Goal: Complete application form: Complete application form

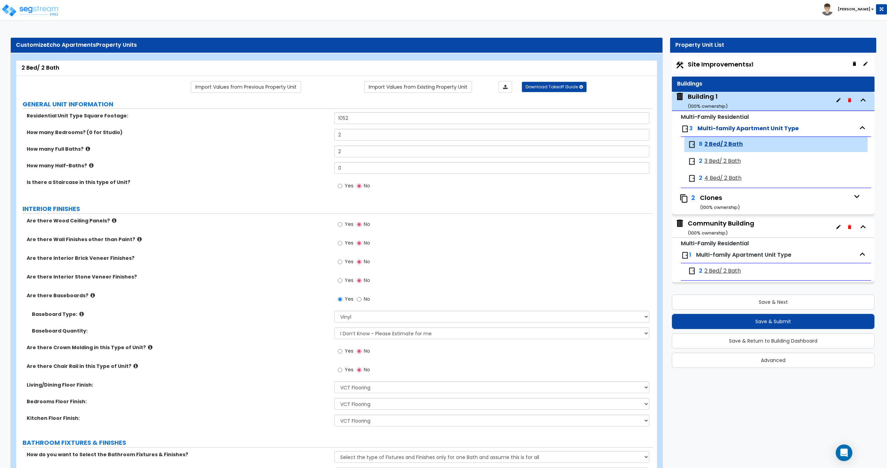
select select "2"
select select "4"
select select "1"
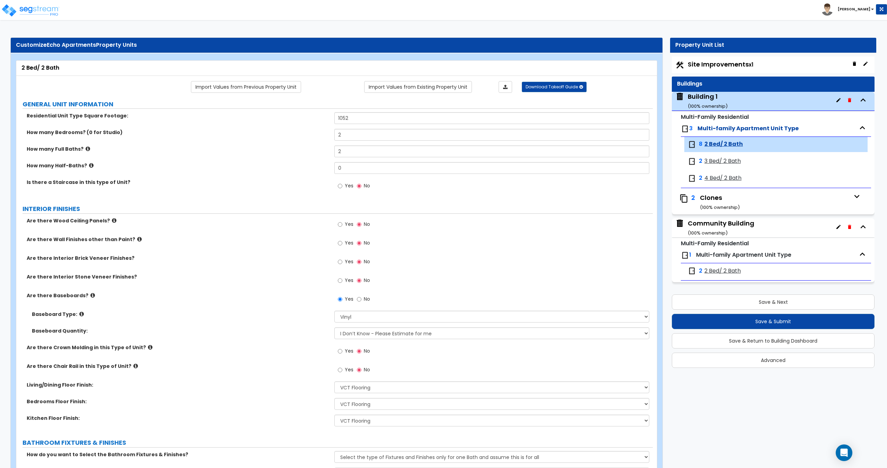
select select "3"
select select "5"
select select "2"
select select "1"
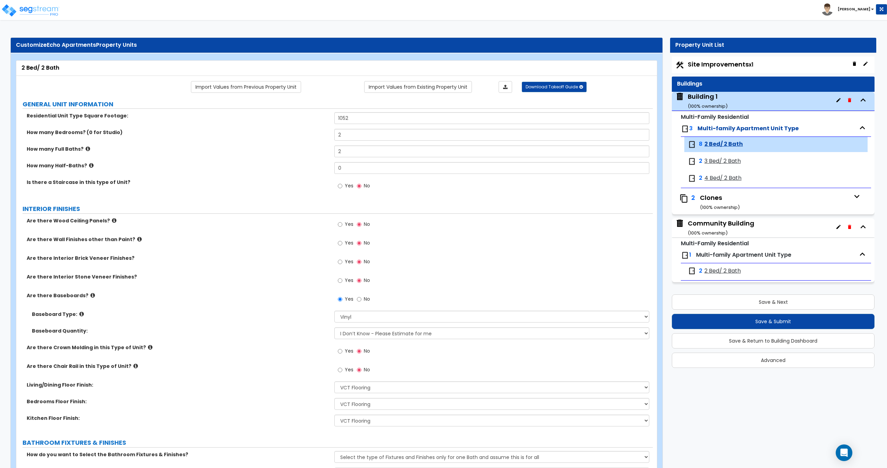
select select "1"
select select "2"
select select "1"
select select "2"
select select "1"
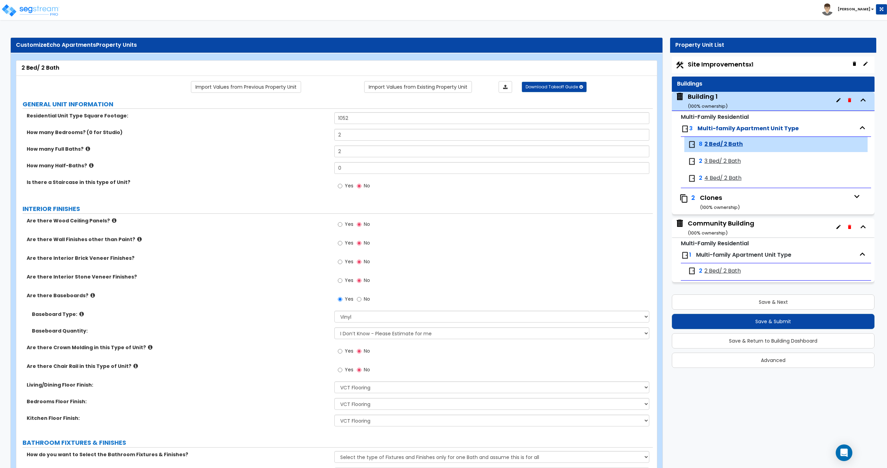
select select "1"
select select "2"
select select "5"
select select "1"
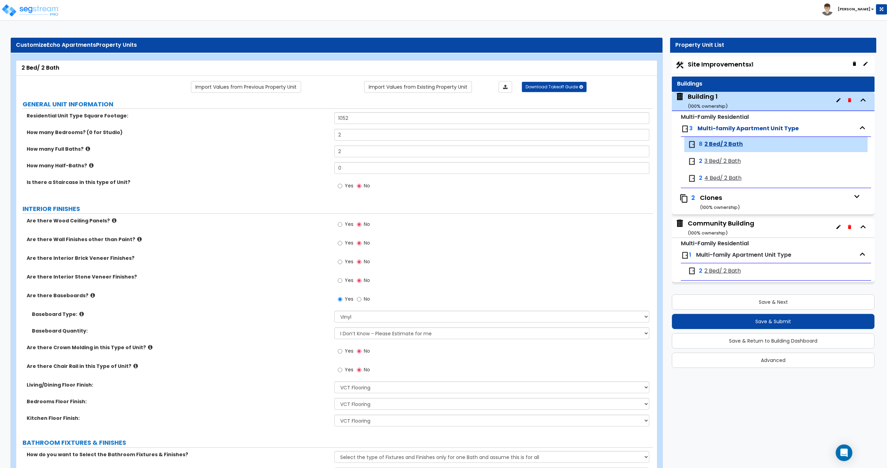
select select "2"
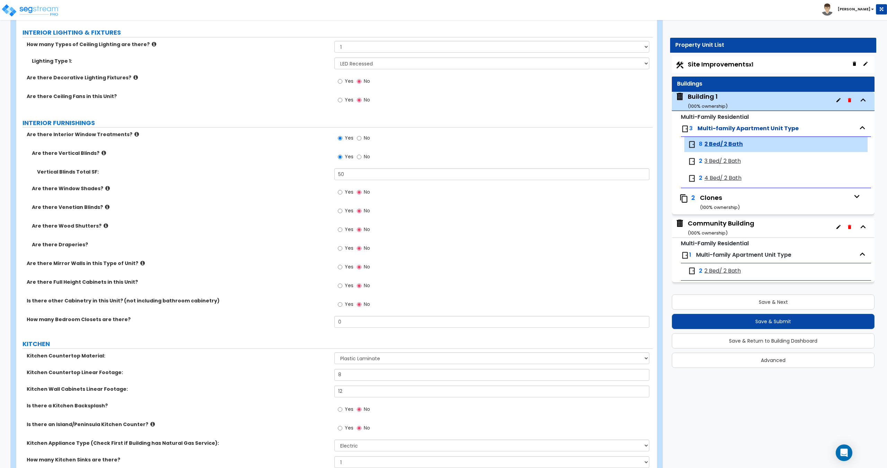
click at [275, 180] on div "Vertical Blinds Total SF: 50" at bounding box center [334, 176] width 636 height 17
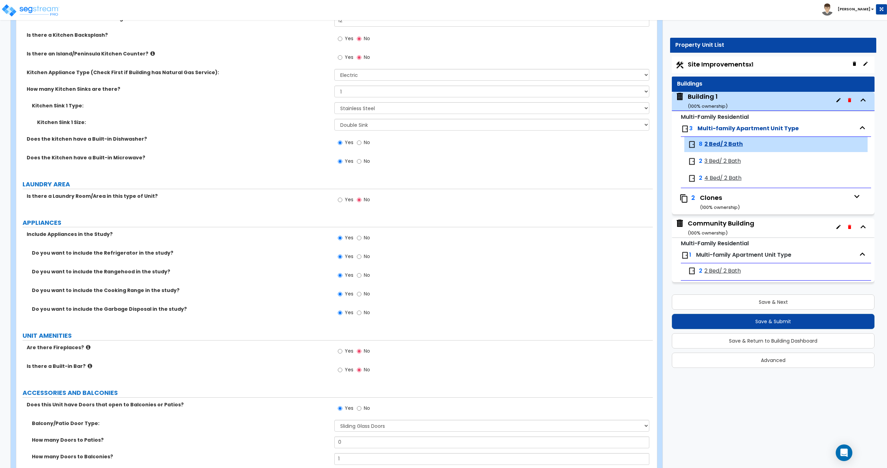
scroll to position [907, 0]
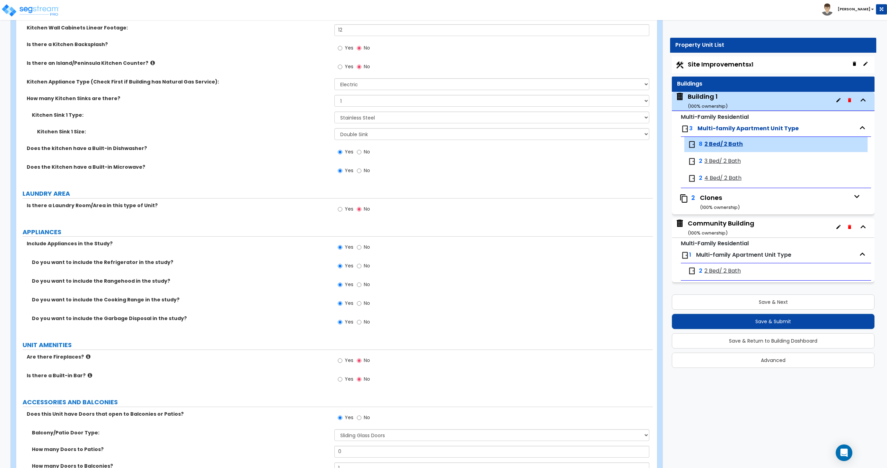
click at [732, 99] on div "Building 1 ( 100 % ownership)" at bounding box center [773, 101] width 203 height 19
click at [712, 100] on div "Building 1 ( 100 % ownership)" at bounding box center [707, 101] width 40 height 18
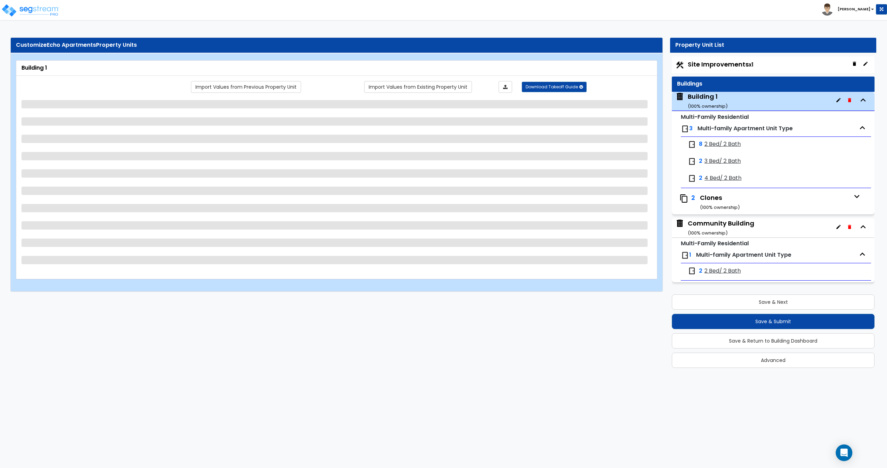
click at [732, 145] on span "2 Bed/ 2 Bath" at bounding box center [722, 144] width 36 height 8
click at [715, 145] on span "2 Bed/ 2 Bath" at bounding box center [722, 144] width 36 height 8
select select "2"
select select "7"
select select "2"
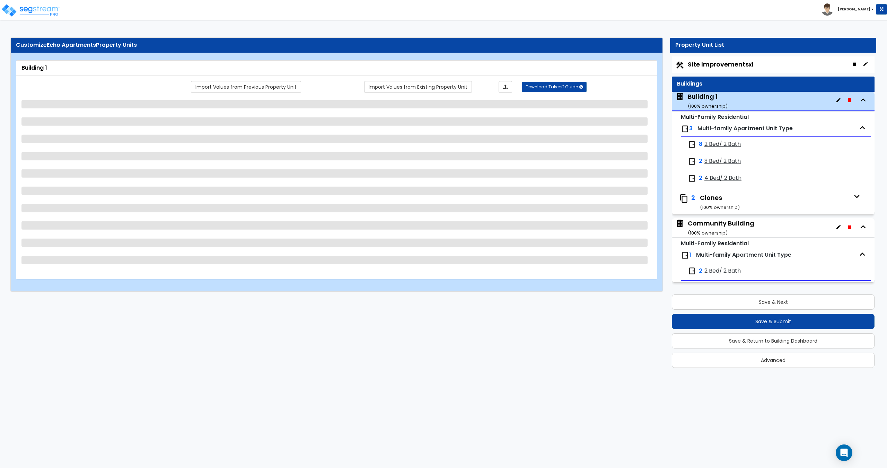
select select "7"
select select "3"
select select "1"
select select "2"
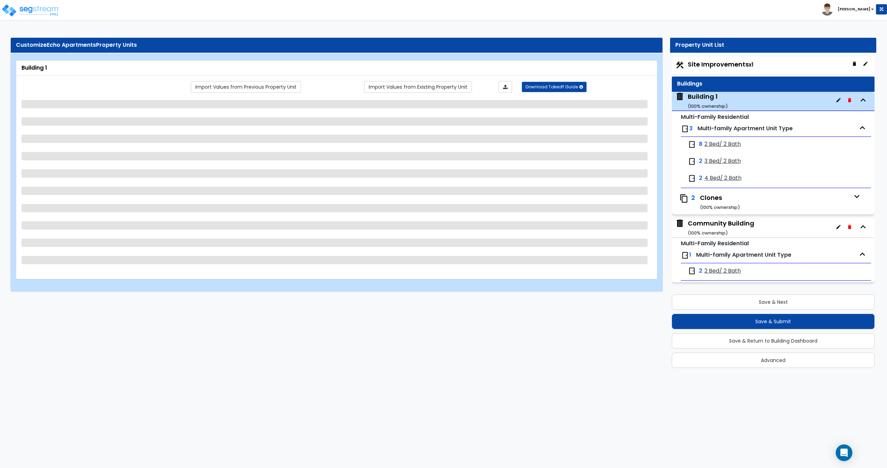
select select "1"
select select "2"
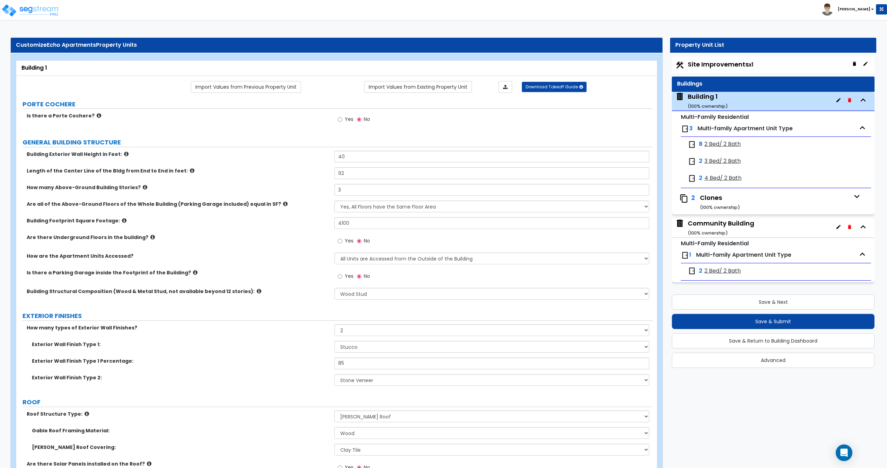
click at [715, 145] on span "2 Bed/ 2 Bath" at bounding box center [722, 144] width 36 height 8
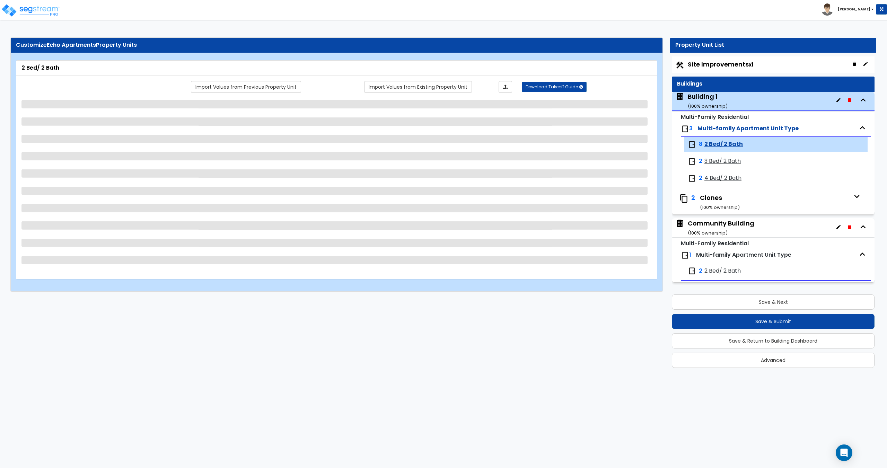
select select "4"
select select "1"
select select "3"
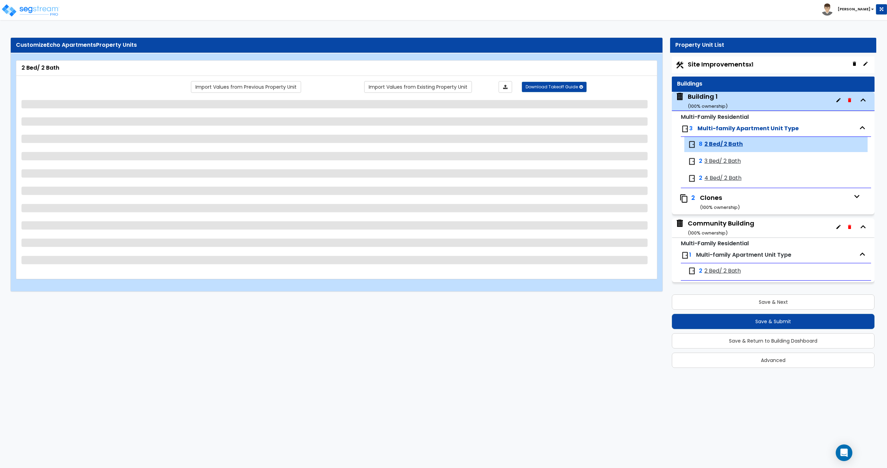
select select "5"
select select "2"
select select "1"
select select "2"
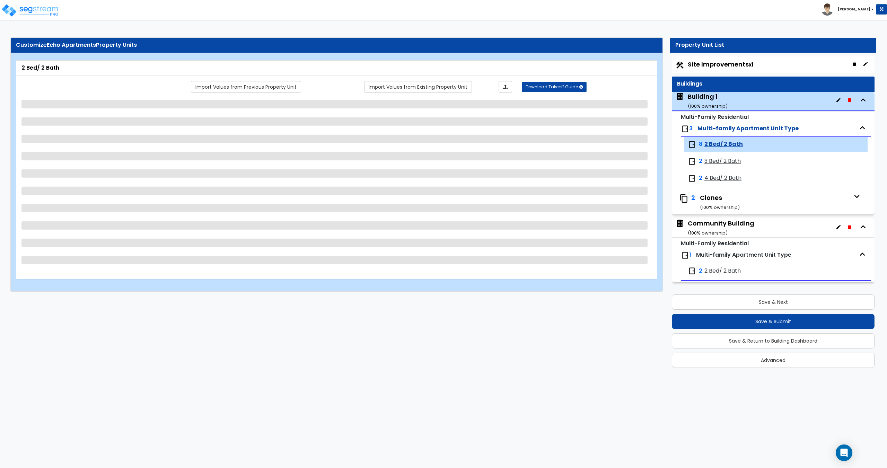
select select "1"
select select "5"
select select "1"
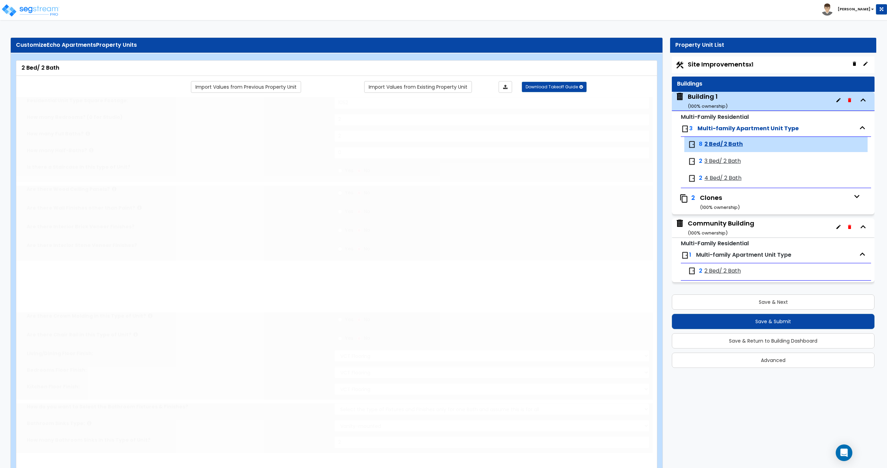
radio input "true"
select select "2"
select select "3"
select select "1"
select select "2"
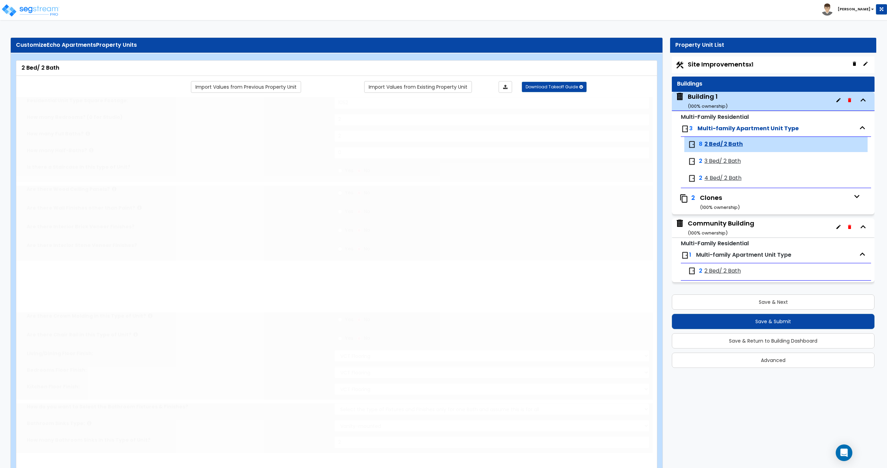
select select "1"
select select "2"
radio input "true"
select select "2"
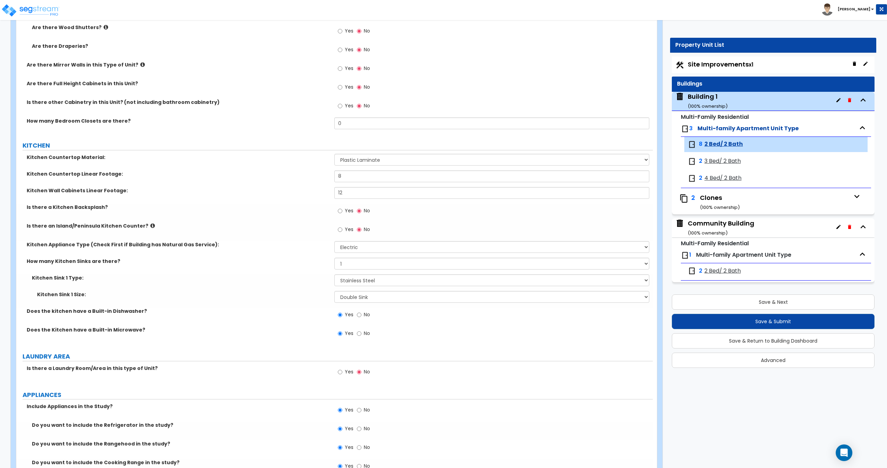
scroll to position [1131, 0]
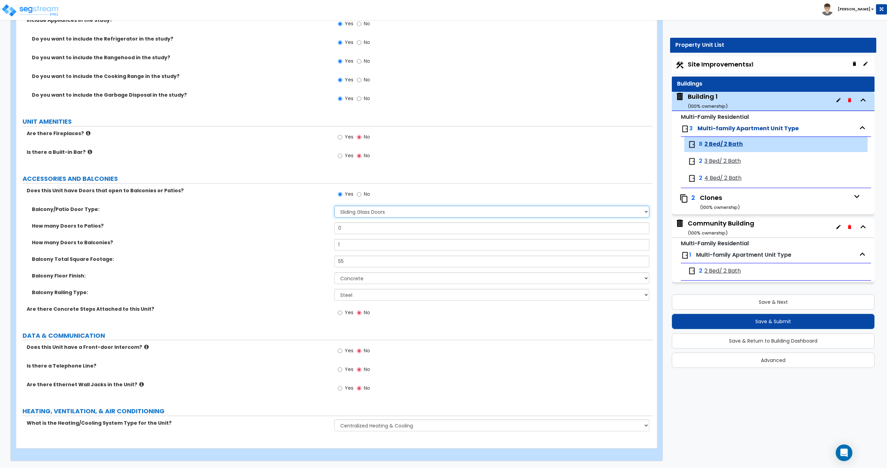
click at [366, 215] on select "None Single Hinged Doors Double Hinged Doors Single French Doors Double French …" at bounding box center [491, 212] width 314 height 12
select select "4"
click at [334, 206] on select "None Single Hinged Doors Double Hinged Doors Single French Doors Double French …" at bounding box center [491, 212] width 314 height 12
drag, startPoint x: 363, startPoint y: 265, endPoint x: 295, endPoint y: 258, distance: 68.6
click at [295, 258] on div "Balcony Total Square Footage: 55" at bounding box center [334, 264] width 636 height 17
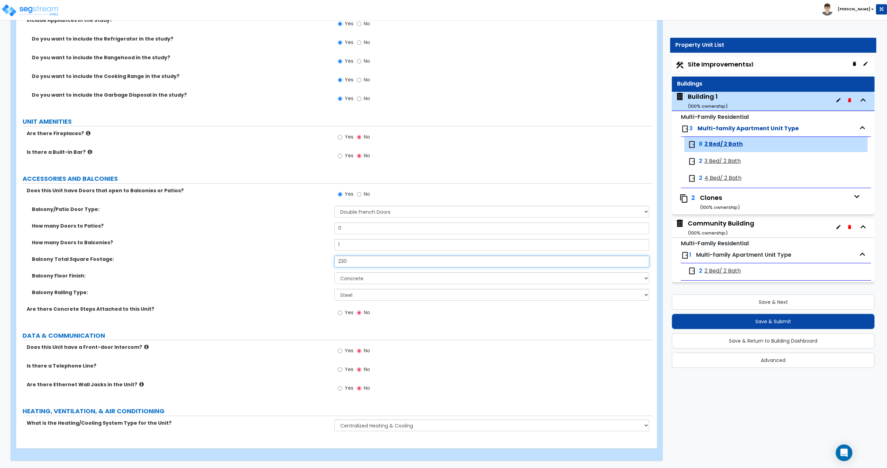
type input "230"
click at [383, 302] on div "Balcony Railing Type: Please Choose One Steel Aluminum Wood Glass and Metal Wro…" at bounding box center [334, 297] width 636 height 17
click at [382, 296] on select "Please Choose One Steel Aluminum Wood Glass and Metal Wrought Iron" at bounding box center [491, 295] width 314 height 12
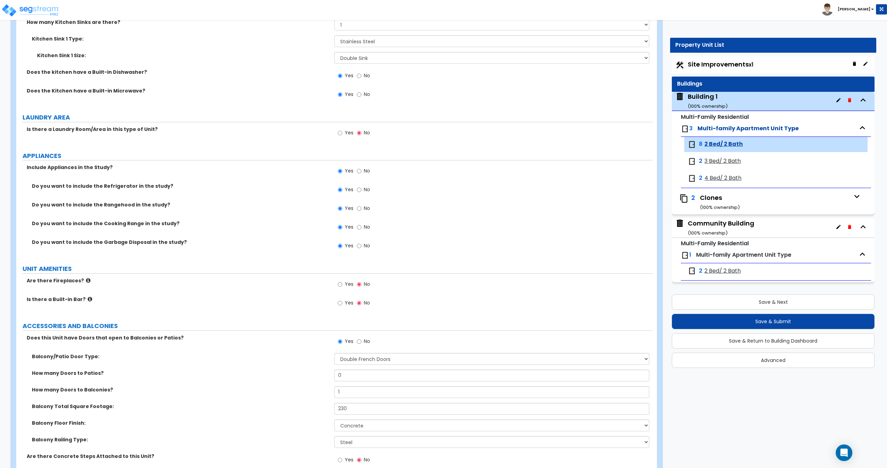
scroll to position [942, 0]
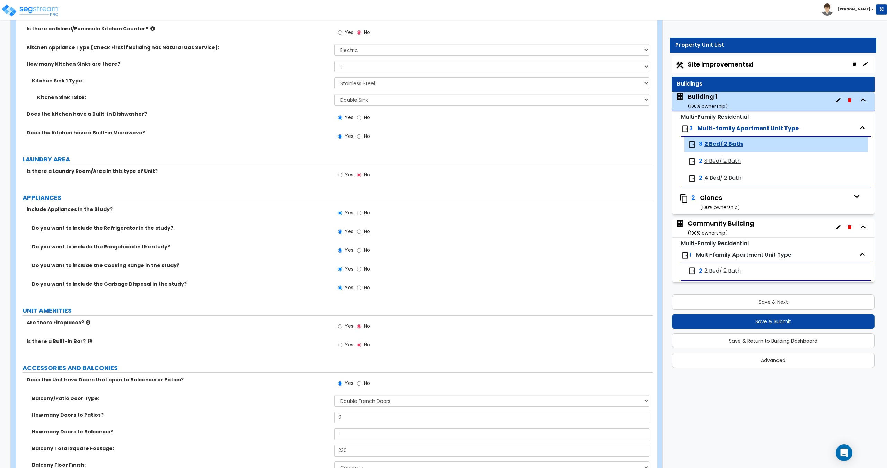
click at [347, 174] on span "Yes" at bounding box center [349, 174] width 9 height 7
click at [342, 174] on input "Yes" at bounding box center [340, 175] width 5 height 8
radio input "true"
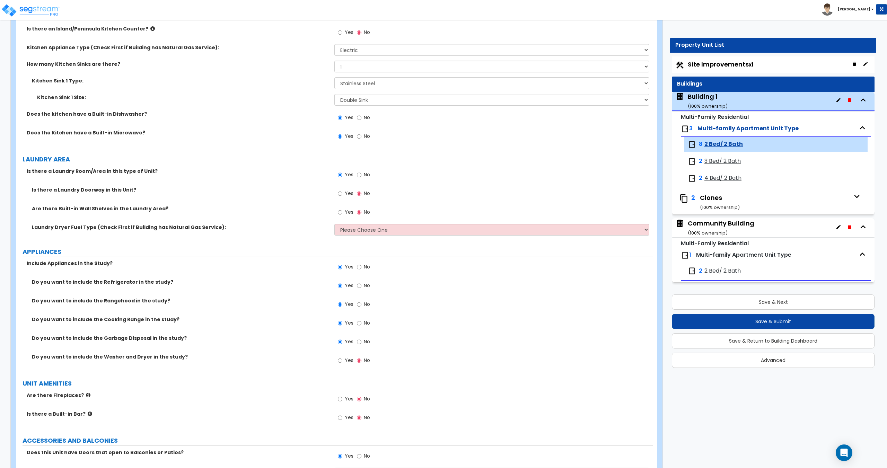
click at [347, 195] on span "Yes" at bounding box center [349, 193] width 9 height 7
click at [342, 195] on input "Yes" at bounding box center [340, 194] width 5 height 8
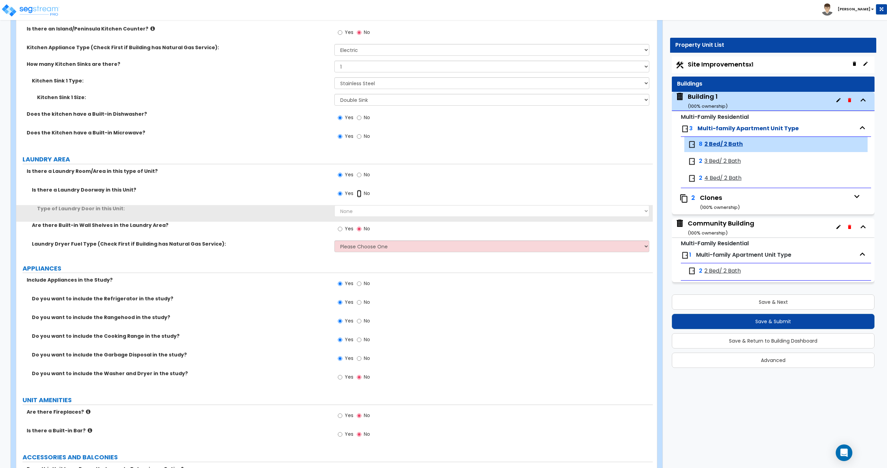
click at [359, 194] on input "No" at bounding box center [359, 194] width 5 height 8
radio input "false"
radio input "true"
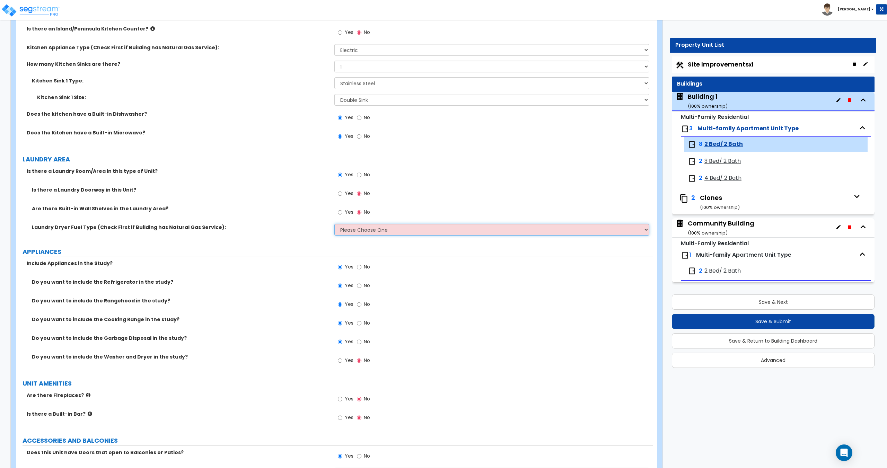
click at [343, 226] on select "Please Choose One Gas Electric" at bounding box center [491, 230] width 314 height 12
select select "2"
click at [334, 224] on select "Please Choose One Gas Electric" at bounding box center [491, 230] width 314 height 12
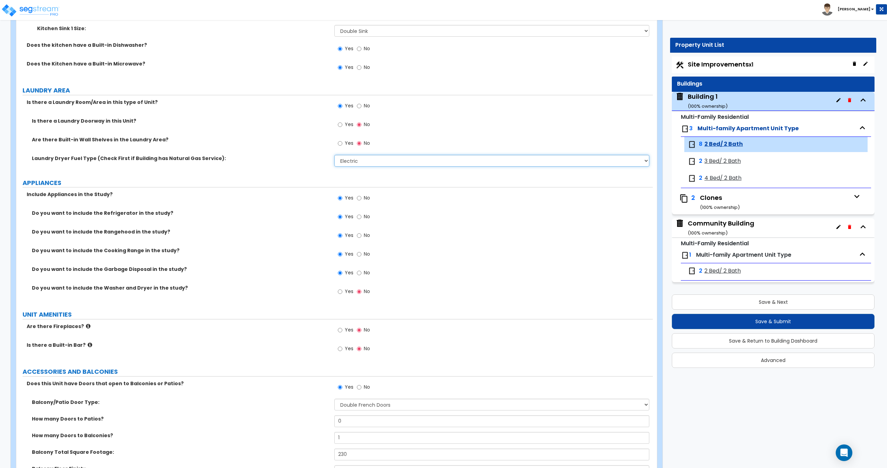
scroll to position [1011, 0]
click at [341, 291] on input "Yes" at bounding box center [340, 291] width 5 height 8
radio input "true"
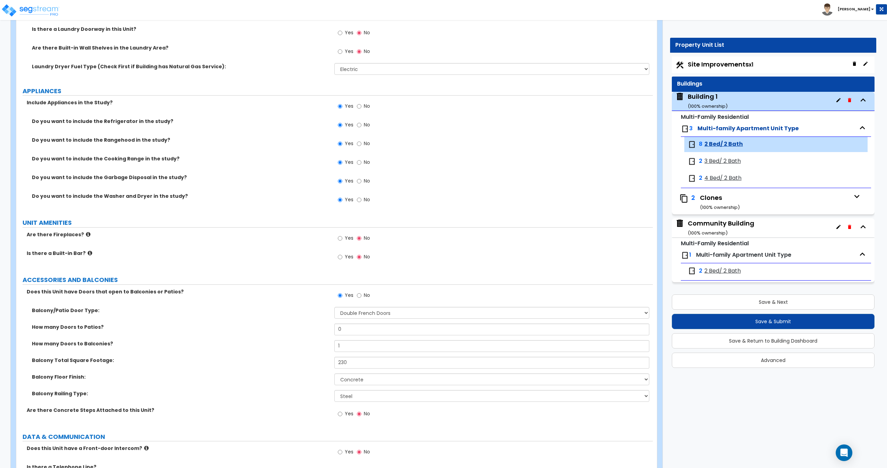
scroll to position [1144, 0]
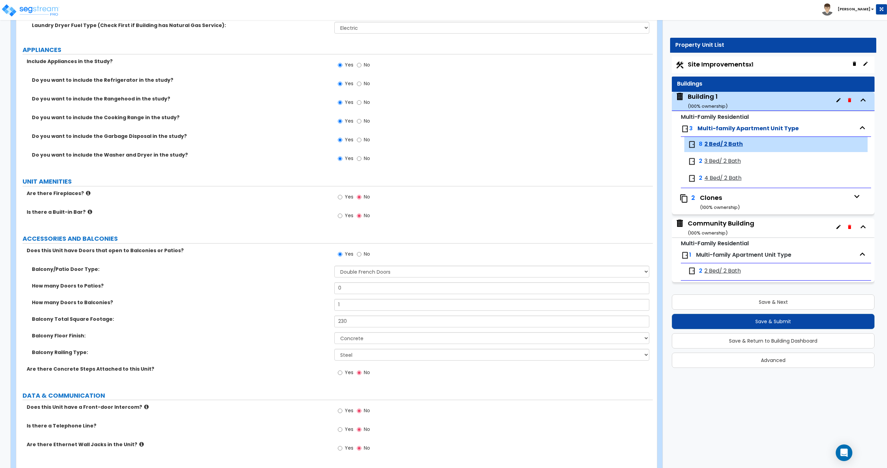
drag, startPoint x: 280, startPoint y: 267, endPoint x: 300, endPoint y: 184, distance: 85.2
drag, startPoint x: 296, startPoint y: 207, endPoint x: 297, endPoint y: 118, distance: 88.7
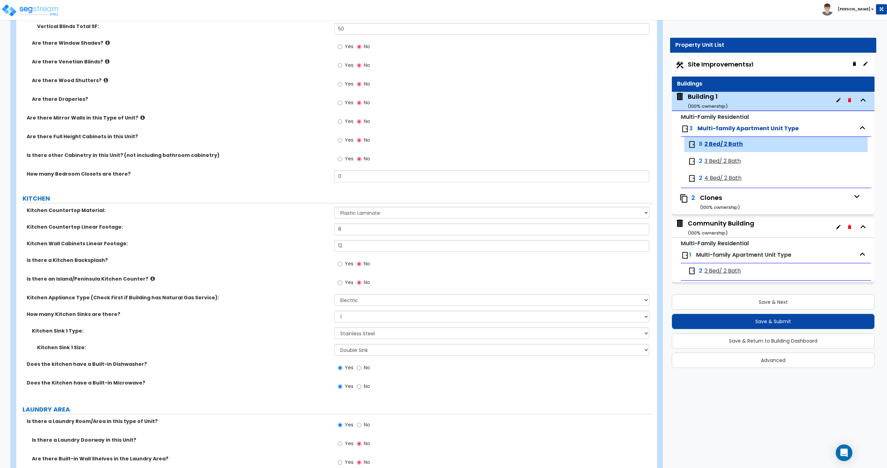
scroll to position [686, 0]
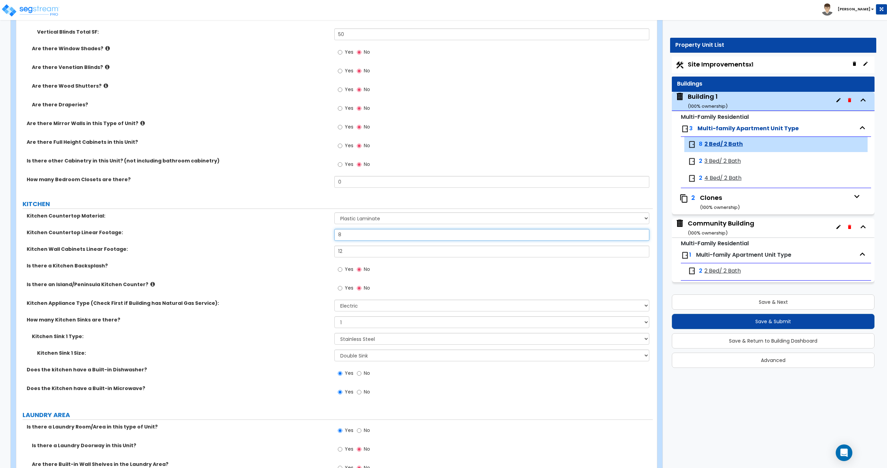
drag, startPoint x: 349, startPoint y: 239, endPoint x: 255, endPoint y: 230, distance: 95.4
click at [277, 231] on div "Kitchen Countertop Linear Footage: 8" at bounding box center [334, 237] width 636 height 17
type input "10"
drag, startPoint x: 344, startPoint y: 250, endPoint x: 300, endPoint y: 249, distance: 44.0
click at [307, 250] on div "Kitchen Wall Cabinets Linear Footage: 12" at bounding box center [334, 254] width 636 height 17
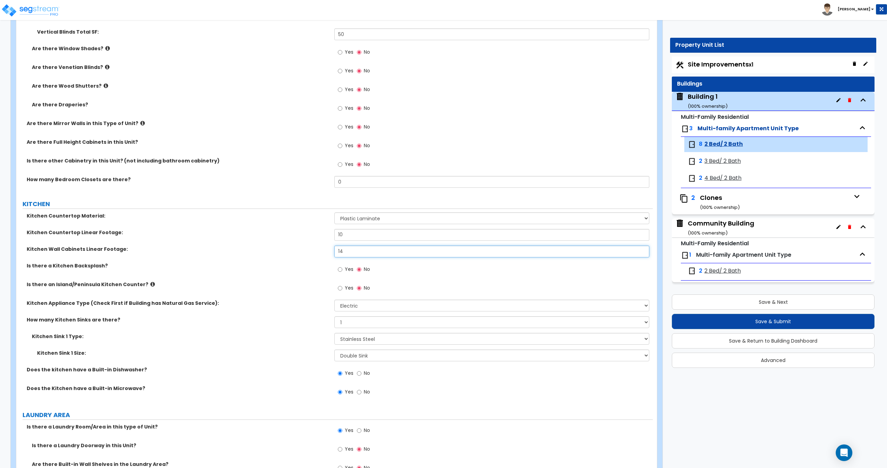
type input "14"
click at [277, 314] on div "Kitchen Appliance Type (Check First if Building has Natural Gas Service): Pleas…" at bounding box center [334, 308] width 636 height 17
click at [359, 355] on select "Please Choose One Single Sink Double Sink" at bounding box center [491, 355] width 314 height 12
drag, startPoint x: 359, startPoint y: 355, endPoint x: 358, endPoint y: 350, distance: 5.3
click at [359, 355] on select "Please Choose One Single Sink Double Sink" at bounding box center [491, 355] width 314 height 12
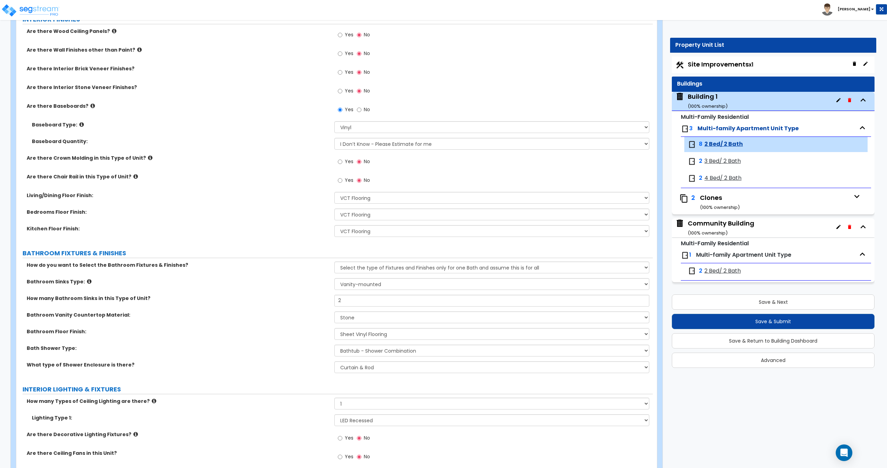
scroll to position [0, 0]
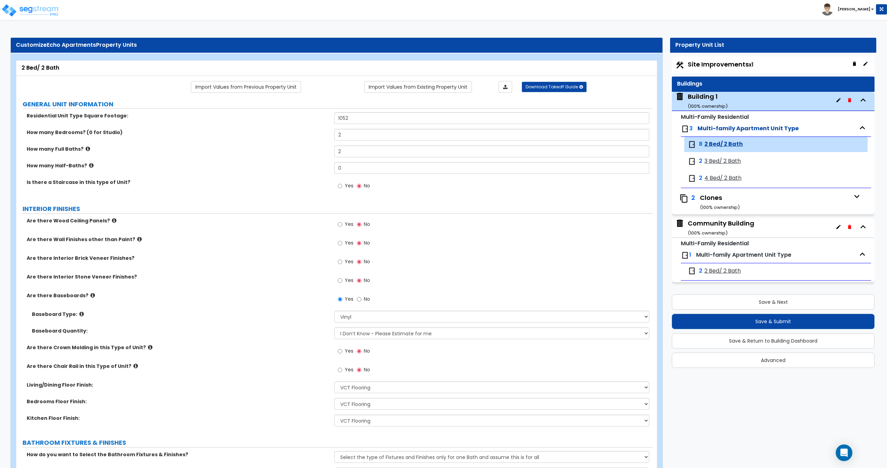
click at [723, 162] on span "3 Bed/ 2 Bath" at bounding box center [722, 161] width 36 height 8
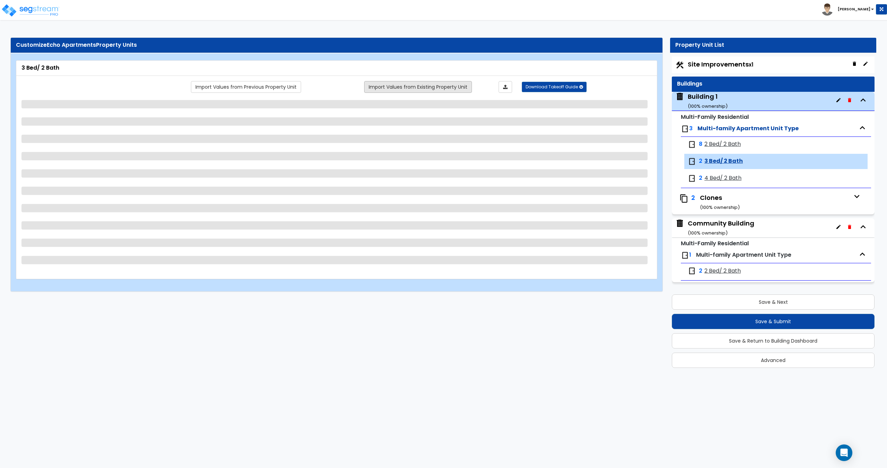
click at [386, 87] on link "Import Values from Existing Property Unit" at bounding box center [418, 87] width 108 height 12
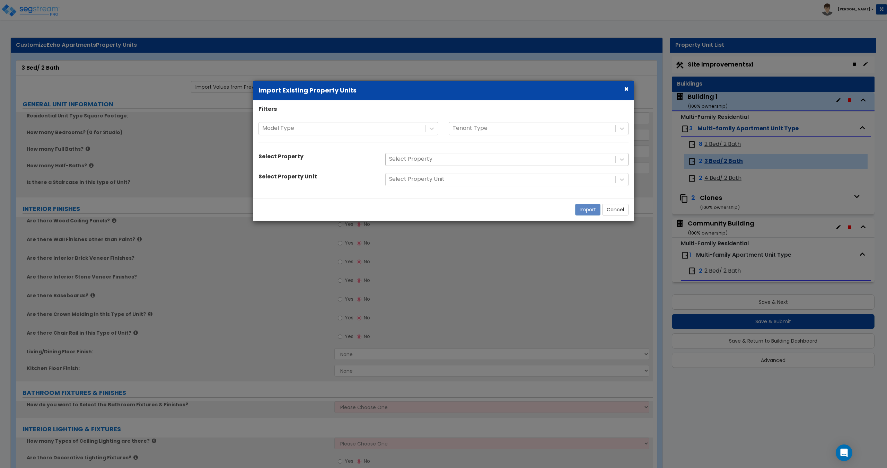
click at [420, 165] on div "Select Property" at bounding box center [500, 159] width 230 height 12
click at [417, 164] on div at bounding box center [500, 159] width 223 height 9
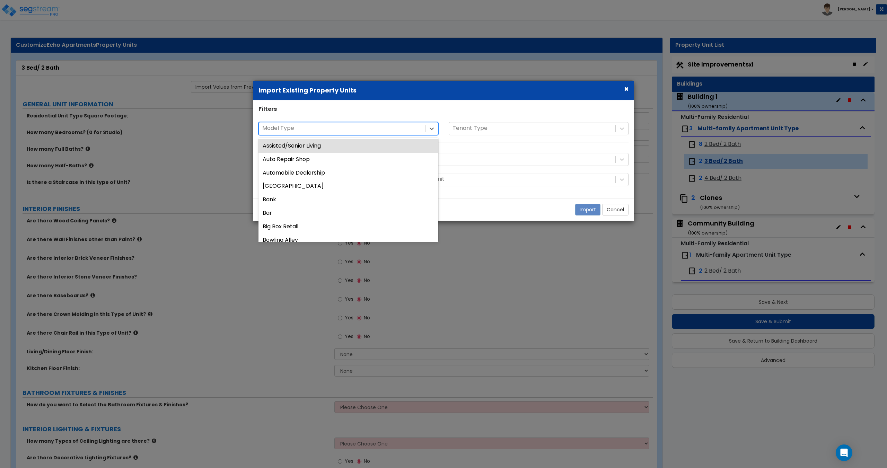
click at [375, 123] on div "Model Type" at bounding box center [342, 129] width 166 height 12
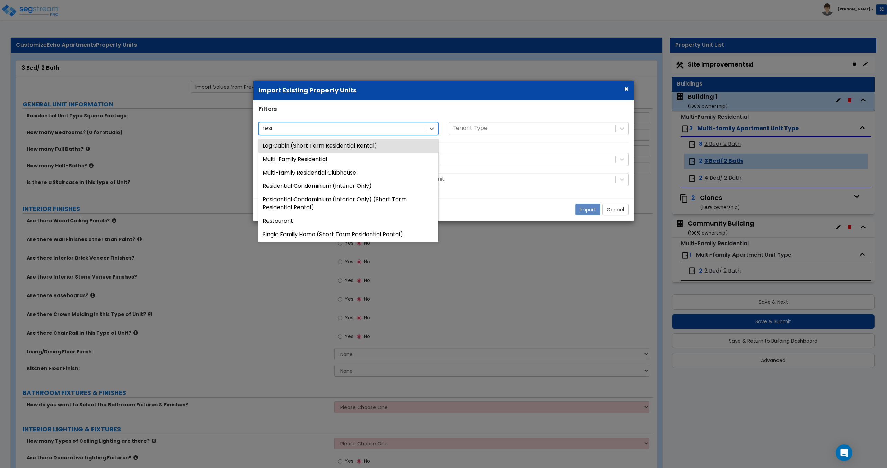
type input "residen"
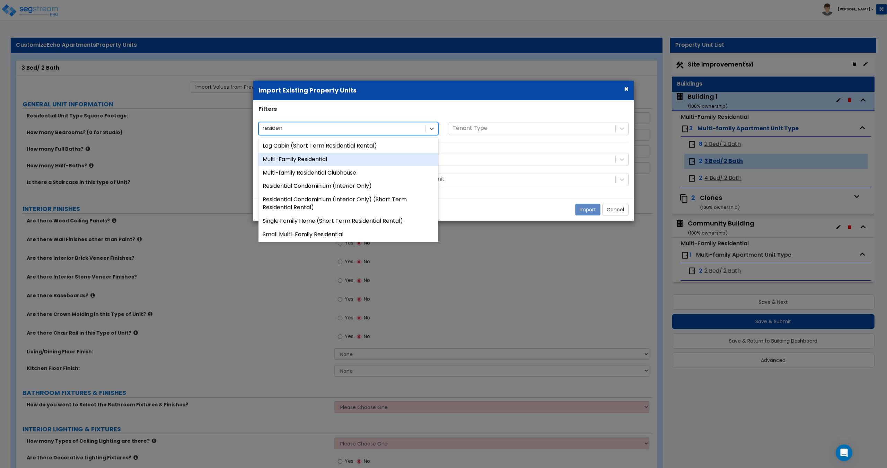
click at [336, 161] on div "Multi-Family Residential" at bounding box center [348, 160] width 180 height 14
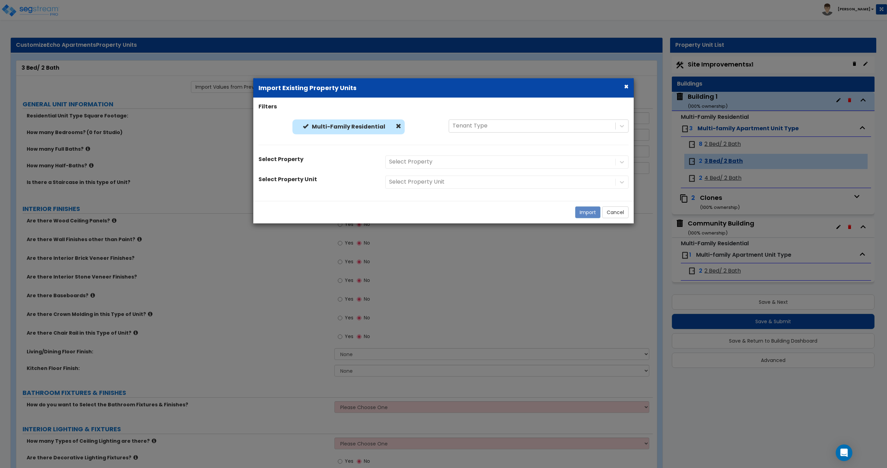
click at [454, 157] on div "Select Property" at bounding box center [507, 161] width 254 height 13
click at [444, 162] on div "Select Property" at bounding box center [507, 161] width 254 height 13
click at [432, 168] on div "Select Property" at bounding box center [507, 161] width 254 height 13
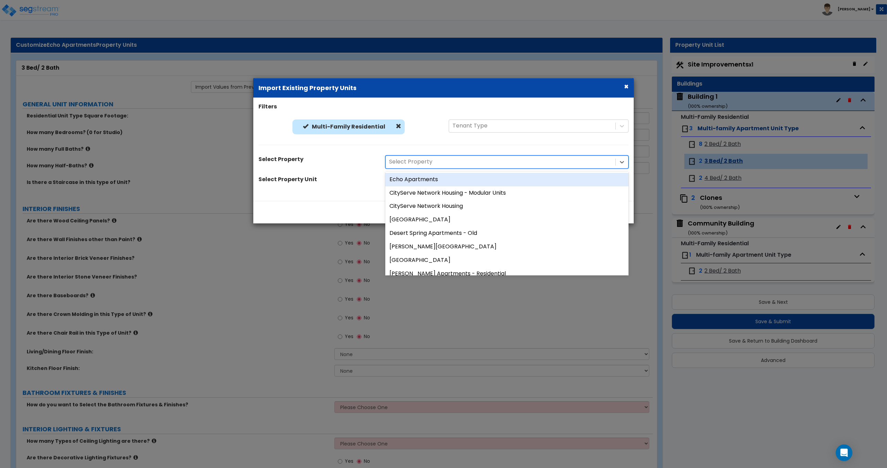
click at [413, 163] on div at bounding box center [500, 161] width 223 height 9
click at [422, 178] on div "Echo Apartments" at bounding box center [506, 179] width 243 height 14
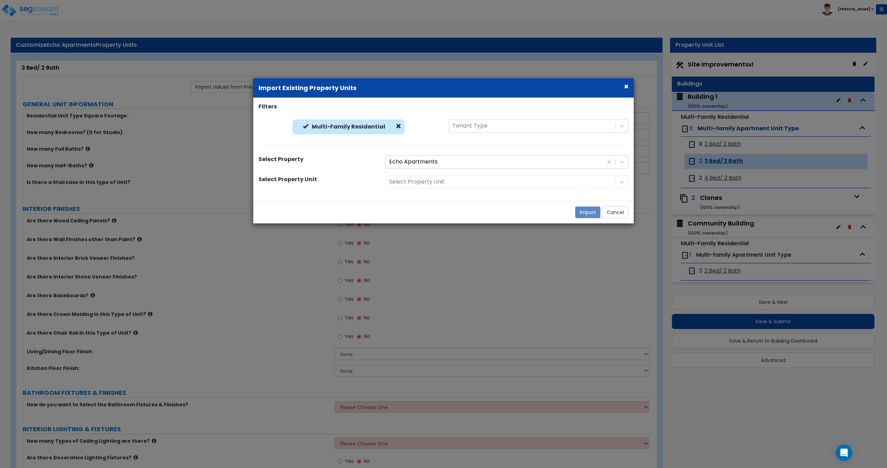
click at [420, 185] on div "Select Property Unit" at bounding box center [507, 181] width 254 height 13
click at [426, 184] on div "Select Property Unit" at bounding box center [507, 181] width 254 height 13
click at [427, 179] on div at bounding box center [500, 181] width 223 height 9
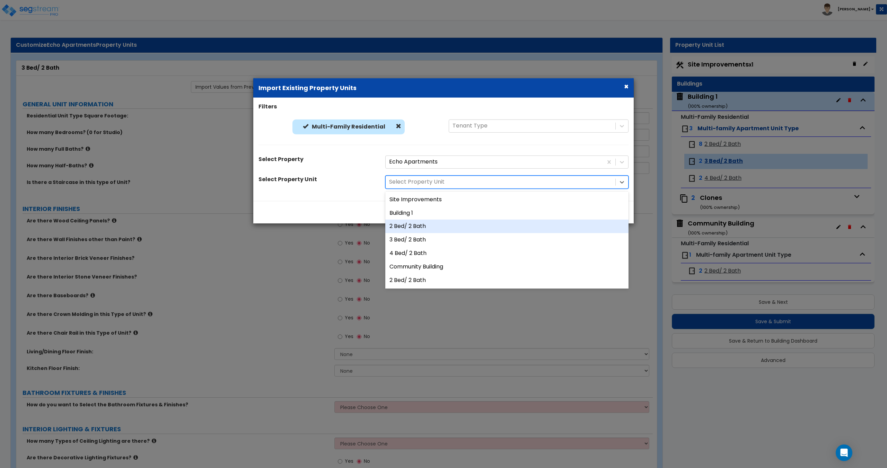
click at [419, 229] on div "2 Bed/ 2 Bath" at bounding box center [506, 227] width 243 height 14
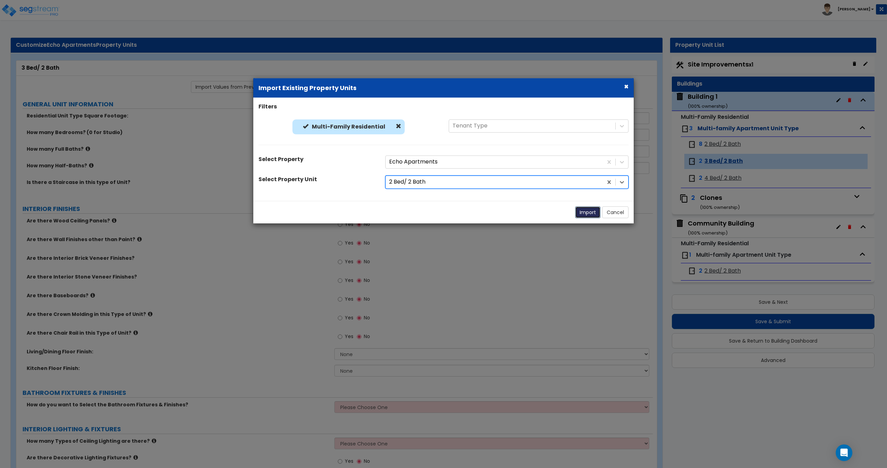
click at [588, 213] on button "Import" at bounding box center [587, 212] width 25 height 12
type input "1052"
type input "2"
radio input "true"
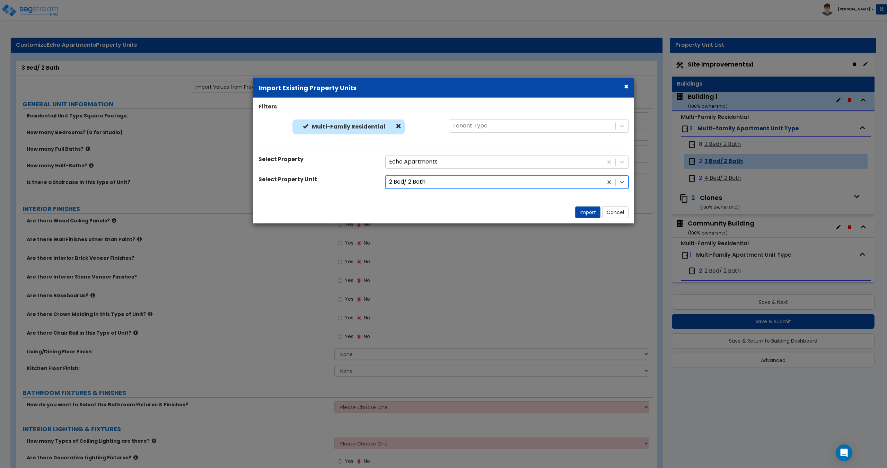
select select "4"
select select "1"
radio input "true"
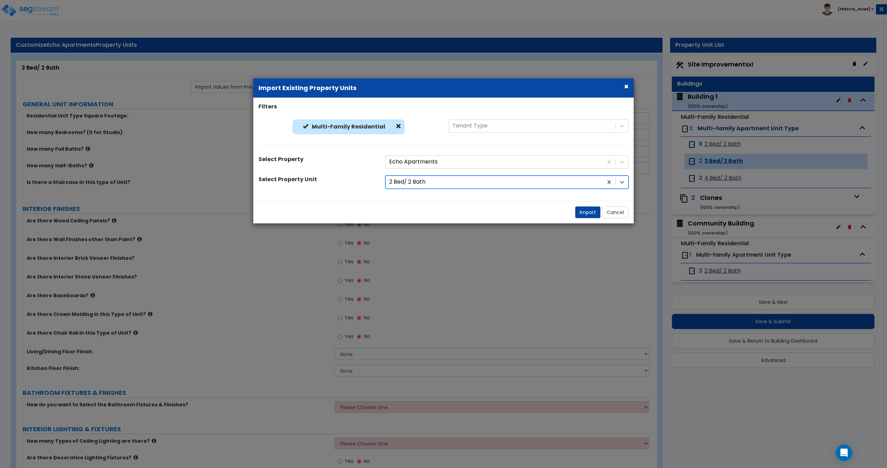
select select "1"
type input "10"
type input "14"
select select "2"
select select "1"
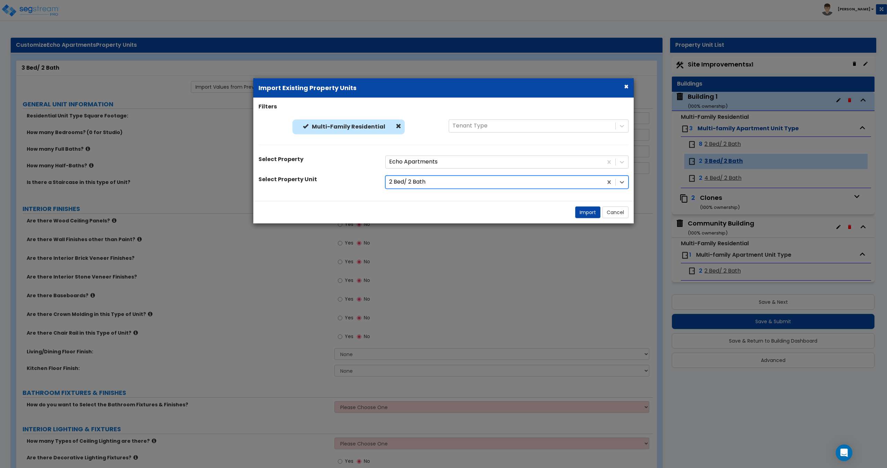
radio input "true"
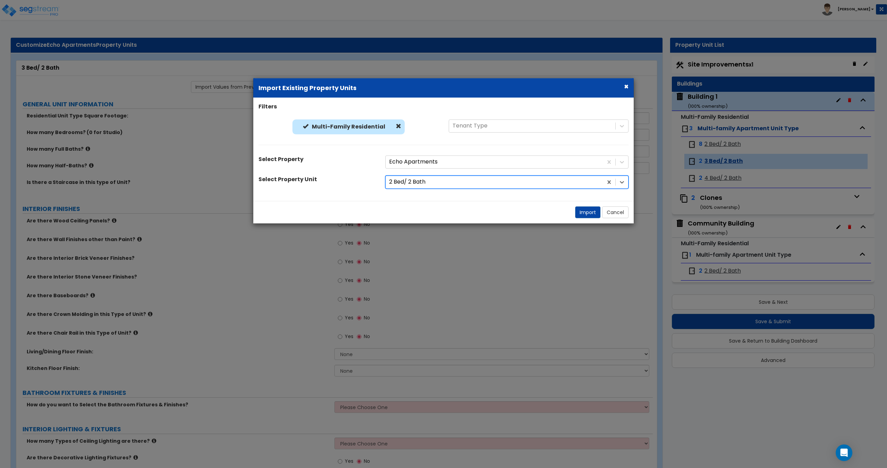
select select "2"
select select "4"
select select "2"
select select "3"
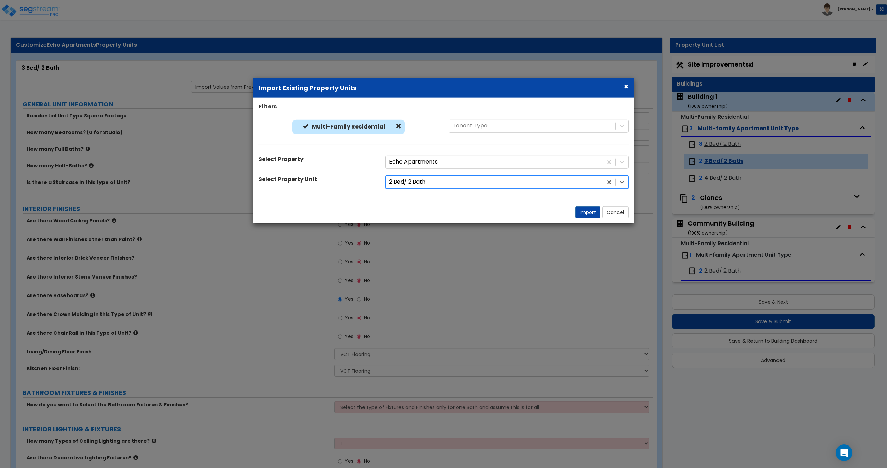
select select "5"
select select "2"
select select "1"
select select "2"
select select "1"
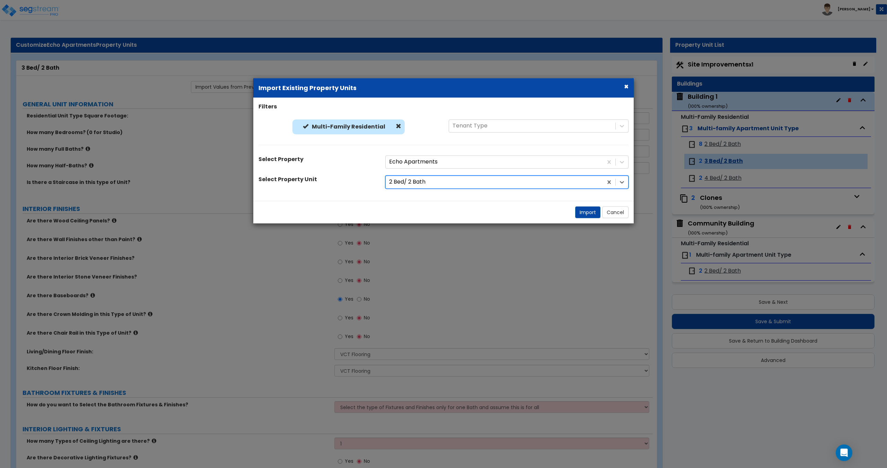
select select "2"
select select "4"
select select "1"
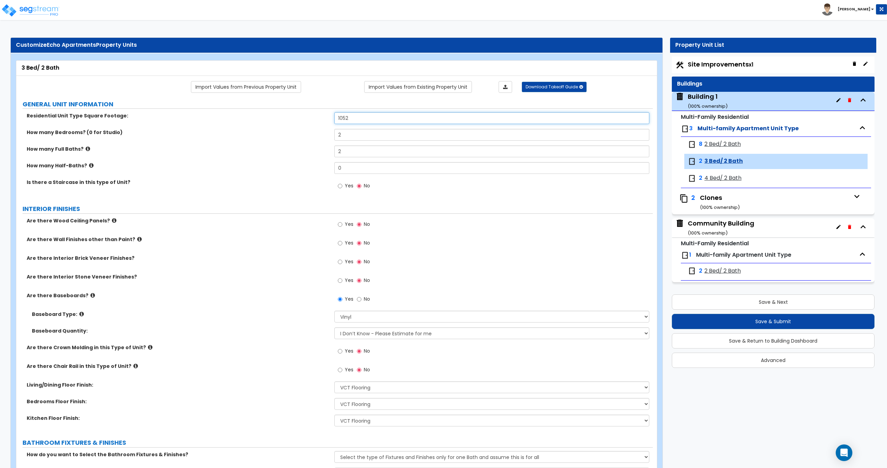
drag, startPoint x: 360, startPoint y: 122, endPoint x: 284, endPoint y: 119, distance: 76.2
click at [288, 119] on div "Residential Unit Type Square Footage: 1052" at bounding box center [334, 120] width 636 height 17
type input "1,143"
click at [289, 133] on div "How many Bedrooms? (0 for Studio) 2" at bounding box center [334, 137] width 636 height 17
type input "3"
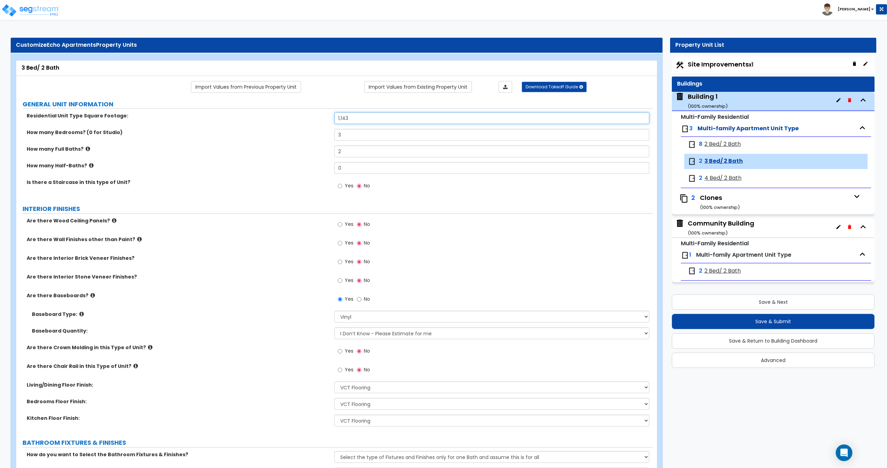
click at [377, 115] on input "1,143" at bounding box center [491, 118] width 314 height 12
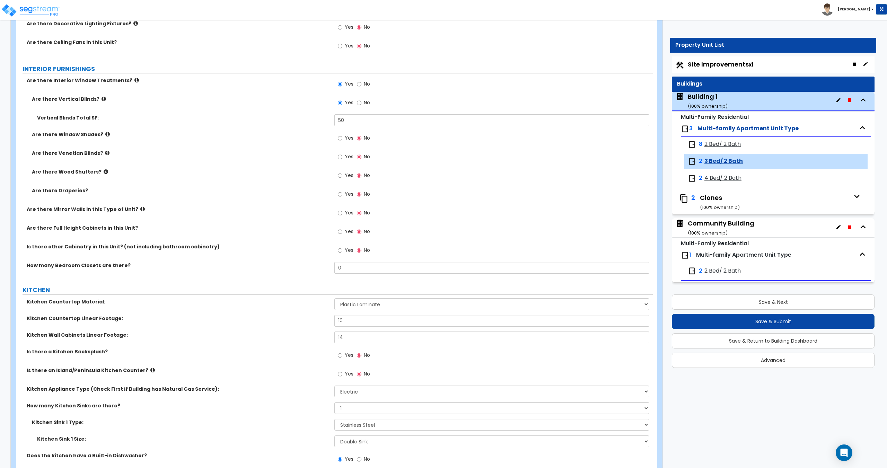
scroll to position [588, 0]
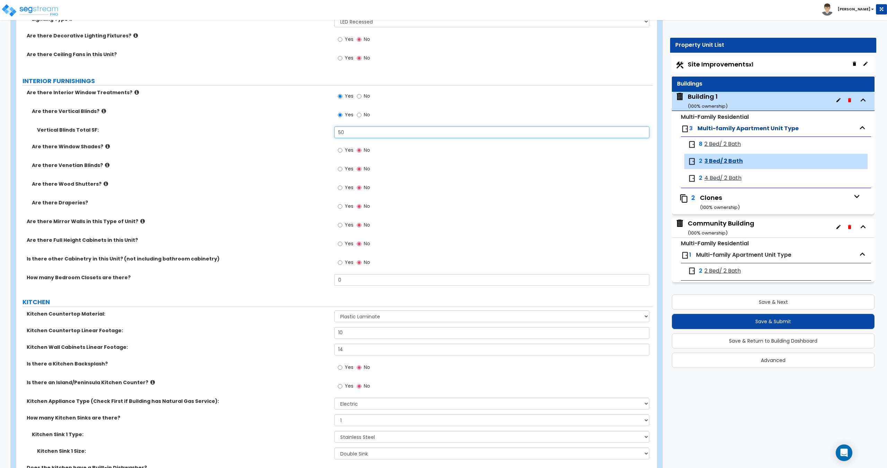
drag, startPoint x: 359, startPoint y: 131, endPoint x: 267, endPoint y: 134, distance: 91.8
click at [267, 133] on div "Vertical Blinds Total SF: 50" at bounding box center [334, 134] width 636 height 17
drag, startPoint x: 365, startPoint y: 132, endPoint x: 279, endPoint y: 132, distance: 86.2
click at [292, 131] on div "Vertical Blinds Total SF: 65" at bounding box center [334, 134] width 636 height 17
click at [361, 134] on input "65" at bounding box center [491, 132] width 314 height 12
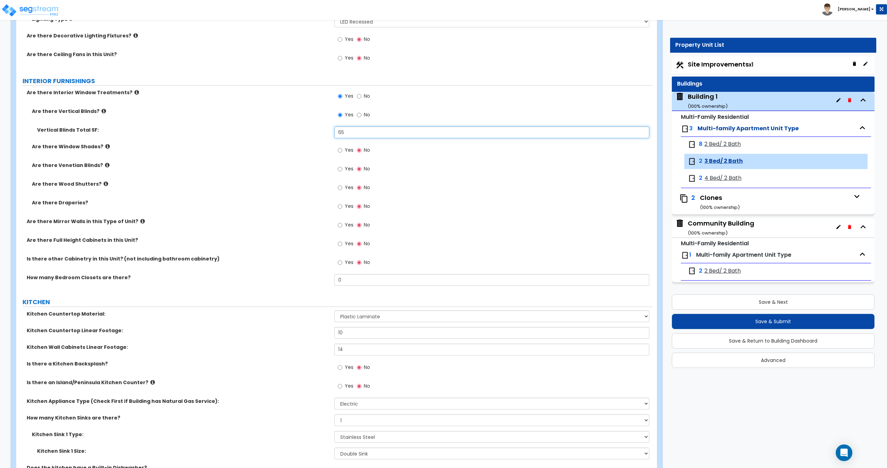
click at [285, 122] on div "Are there Vertical Blinds? Yes No Vertical Blinds Total SF: 65 Are there Window…" at bounding box center [334, 163] width 626 height 110
drag, startPoint x: 352, startPoint y: 131, endPoint x: 293, endPoint y: 131, distance: 58.9
click at [297, 130] on div "Vertical Blinds Total SF: 60" at bounding box center [334, 134] width 636 height 17
click at [347, 132] on input "60" at bounding box center [491, 132] width 314 height 12
drag, startPoint x: 373, startPoint y: 136, endPoint x: 254, endPoint y: 125, distance: 119.6
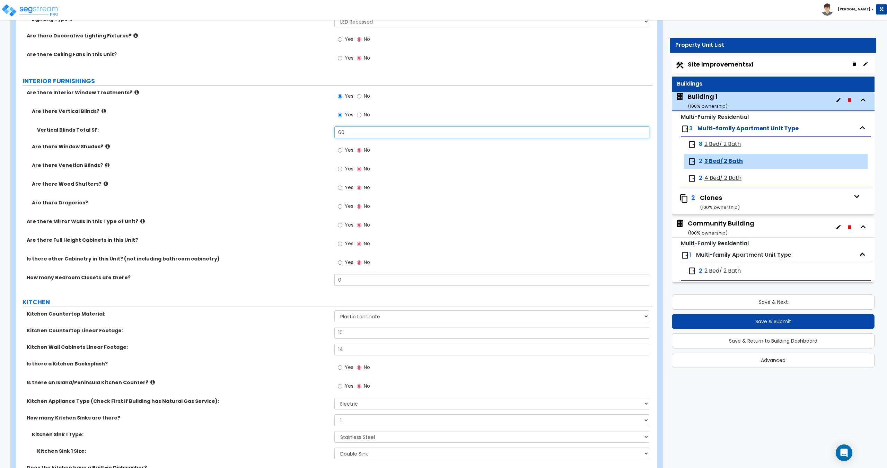
click at [257, 125] on div "Are there Vertical Blinds? Yes No Vertical Blinds Total SF: 60 Are there Window…" at bounding box center [334, 163] width 626 height 110
drag, startPoint x: 357, startPoint y: 136, endPoint x: 320, endPoint y: 139, distance: 37.1
click at [320, 139] on div "Vertical Blinds Total SF: 65" at bounding box center [334, 134] width 636 height 17
click at [353, 132] on input "65" at bounding box center [491, 132] width 314 height 12
drag, startPoint x: 346, startPoint y: 132, endPoint x: 326, endPoint y: 133, distance: 19.7
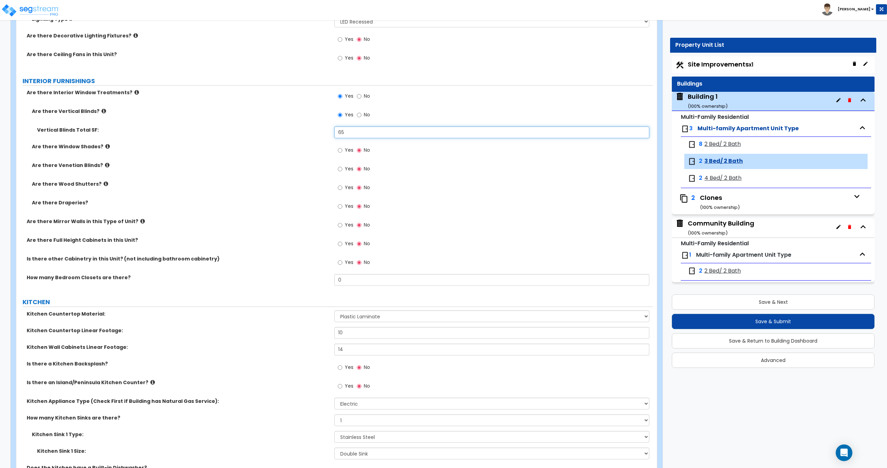
click at [326, 133] on div "Vertical Blinds Total SF: 65" at bounding box center [334, 134] width 636 height 17
click at [350, 131] on input "65" at bounding box center [491, 132] width 314 height 12
drag, startPoint x: 341, startPoint y: 132, endPoint x: 327, endPoint y: 131, distance: 13.5
click at [327, 131] on div "Vertical Blinds Total SF: 65" at bounding box center [334, 134] width 636 height 17
drag, startPoint x: 303, startPoint y: 130, endPoint x: 236, endPoint y: 119, distance: 67.6
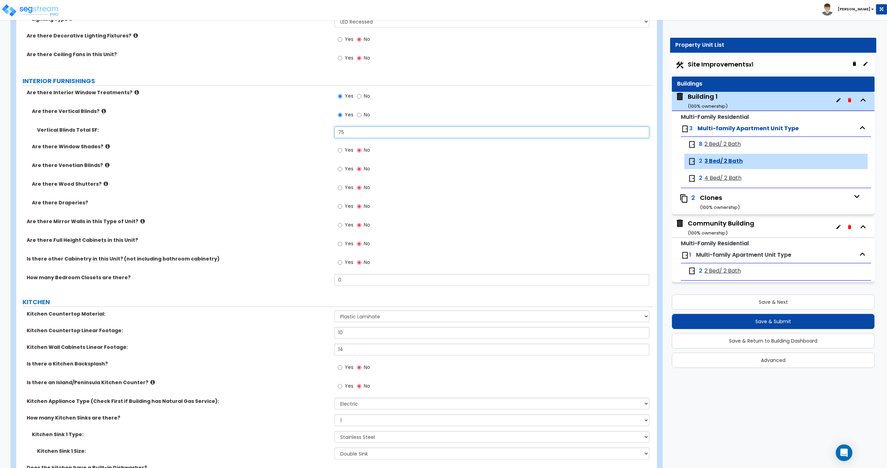
click at [256, 122] on div "Are there Vertical Blinds? Yes No Vertical Blinds Total SF: 75 Are there Window…" at bounding box center [334, 163] width 626 height 110
click at [358, 131] on input "75" at bounding box center [491, 132] width 314 height 12
drag, startPoint x: 361, startPoint y: 130, endPoint x: 283, endPoint y: 125, distance: 77.8
click at [286, 124] on div "Are there Vertical Blinds? Yes No Vertical Blinds Total SF: 75 Are there Window…" at bounding box center [334, 163] width 626 height 110
click at [363, 134] on input "75" at bounding box center [491, 132] width 314 height 12
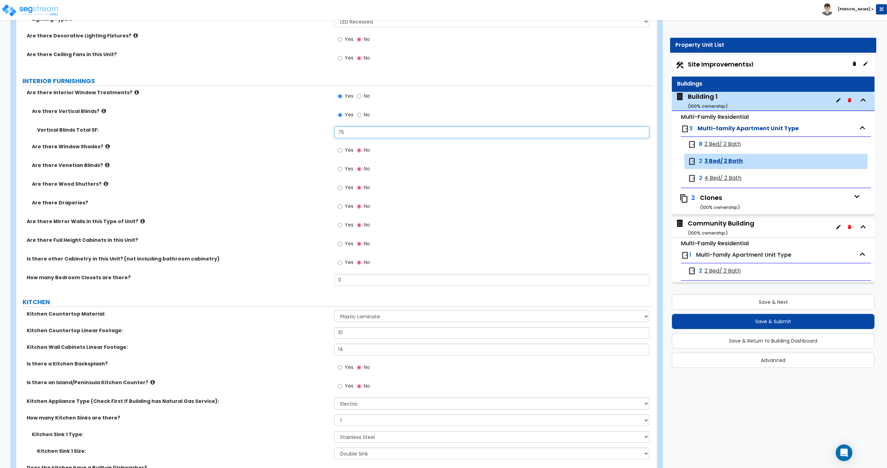
drag, startPoint x: 359, startPoint y: 128, endPoint x: 277, endPoint y: 131, distance: 82.1
click at [286, 129] on div "Vertical Blinds Total SF: 75" at bounding box center [334, 134] width 636 height 17
type input "65"
click at [719, 149] on div "8 2 Bed/ 2 Bath" at bounding box center [775, 144] width 183 height 15
click at [720, 146] on span "2 Bed/ 2 Bath" at bounding box center [722, 144] width 36 height 8
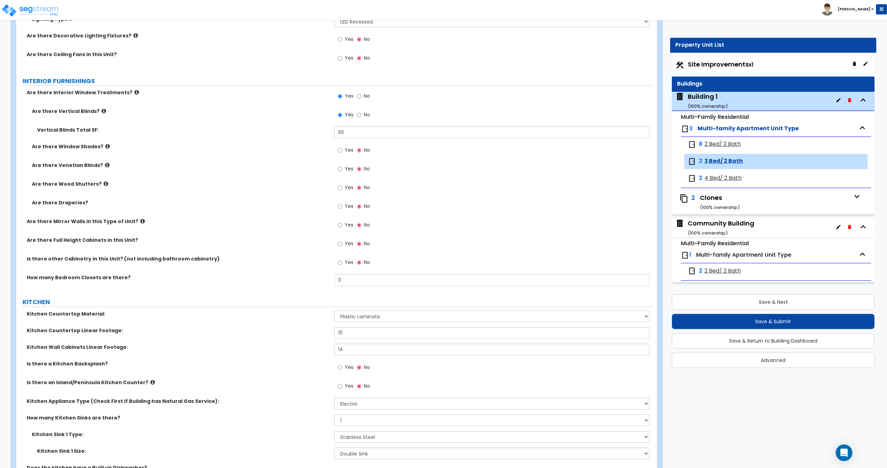
scroll to position [0, 0]
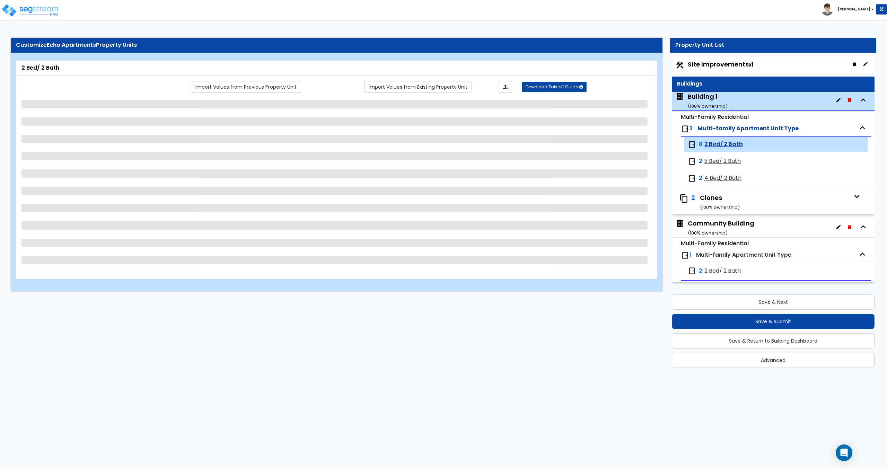
select select "2"
select select "4"
select select "1"
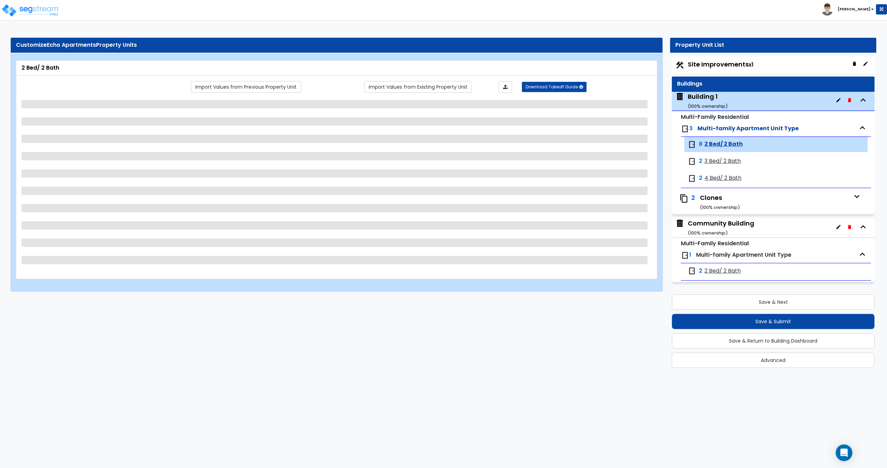
select select "3"
select select "5"
select select "2"
select select "1"
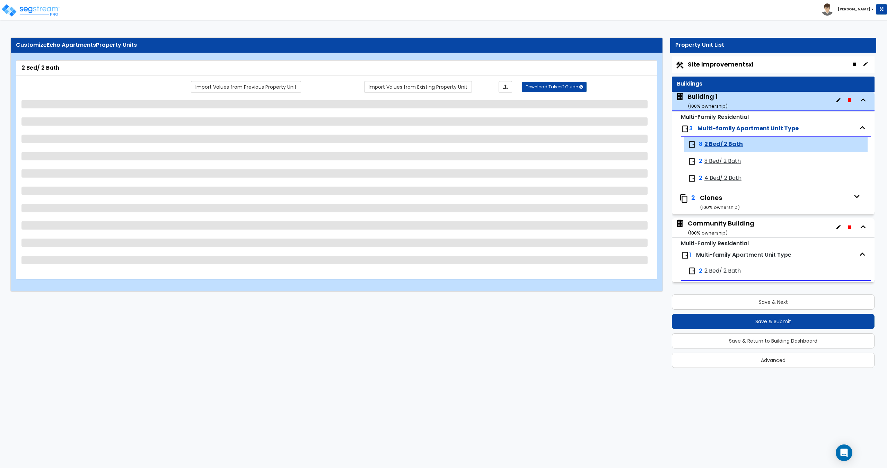
select select "1"
select select "2"
select select "1"
select select "2"
select select "1"
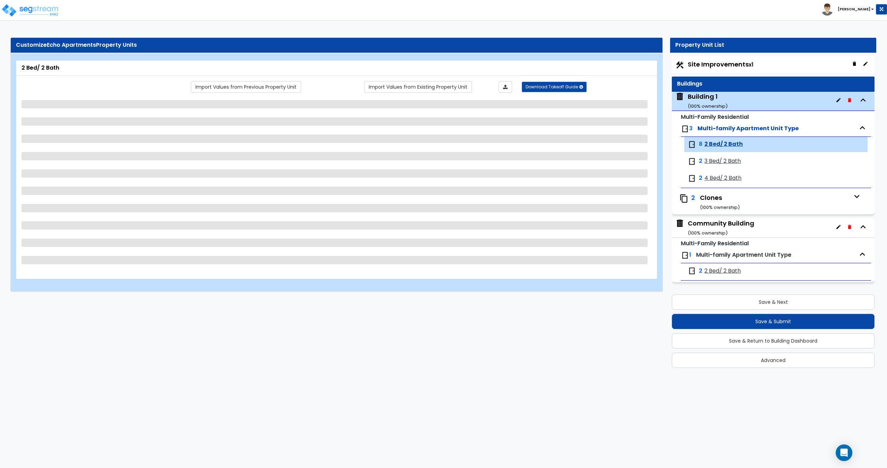
select select "1"
select select "2"
select select "4"
select select "1"
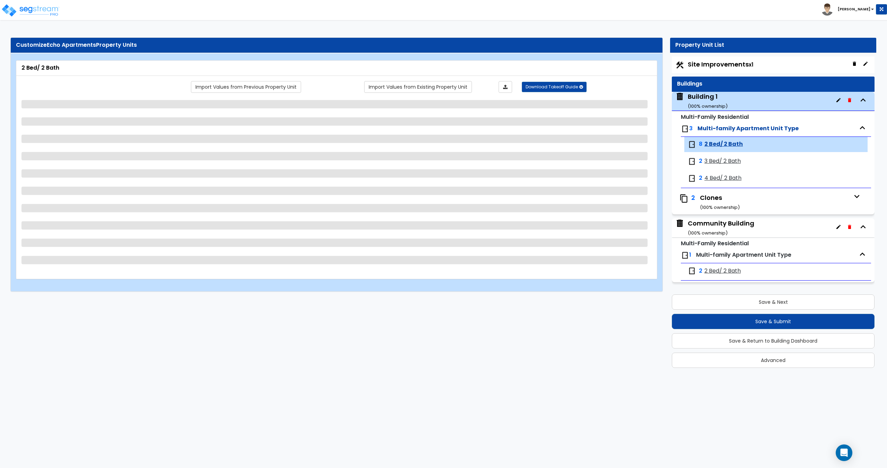
select select "1"
select select "2"
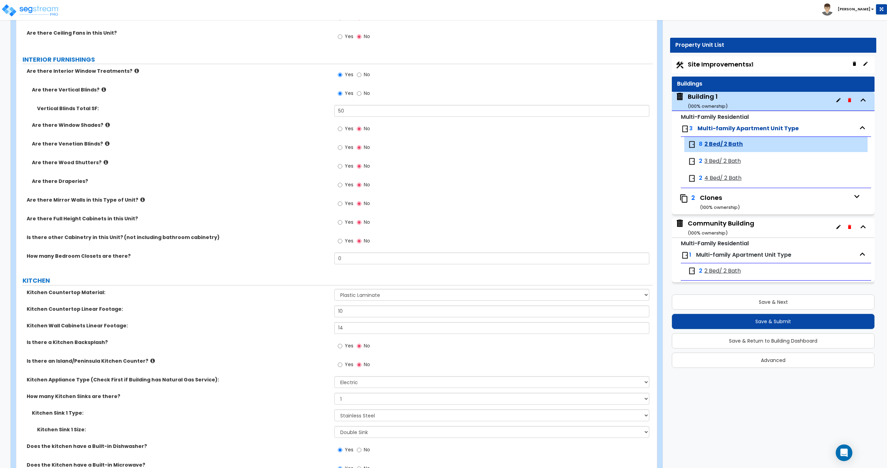
scroll to position [607, 0]
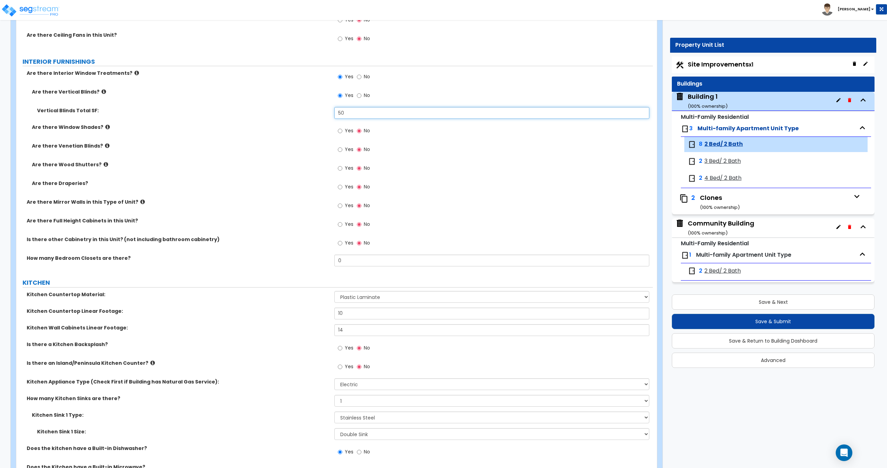
drag, startPoint x: 342, startPoint y: 113, endPoint x: 264, endPoint y: 121, distance: 78.3
click at [283, 114] on div "Vertical Blinds Total SF: 50" at bounding box center [334, 115] width 636 height 17
type input "70"
click at [723, 159] on span "3 Bed/ 2 Bath" at bounding box center [722, 161] width 36 height 8
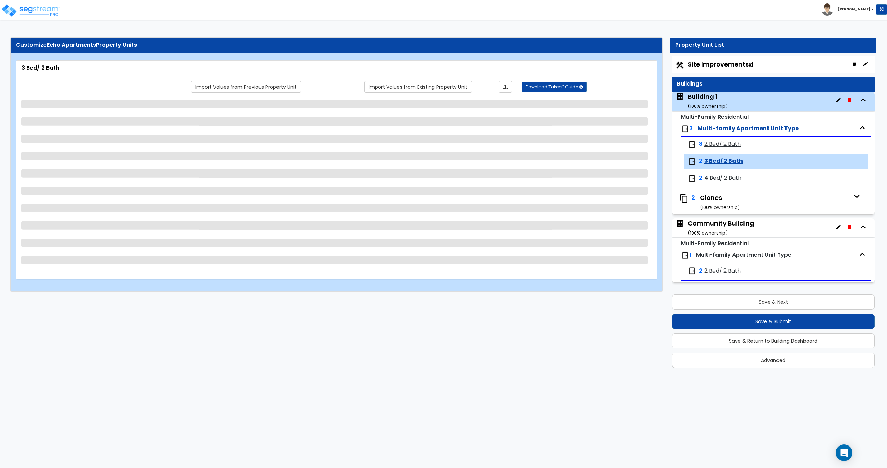
select select "2"
select select "4"
select select "1"
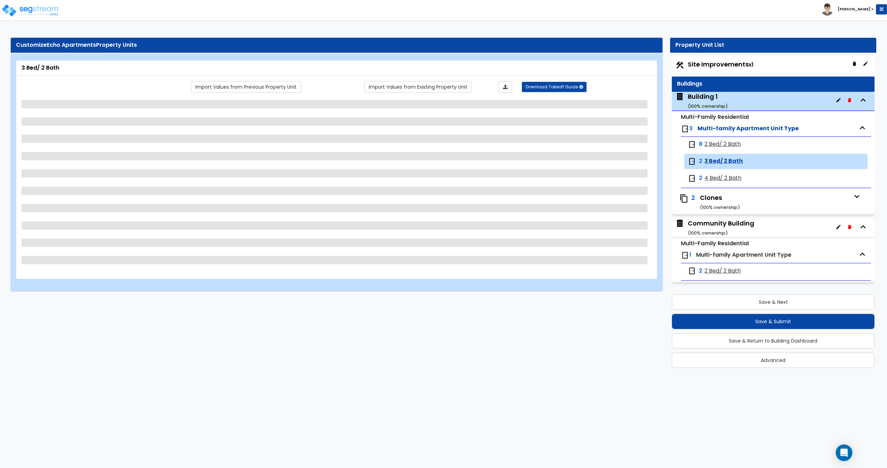
select select "3"
select select "5"
select select "2"
select select "1"
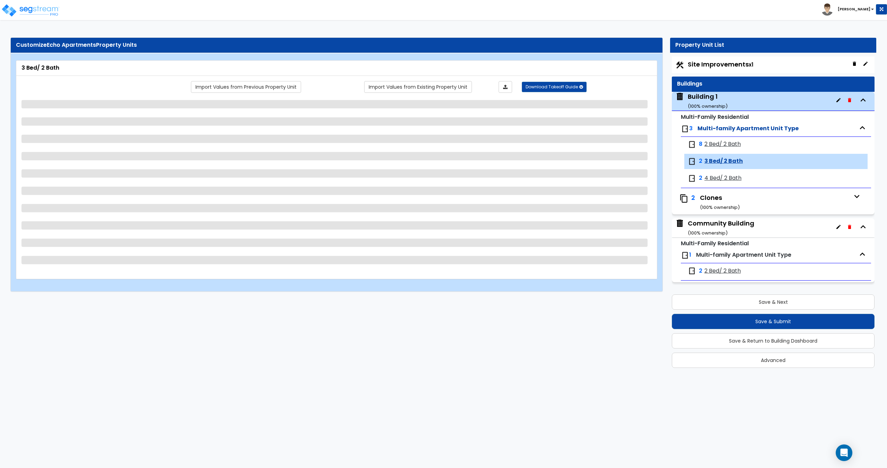
select select "1"
select select "2"
select select "1"
select select "2"
select select "1"
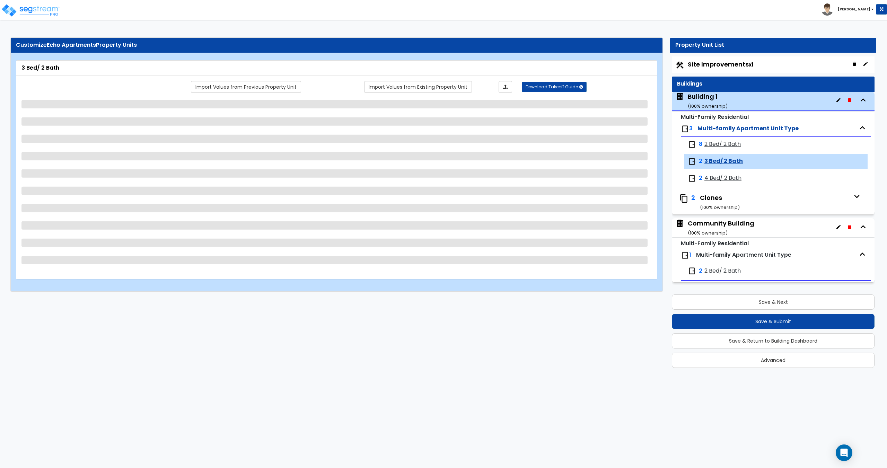
select select "1"
select select "2"
select select "4"
select select "1"
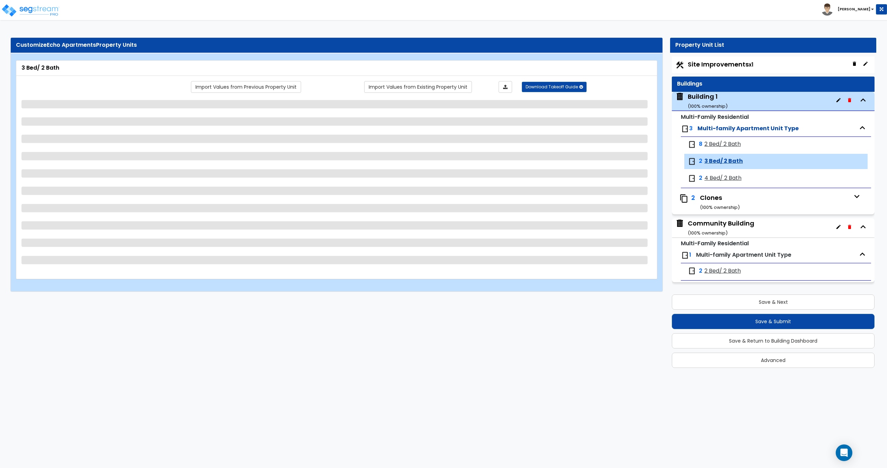
select select "1"
select select "2"
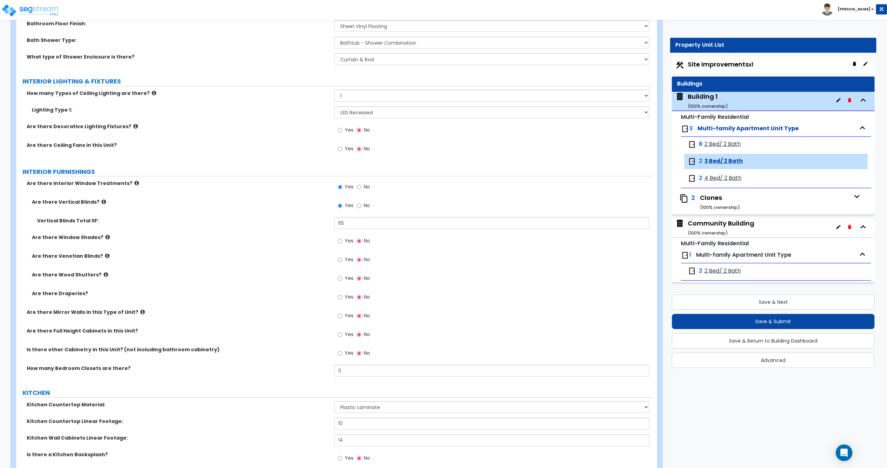
scroll to position [503, 0]
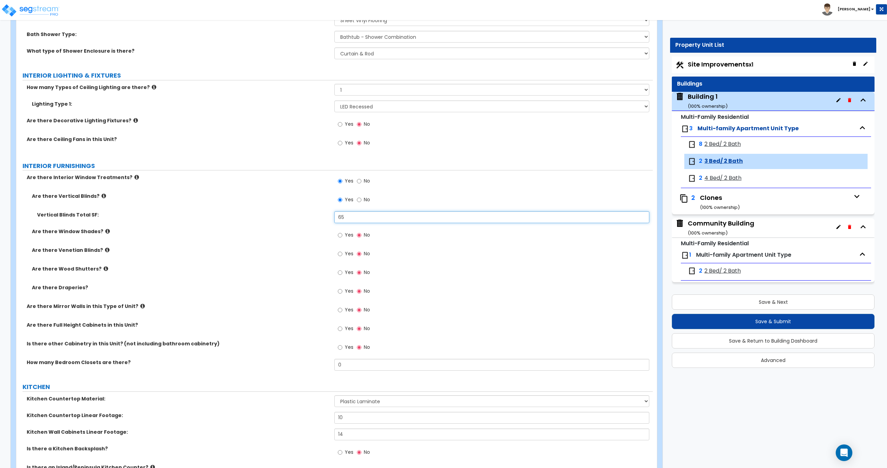
drag, startPoint x: 358, startPoint y: 216, endPoint x: 288, endPoint y: 212, distance: 70.1
click at [311, 210] on div "Are there Vertical Blinds? Yes No Vertical Blinds Total SF: 65 Are there Window…" at bounding box center [334, 248] width 626 height 110
type input "70"
click at [713, 180] on span "4 Bed/ 2 Bath" at bounding box center [722, 178] width 37 height 8
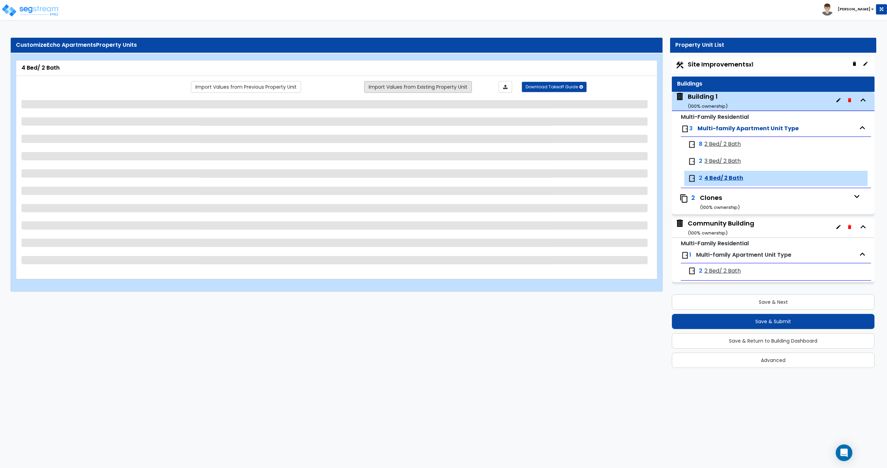
click at [386, 83] on link "Import Values from Existing Property Unit" at bounding box center [418, 87] width 108 height 12
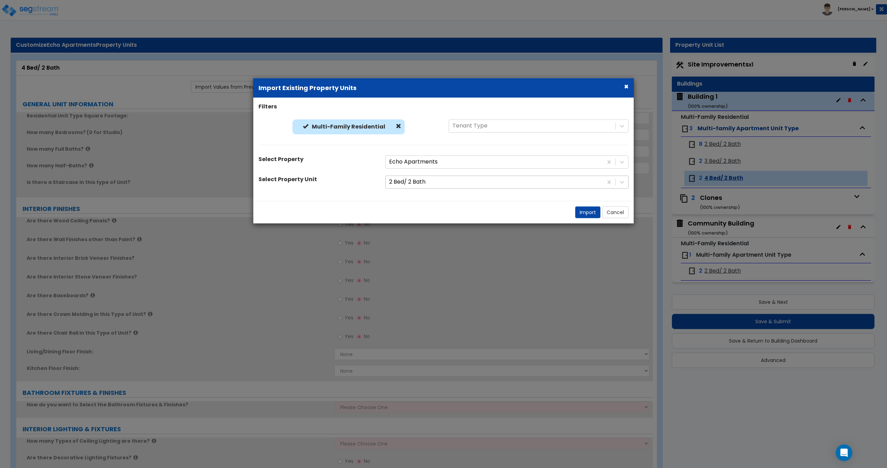
click at [416, 183] on div at bounding box center [494, 181] width 210 height 9
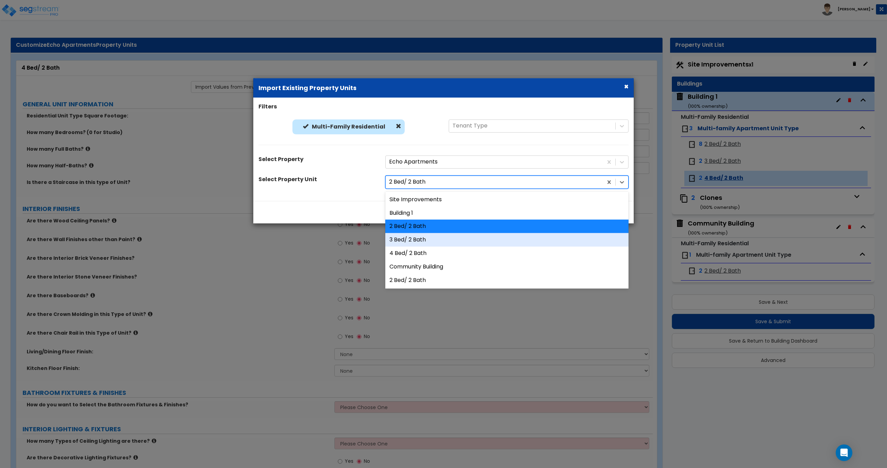
click at [414, 237] on div "3 Bed/ 2 Bath" at bounding box center [506, 240] width 243 height 14
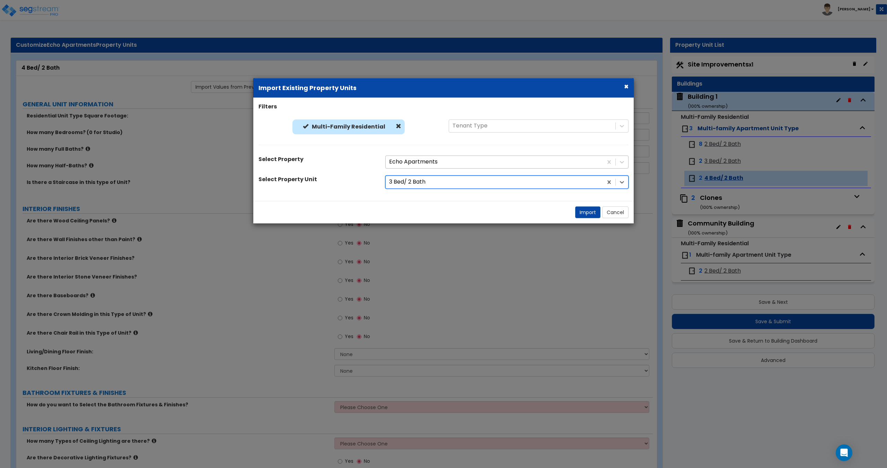
click at [445, 157] on div "Echo Apartments" at bounding box center [493, 162] width 217 height 12
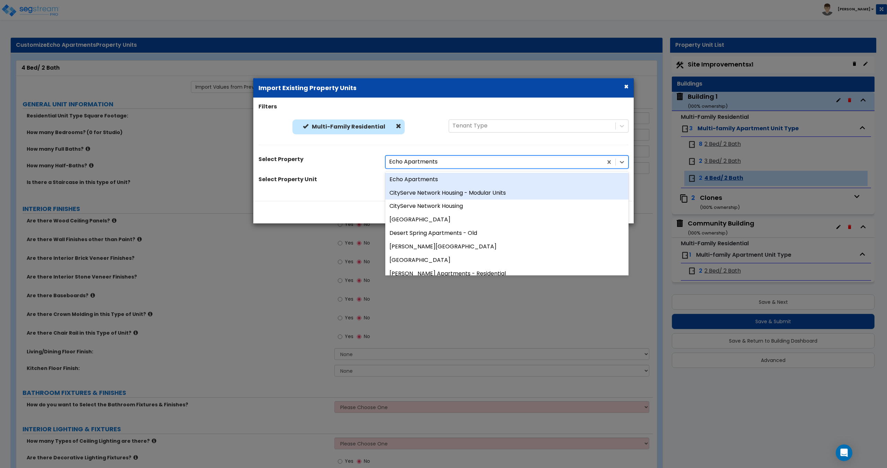
click at [426, 181] on div "Echo Apartments" at bounding box center [506, 179] width 243 height 14
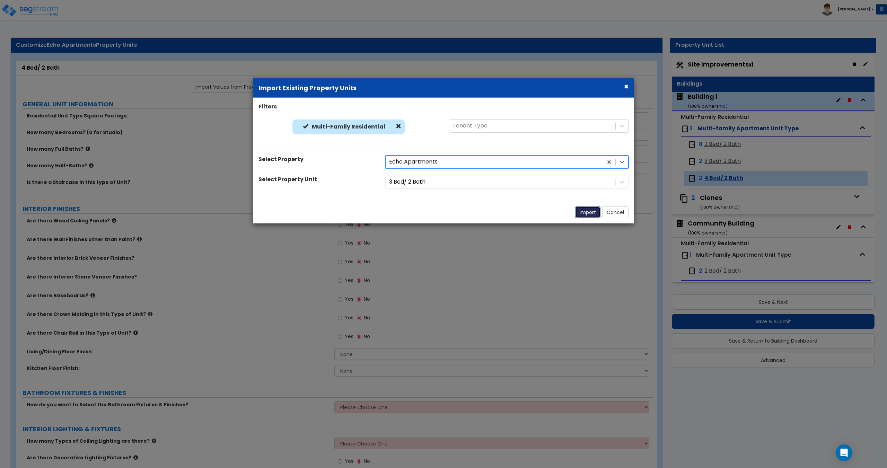
click at [589, 214] on button "Import" at bounding box center [587, 212] width 25 height 12
type input "1143"
type input "3"
type input "2"
radio input "true"
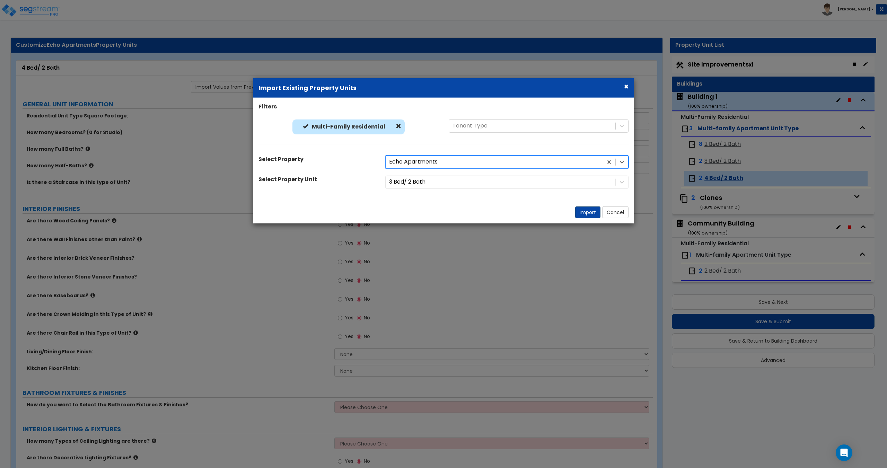
select select "4"
select select "1"
radio input "true"
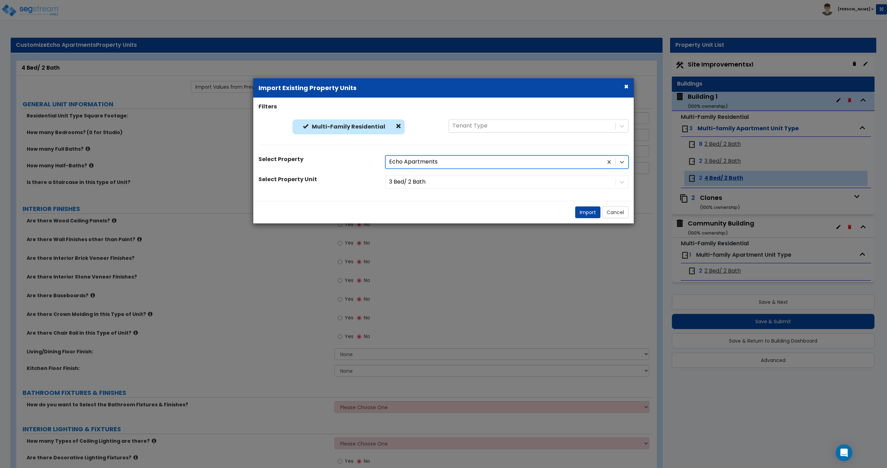
select select "1"
type input "10"
type input "14"
select select "2"
select select "1"
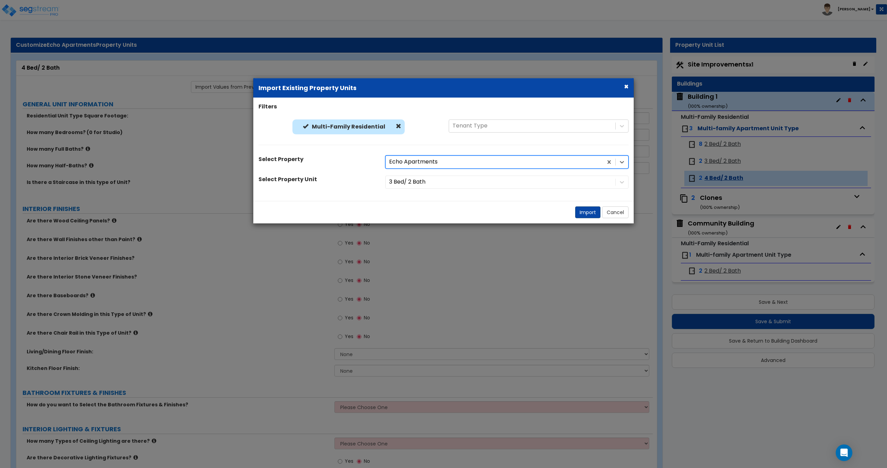
radio input "true"
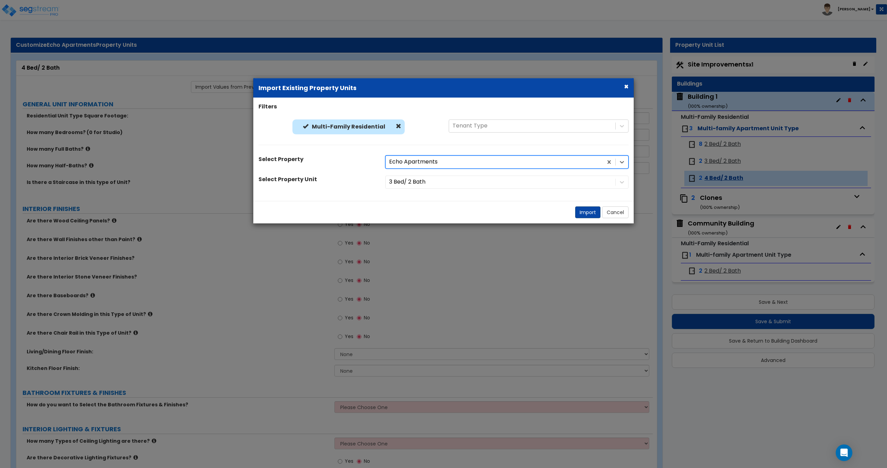
select select "2"
select select "4"
select select "2"
select select "3"
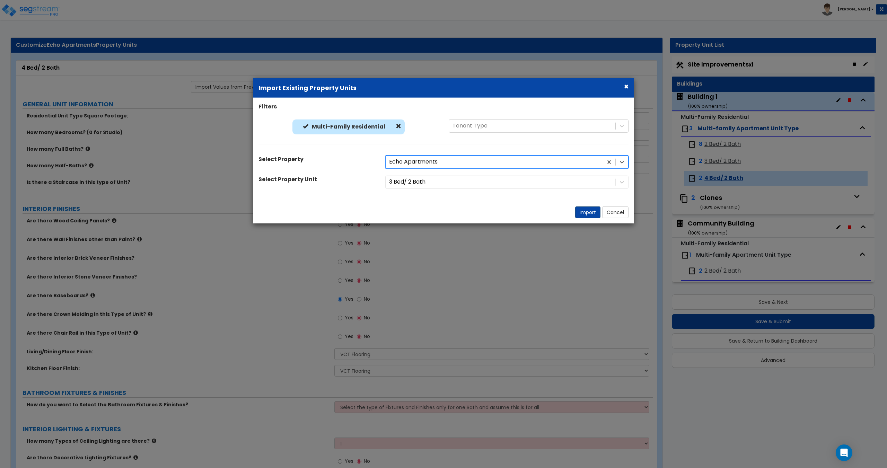
select select "5"
select select "2"
select select "1"
select select "2"
select select "1"
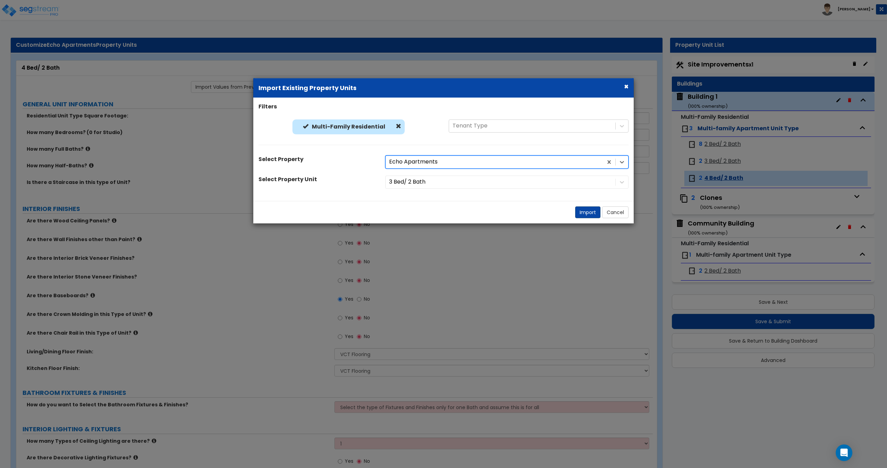
select select "2"
select select "4"
select select "1"
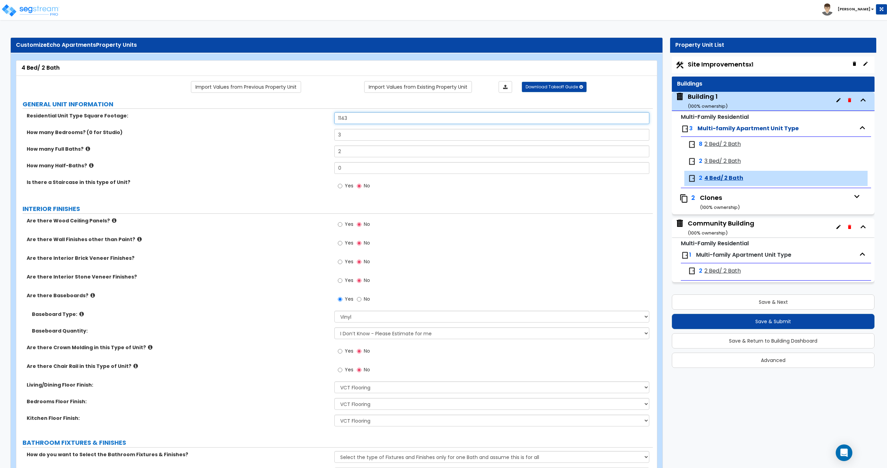
drag, startPoint x: 389, startPoint y: 115, endPoint x: 206, endPoint y: 100, distance: 183.5
type input "1,248"
click at [708, 160] on span "3 Bed/ 2 Bath" at bounding box center [722, 161] width 36 height 8
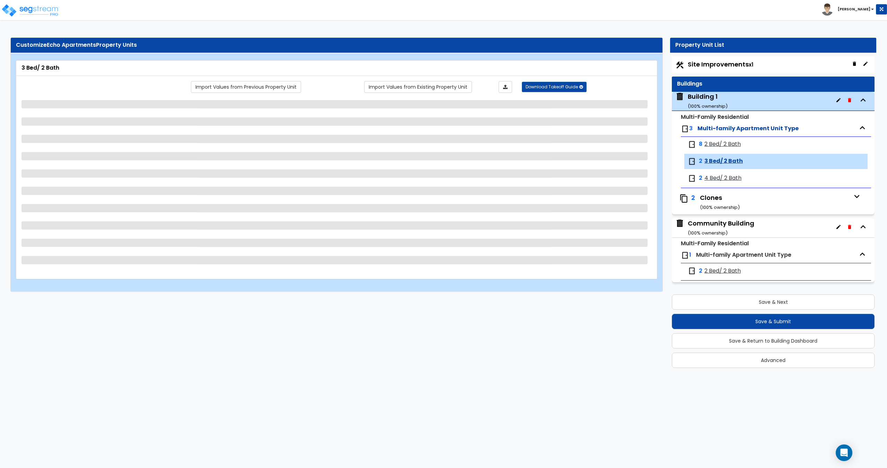
select select "2"
select select "4"
select select "1"
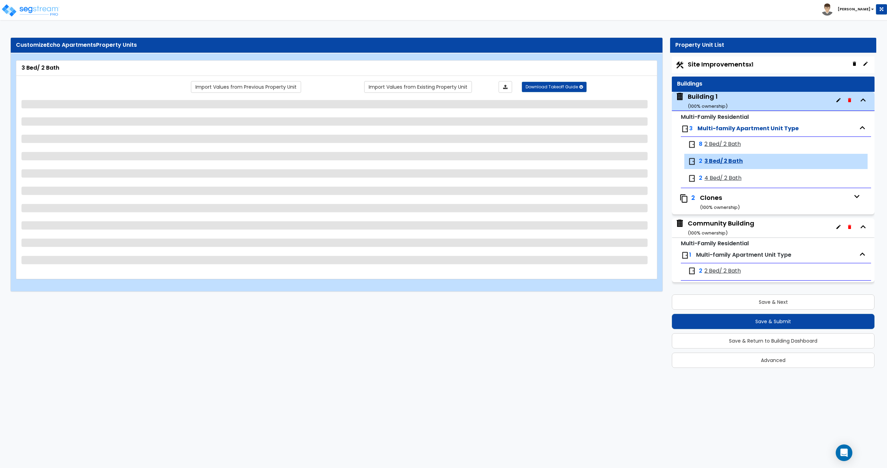
select select "3"
select select "5"
select select "2"
select select "1"
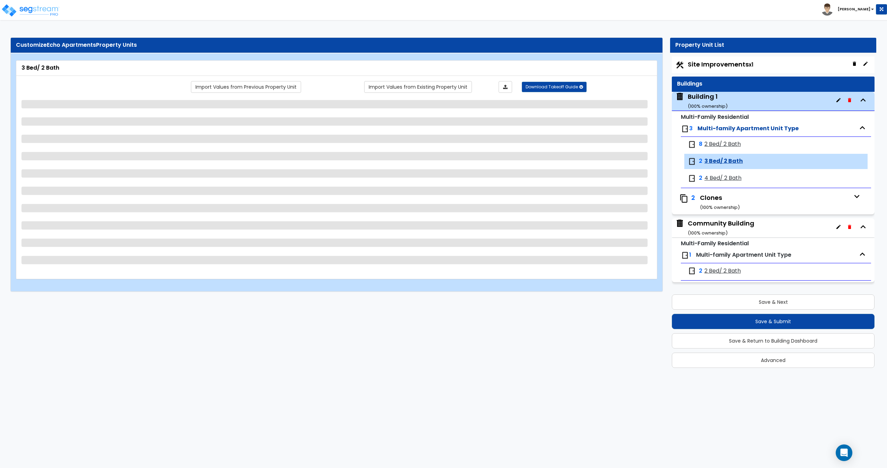
select select "1"
select select "2"
select select "1"
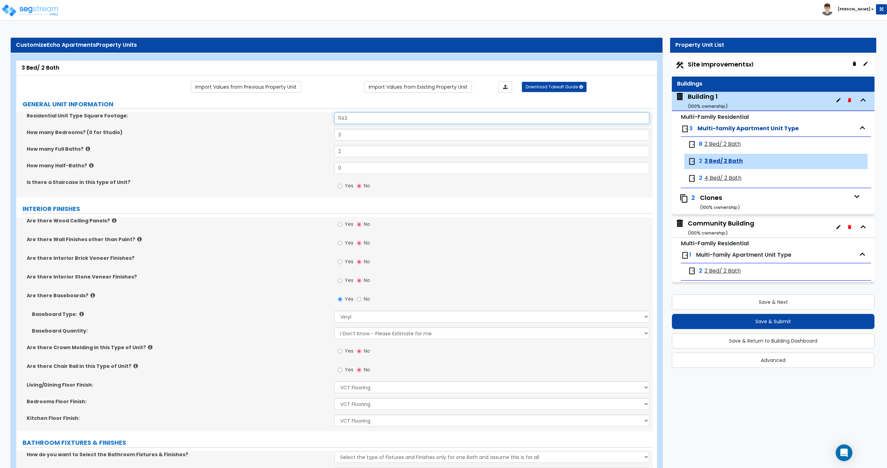
drag, startPoint x: 333, startPoint y: 115, endPoint x: 250, endPoint y: 112, distance: 82.5
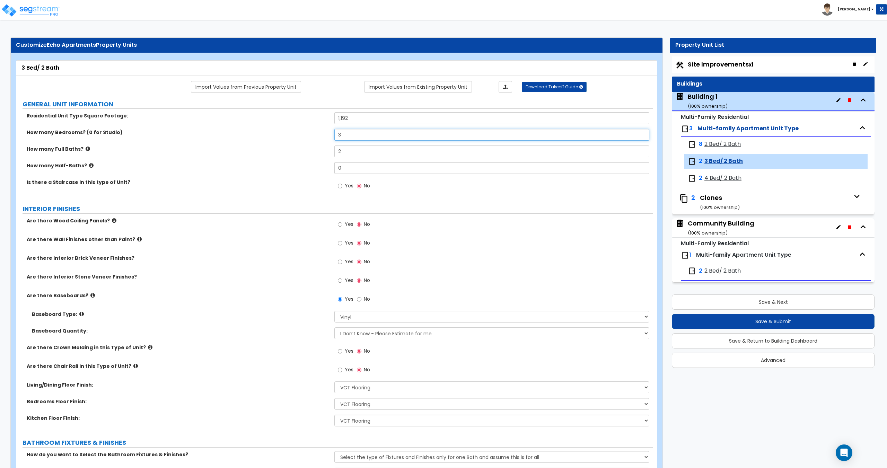
click at [346, 134] on input "3" at bounding box center [491, 135] width 314 height 12
click at [717, 179] on span "4 Bed/ 2 Bath" at bounding box center [722, 178] width 37 height 8
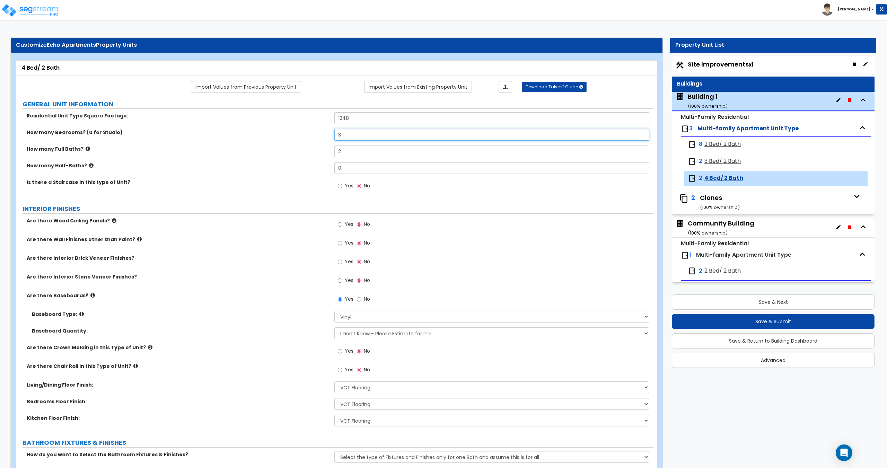
drag, startPoint x: 349, startPoint y: 136, endPoint x: 300, endPoint y: 132, distance: 50.0
click at [284, 131] on div "How many Bedrooms? (0 for Studio) 3" at bounding box center [334, 137] width 636 height 17
click at [378, 114] on input "1248" at bounding box center [491, 118] width 314 height 12
click at [726, 268] on span "2 Bed/ 2 Bath" at bounding box center [722, 271] width 36 height 8
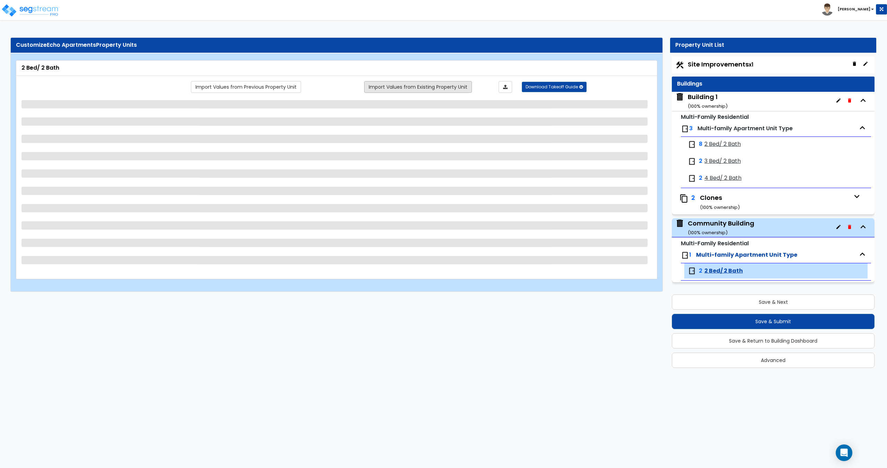
click at [381, 87] on link "Import Values from Existing Property Unit" at bounding box center [418, 87] width 108 height 12
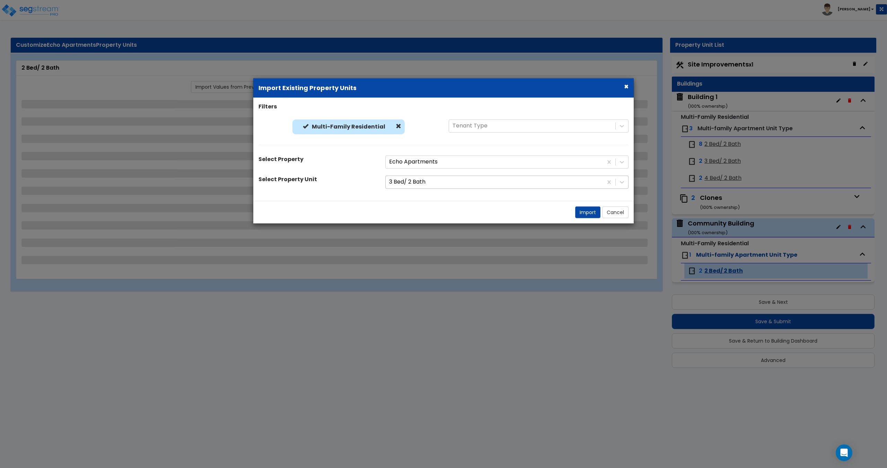
click at [414, 179] on div at bounding box center [494, 181] width 210 height 9
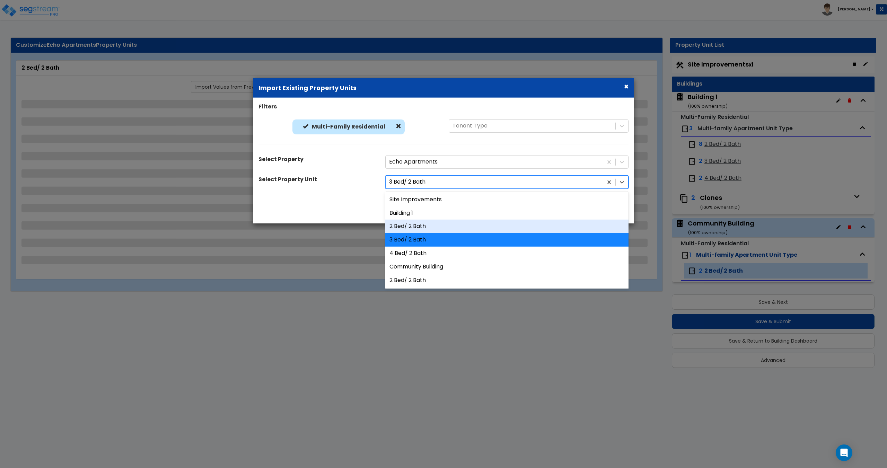
click at [415, 222] on div "2 Bed/ 2 Bath" at bounding box center [506, 227] width 243 height 14
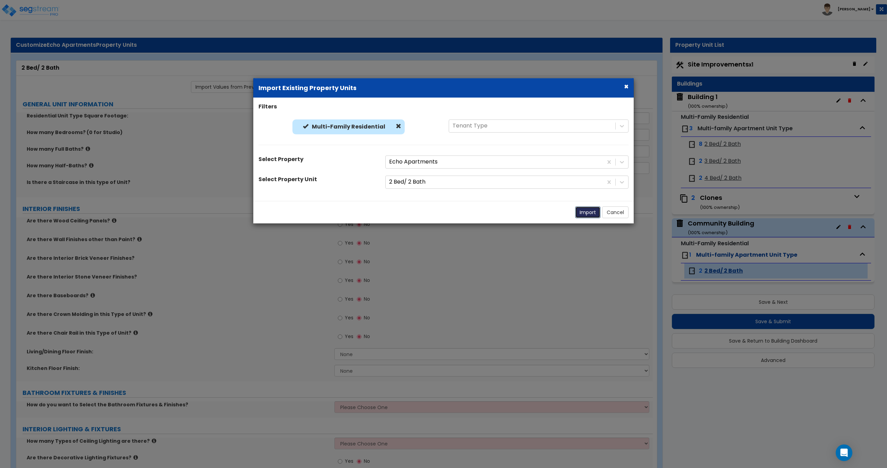
click at [589, 212] on button "Import" at bounding box center [587, 212] width 25 height 12
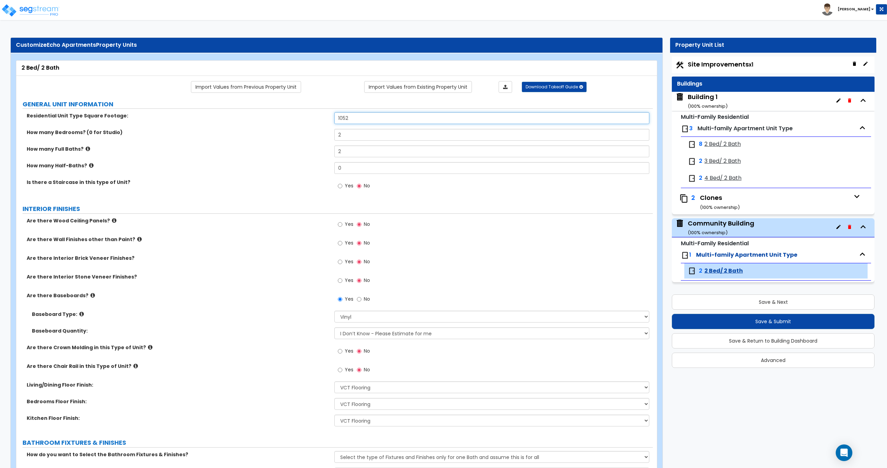
drag, startPoint x: 334, startPoint y: 111, endPoint x: 208, endPoint y: 117, distance: 125.8
drag, startPoint x: 366, startPoint y: 133, endPoint x: 265, endPoint y: 121, distance: 101.5
click at [267, 121] on div "Residential Unit Type Square Footage: 1,143 How many Bedrooms? (0 for Studio) 2…" at bounding box center [334, 154] width 626 height 85
click at [394, 137] on input "2" at bounding box center [491, 135] width 314 height 12
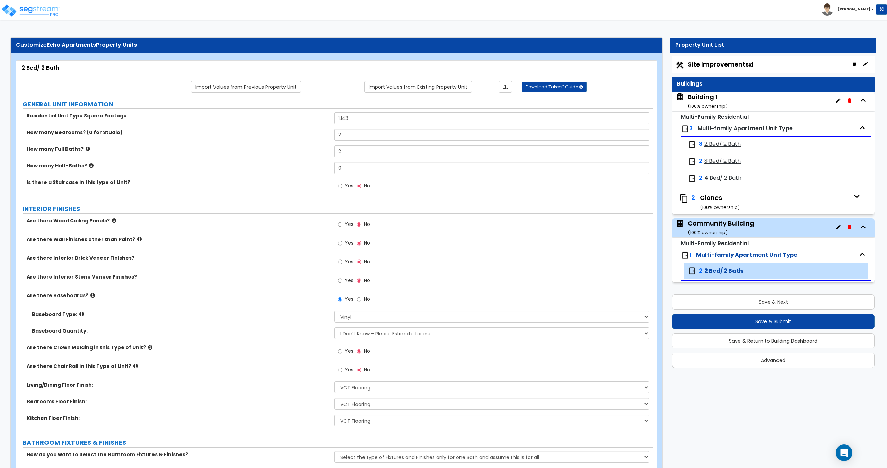
click at [716, 221] on div "Community Building ( 100 % ownership)" at bounding box center [720, 228] width 66 height 18
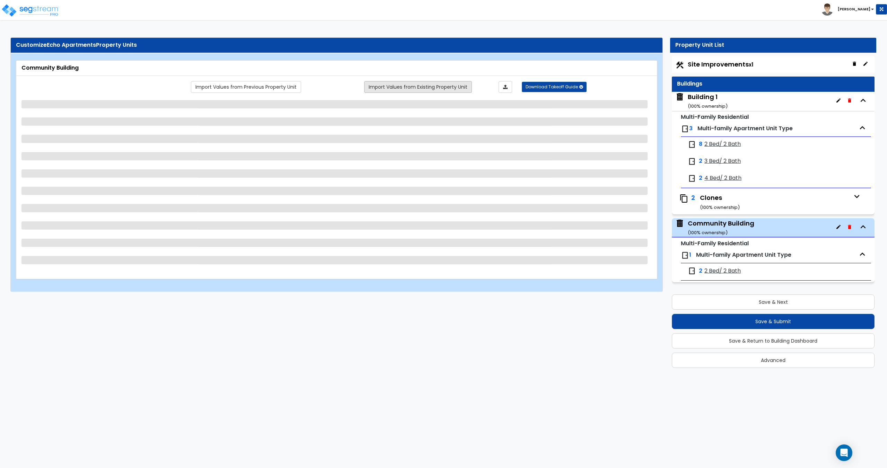
click at [383, 84] on link "Import Values from Existing Property Unit" at bounding box center [418, 87] width 108 height 12
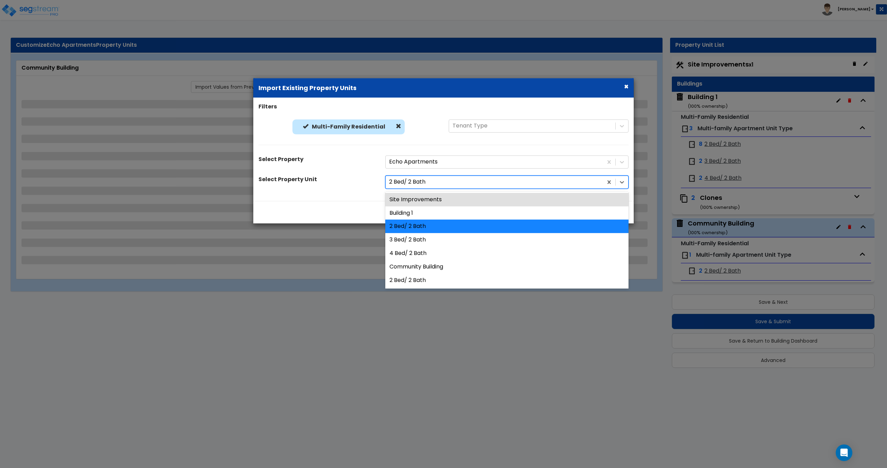
click at [412, 184] on div at bounding box center [494, 181] width 210 height 9
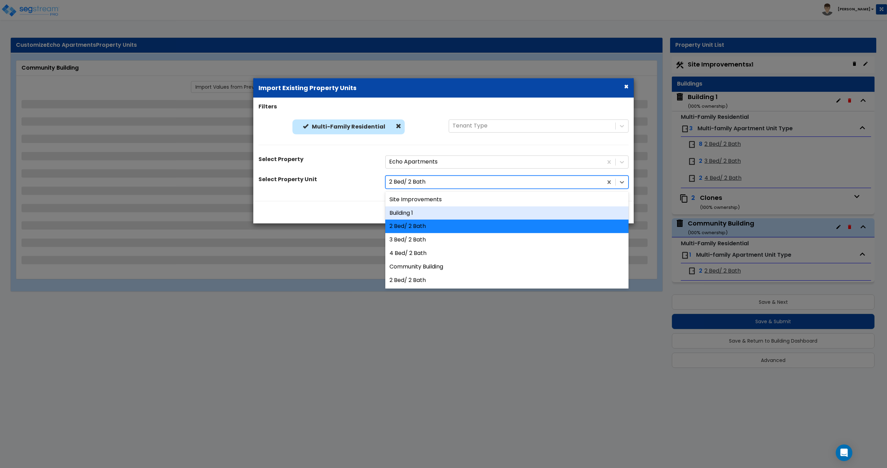
click at [420, 212] on div "Building 1" at bounding box center [506, 213] width 243 height 14
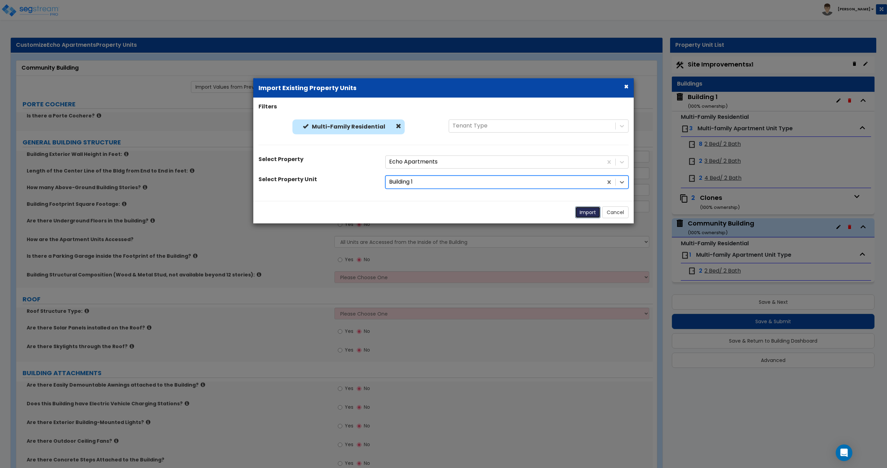
click at [588, 211] on button "Import" at bounding box center [587, 212] width 25 height 12
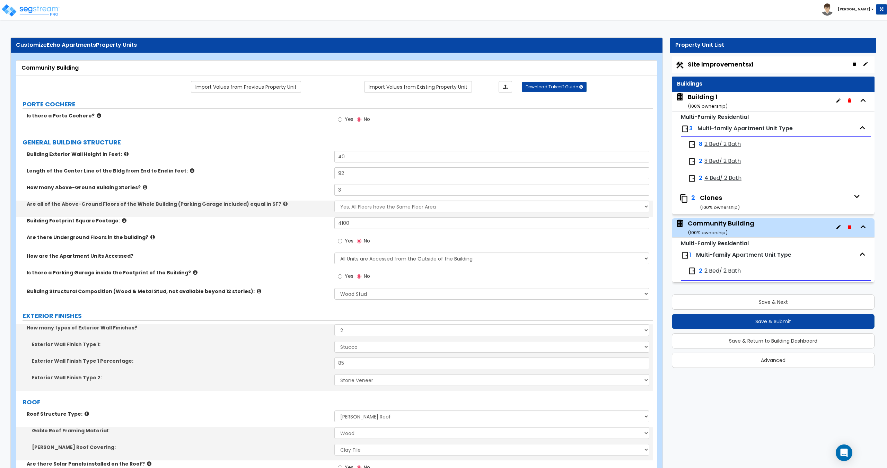
click at [839, 226] on icon "button" at bounding box center [838, 227] width 4 height 4
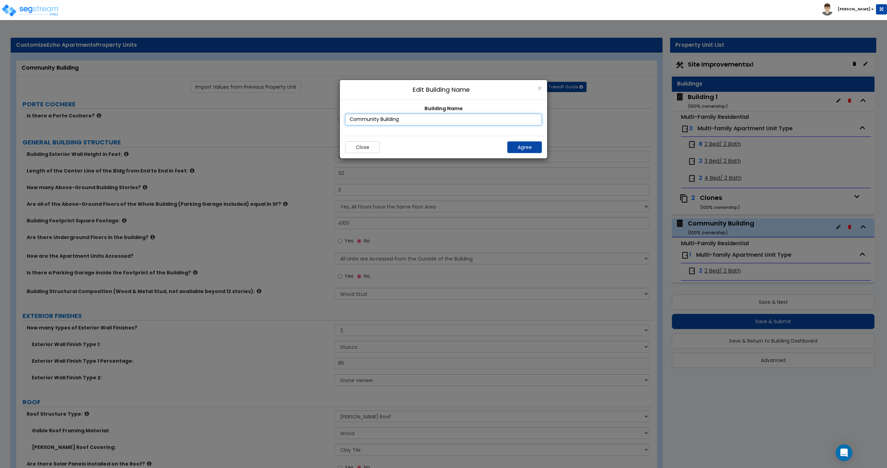
drag, startPoint x: 382, startPoint y: 114, endPoint x: 214, endPoint y: 91, distance: 169.3
click at [254, 95] on div "× Edit Building Name Building Name Community Building Close Agree" at bounding box center [443, 268] width 887 height 399
click at [531, 148] on button "Agree" at bounding box center [524, 147] width 35 height 12
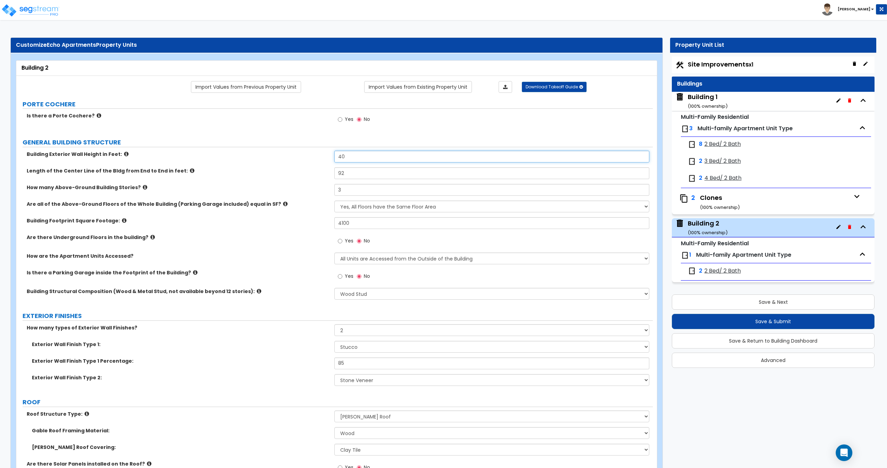
drag, startPoint x: 358, startPoint y: 154, endPoint x: 283, endPoint y: 153, distance: 75.2
drag, startPoint x: 350, startPoint y: 173, endPoint x: 236, endPoint y: 167, distance: 113.7
click at [247, 167] on div "Building Exterior Wall Height in Feet: 24 Length of the Center Line of the Bldg…" at bounding box center [334, 228] width 626 height 154
drag, startPoint x: 346, startPoint y: 190, endPoint x: 285, endPoint y: 184, distance: 60.9
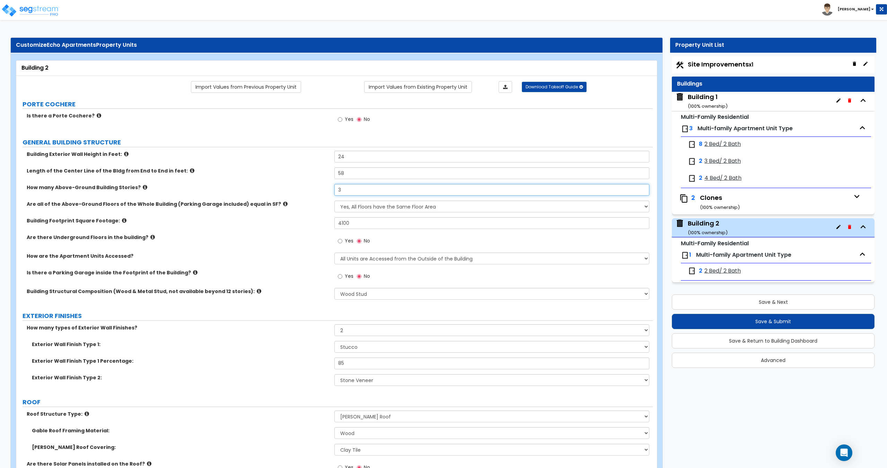
click at [288, 184] on div "How many Above-Ground Building Stories? 3" at bounding box center [334, 192] width 636 height 17
drag, startPoint x: 342, startPoint y: 225, endPoint x: 221, endPoint y: 225, distance: 121.2
click at [288, 221] on div "Building Footprint Square Footage: 4100" at bounding box center [334, 225] width 636 height 17
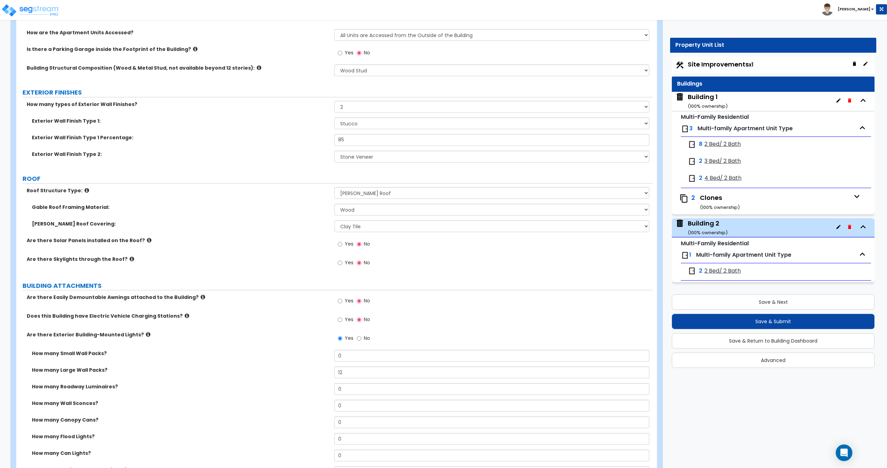
scroll to position [242, 0]
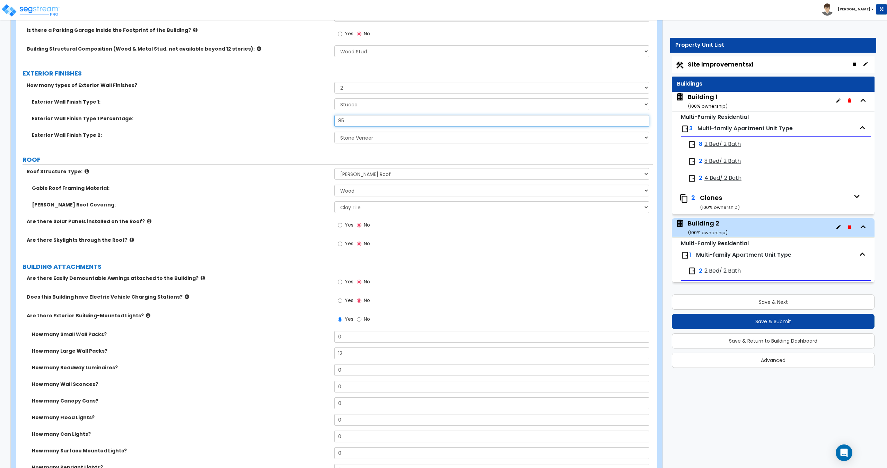
click at [354, 117] on input "85" at bounding box center [491, 121] width 314 height 12
drag, startPoint x: 356, startPoint y: 122, endPoint x: 307, endPoint y: 117, distance: 49.1
click at [307, 117] on div "Exterior Wall Finish Type 1 Percentage: 85" at bounding box center [334, 123] width 636 height 17
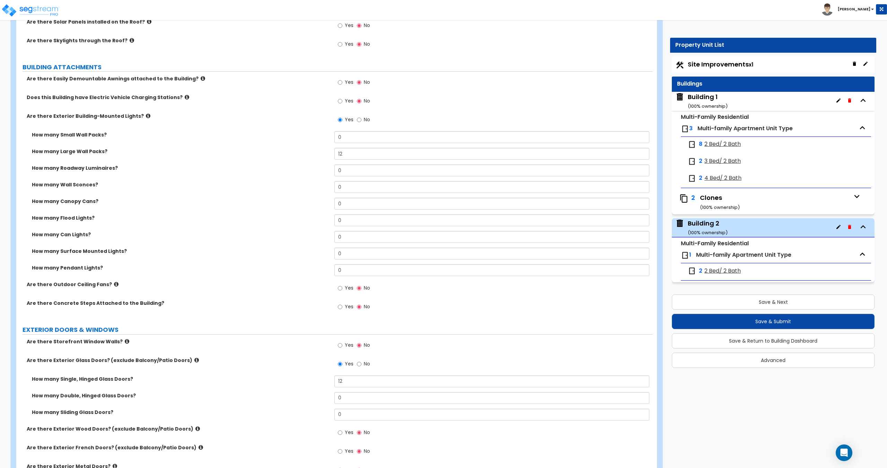
scroll to position [473, 0]
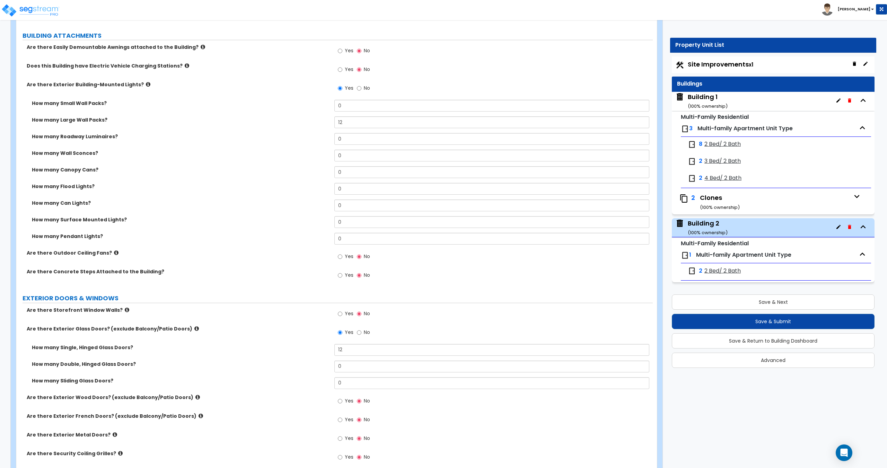
click at [704, 62] on span "Site Improvements x1" at bounding box center [719, 64] width 65 height 9
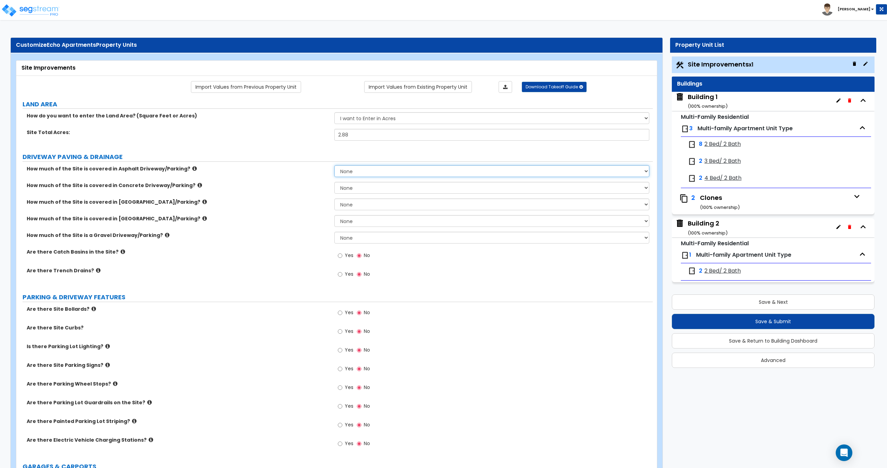
click at [356, 170] on select "None I want to Enter an Approximate Percentage I want to Enter the Square Foota…" at bounding box center [491, 171] width 314 height 12
click at [334, 165] on select "None I want to Enter an Approximate Percentage I want to Enter the Square Foota…" at bounding box center [491, 171] width 314 height 12
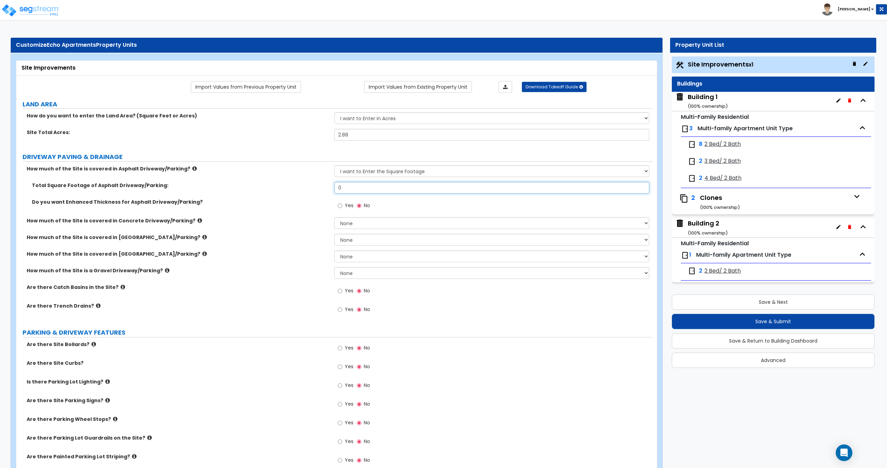
click at [326, 187] on div "Total Square Footage of Asphalt Driveway/Parking: 0" at bounding box center [334, 190] width 636 height 17
click at [363, 191] on input "0" at bounding box center [491, 188] width 314 height 12
click at [349, 188] on input "0" at bounding box center [491, 188] width 314 height 12
drag, startPoint x: 359, startPoint y: 187, endPoint x: 288, endPoint y: 176, distance: 71.9
click at [295, 178] on div "How much of the Site is covered in Asphalt Driveway/Parking? None I want to Ent…" at bounding box center [334, 243] width 626 height 156
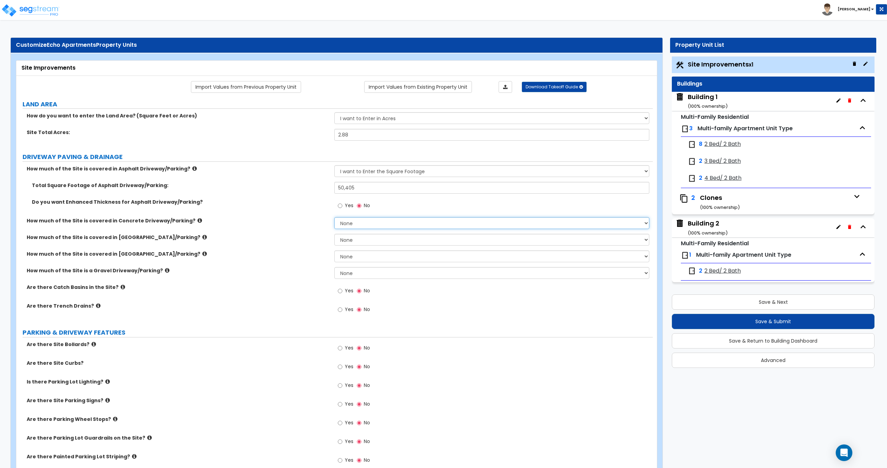
click at [348, 228] on select "None I want to Enter an Approximate Percentage I want to Enter the Square Foota…" at bounding box center [491, 223] width 314 height 12
click at [334, 217] on select "None I want to Enter an Approximate Percentage I want to Enter the Square Foota…" at bounding box center [491, 223] width 314 height 12
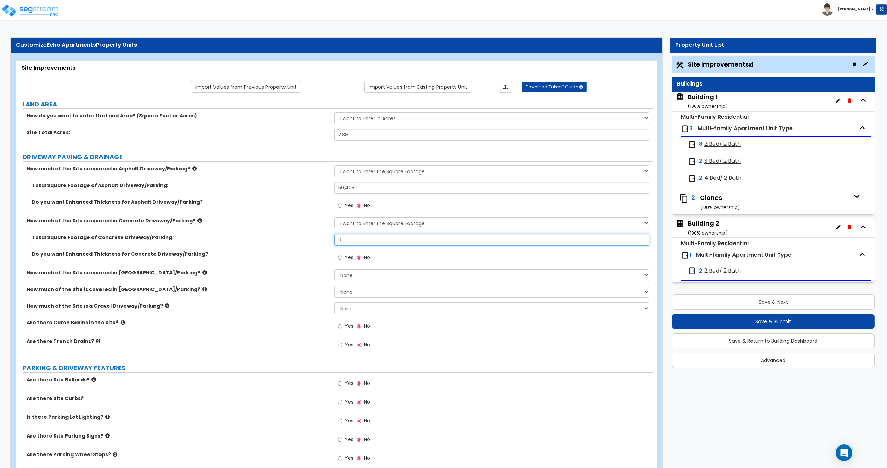
drag, startPoint x: 293, startPoint y: 240, endPoint x: 264, endPoint y: 236, distance: 29.3
click at [274, 240] on div "Total Square Footage of Concrete Driveway/Parking: 0" at bounding box center [334, 242] width 636 height 17
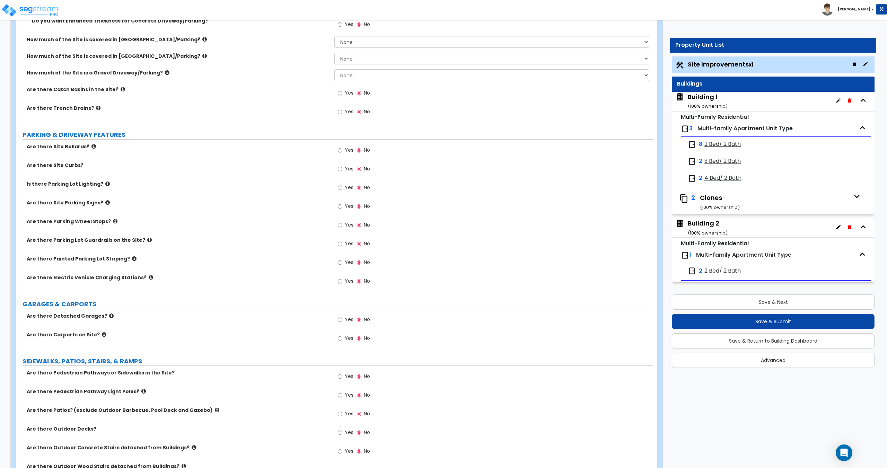
scroll to position [242, 0]
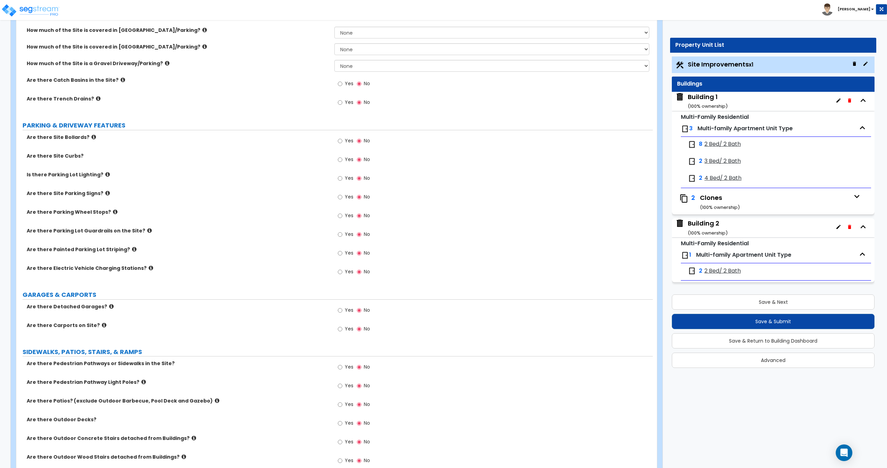
click at [343, 159] on label "Yes" at bounding box center [346, 160] width 16 height 12
click at [342, 159] on input "Yes" at bounding box center [340, 160] width 5 height 8
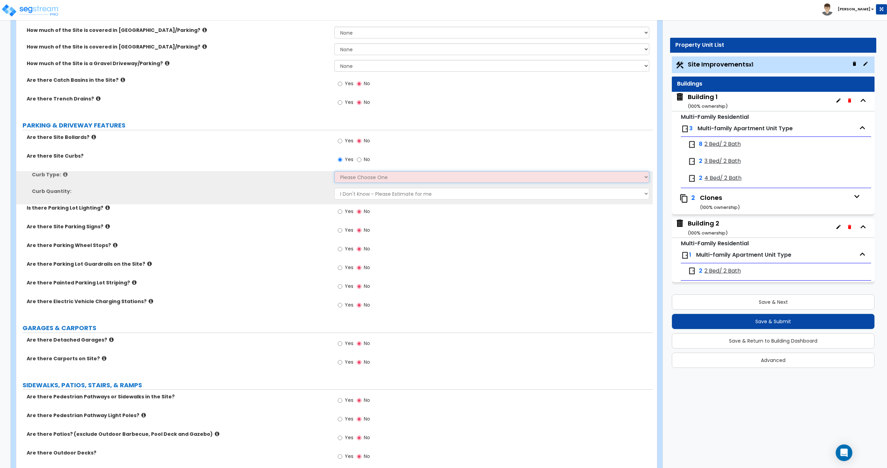
click at [361, 178] on select "Please Choose One Curb (Only) Curb & Gutter Asphalt Berm" at bounding box center [491, 177] width 314 height 12
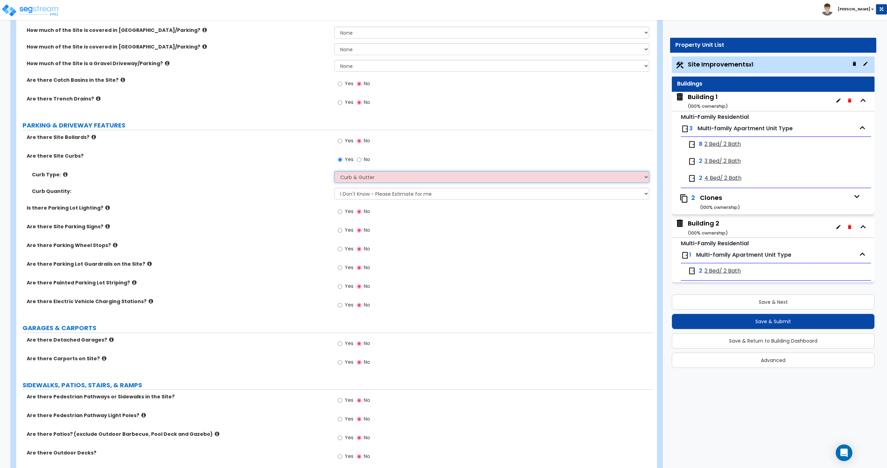
click at [334, 171] on select "Please Choose One Curb (Only) Curb & Gutter Asphalt Berm" at bounding box center [491, 177] width 314 height 12
click at [368, 195] on select "I Don't Know - Please Estimate for me I want to Enter the LF" at bounding box center [491, 194] width 314 height 12
click at [373, 197] on select "I Don't Know - Please Estimate for me I want to Enter the LF" at bounding box center [491, 194] width 314 height 12
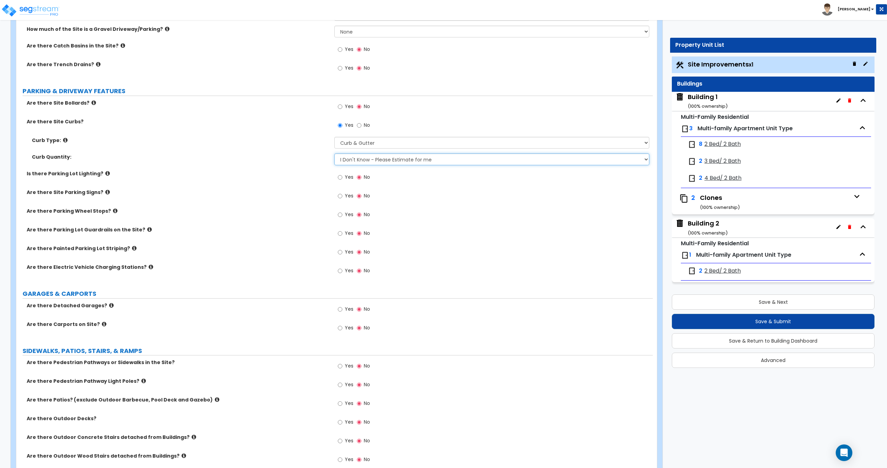
scroll to position [277, 0]
click at [345, 176] on span "Yes" at bounding box center [349, 176] width 9 height 7
click at [342, 176] on input "Yes" at bounding box center [340, 177] width 5 height 8
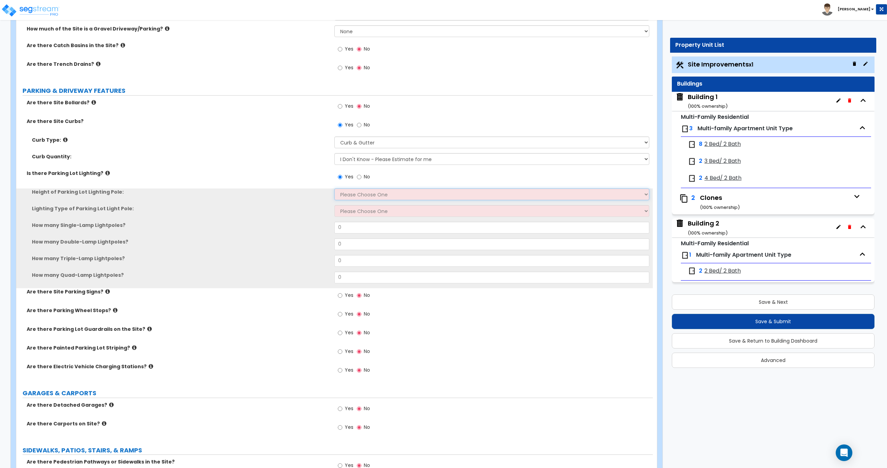
click at [357, 196] on select "Please Choose One 20' high 30' high 40' high" at bounding box center [491, 194] width 314 height 12
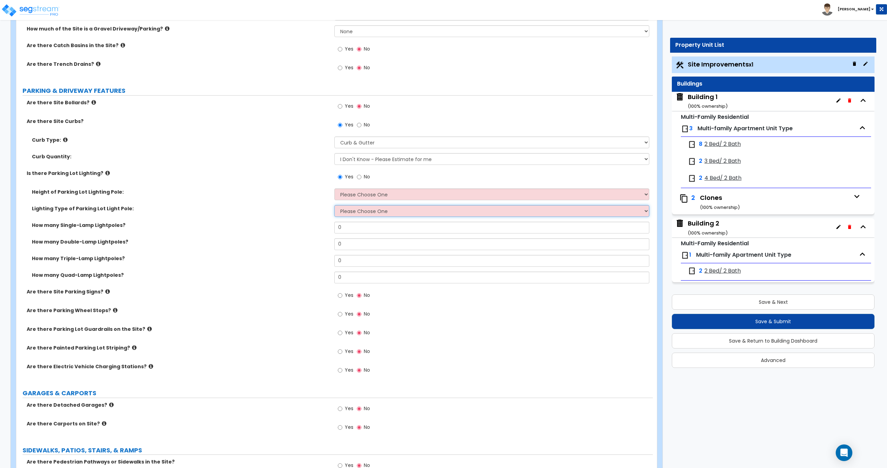
click at [353, 210] on select "Please Choose One LED Metal Halide High Pressure Sodium Please Choose for me" at bounding box center [491, 211] width 314 height 12
click at [334, 205] on select "Please Choose One LED Metal Halide High Pressure Sodium Please Choose for me" at bounding box center [491, 211] width 314 height 12
drag, startPoint x: 355, startPoint y: 225, endPoint x: 315, endPoint y: 228, distance: 39.6
click at [328, 229] on div "How many Single-Lamp Lightpoles? 0" at bounding box center [334, 230] width 636 height 17
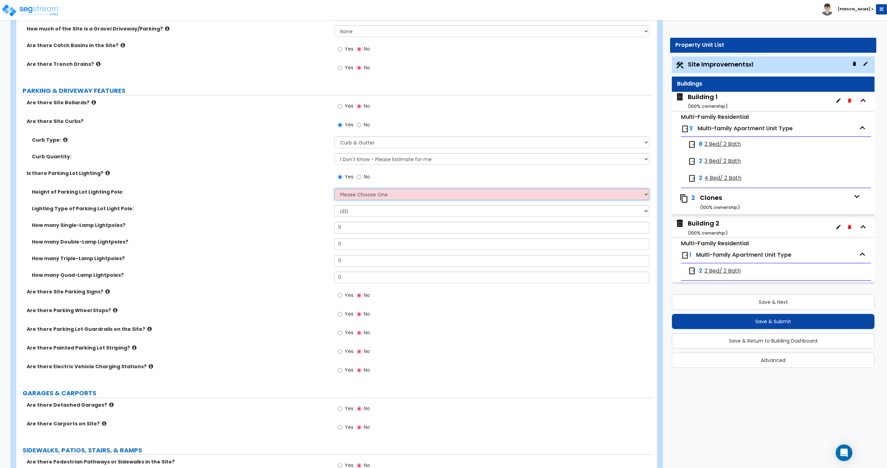
click at [356, 194] on select "Please Choose One 20' high 30' high 40' high" at bounding box center [491, 194] width 314 height 12
click at [334, 188] on select "Please Choose One 20' high 30' high 40' high" at bounding box center [491, 194] width 314 height 12
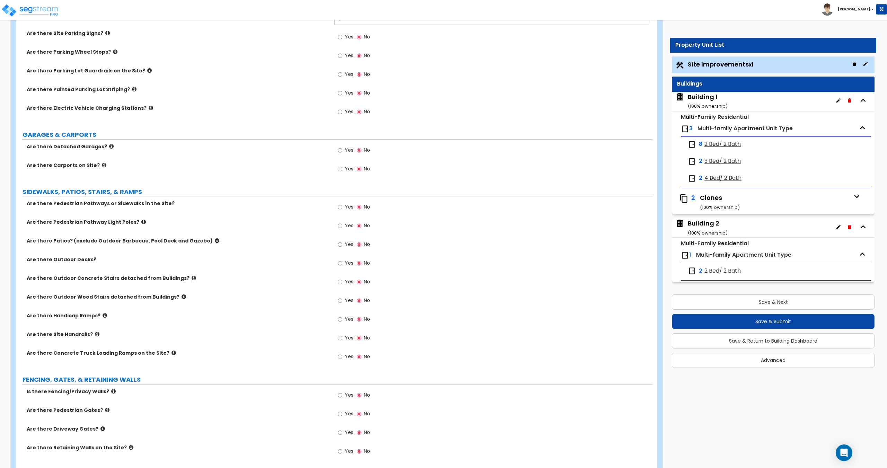
scroll to position [554, 0]
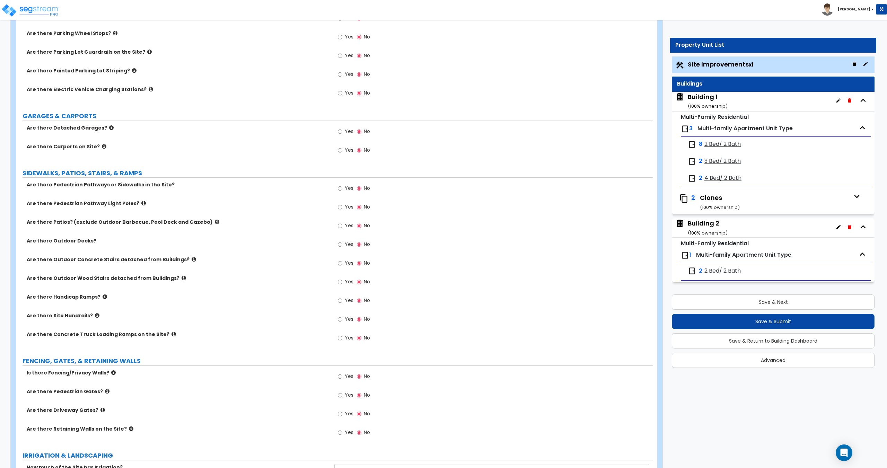
click at [344, 207] on label "Yes" at bounding box center [346, 208] width 16 height 12
click at [342, 207] on input "Yes" at bounding box center [340, 207] width 5 height 8
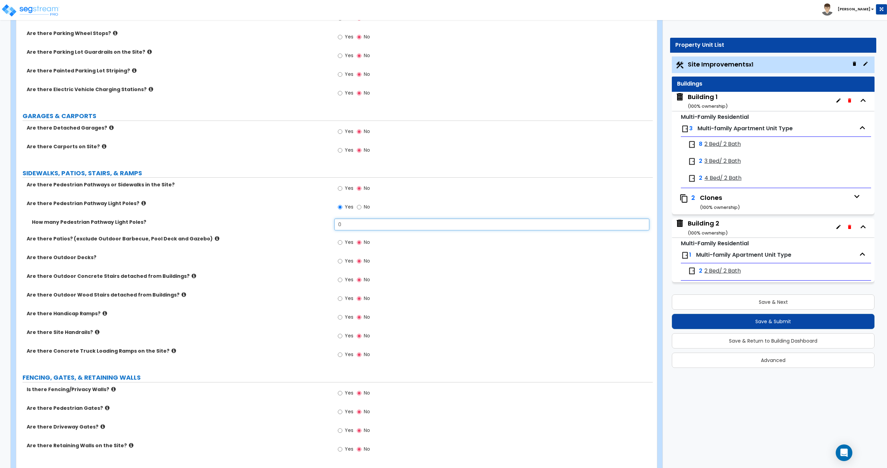
drag, startPoint x: 367, startPoint y: 223, endPoint x: 268, endPoint y: 222, distance: 99.4
click at [281, 222] on div "How many Pedestrian Pathway Light Poles? 0" at bounding box center [334, 227] width 636 height 17
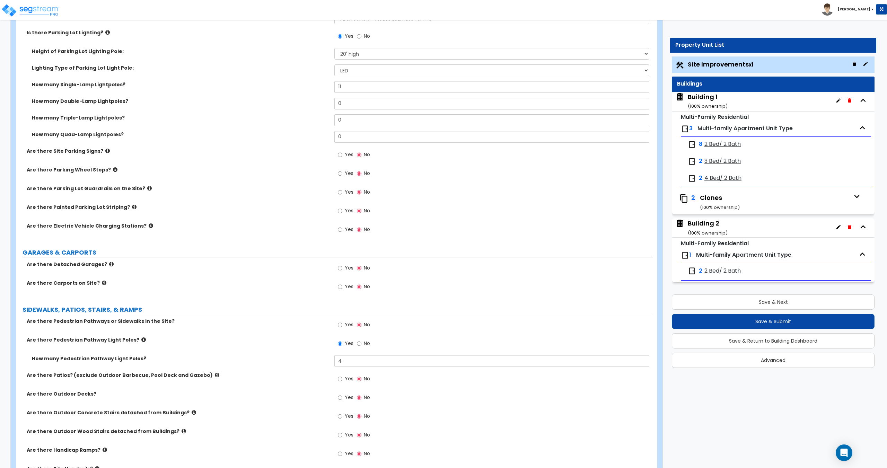
scroll to position [389, 0]
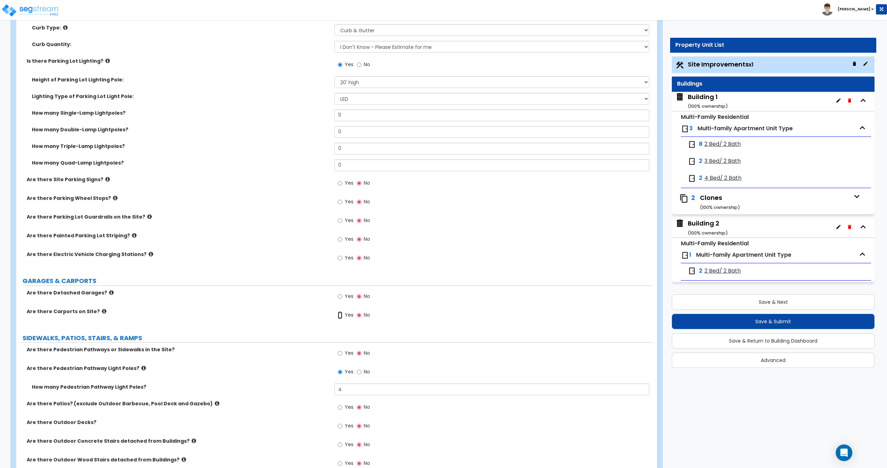
click at [338, 317] on input "Yes" at bounding box center [340, 315] width 5 height 8
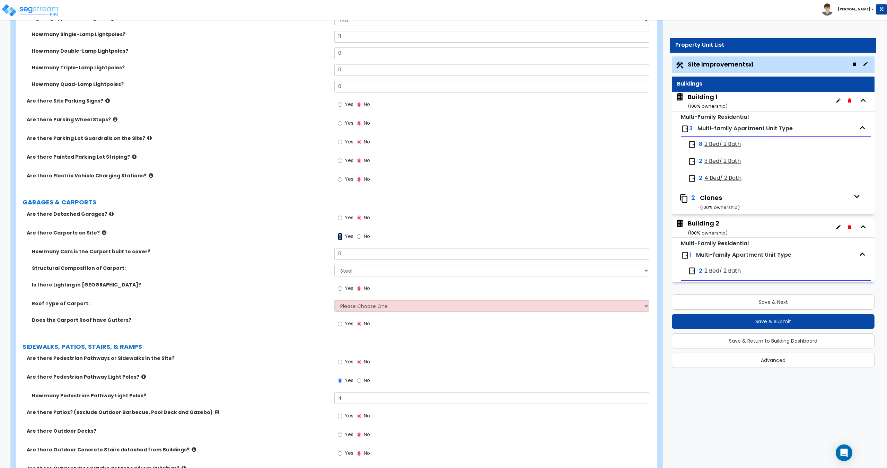
scroll to position [493, 0]
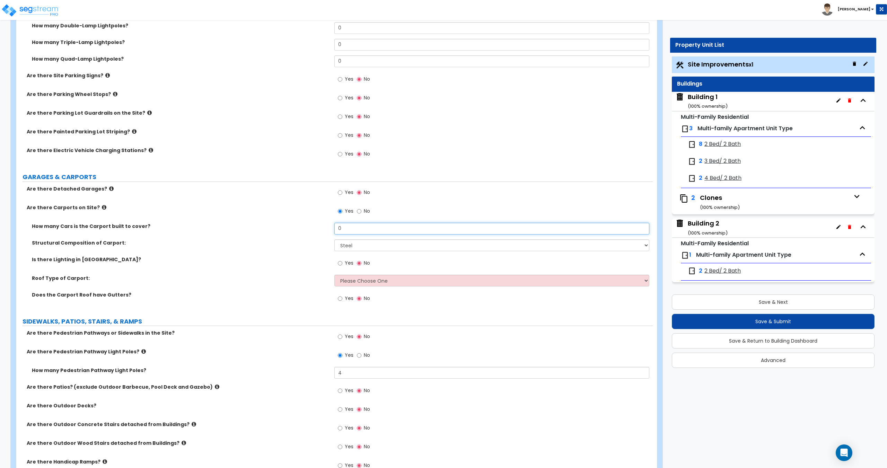
drag, startPoint x: 359, startPoint y: 232, endPoint x: 313, endPoint y: 240, distance: 46.7
click at [325, 234] on div "How many Cars is the Carport built to cover? 0" at bounding box center [334, 231] width 636 height 17
click at [368, 231] on input "0" at bounding box center [491, 229] width 314 height 12
drag, startPoint x: 343, startPoint y: 226, endPoint x: 294, endPoint y: 221, distance: 49.2
click at [295, 221] on div "Are there Detached Garages? Yes No Are there Carports on Site? Yes No How many …" at bounding box center [334, 247] width 626 height 125
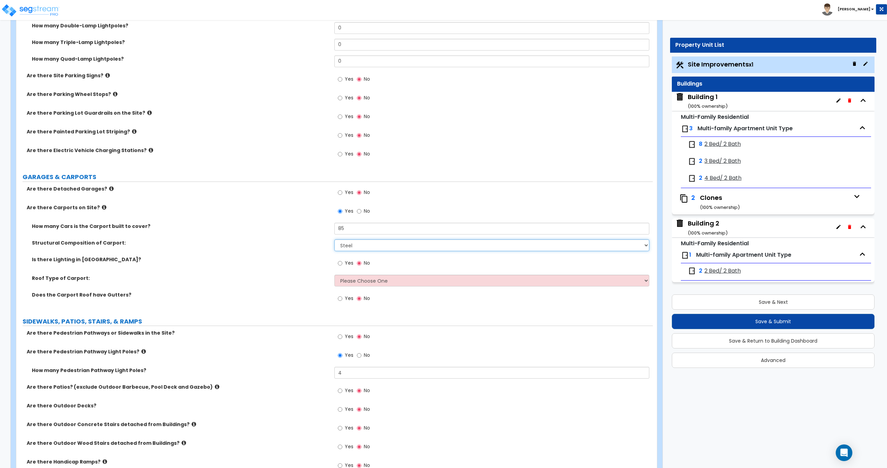
click at [342, 248] on select "Steel Wood" at bounding box center [491, 245] width 314 height 12
click at [334, 239] on select "Steel Wood" at bounding box center [491, 245] width 314 height 12
click at [346, 279] on select "Please Choose One Gabled Roof Flat Roof" at bounding box center [491, 281] width 314 height 12
click at [334, 275] on select "Please Choose One Gabled Roof Flat Roof" at bounding box center [491, 281] width 314 height 12
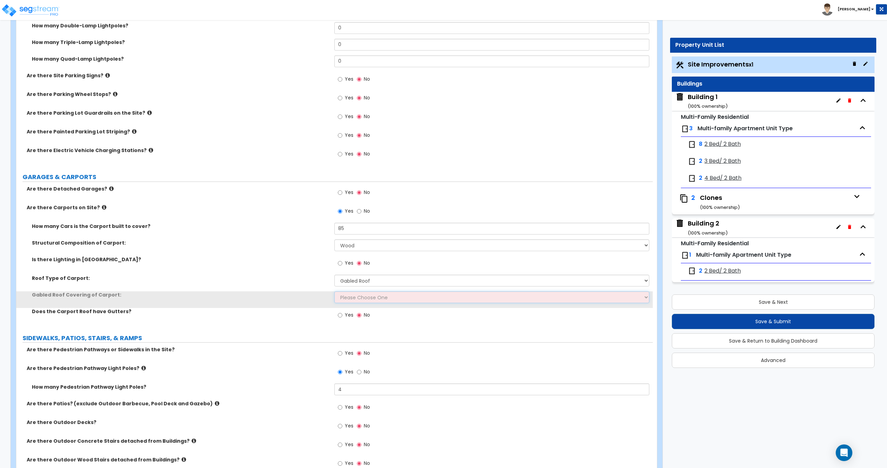
click at [351, 301] on select "Please Choose One Asphalt Shingle Clay Tile Wood Shingle Metal Shingle Standing…" at bounding box center [491, 297] width 314 height 12
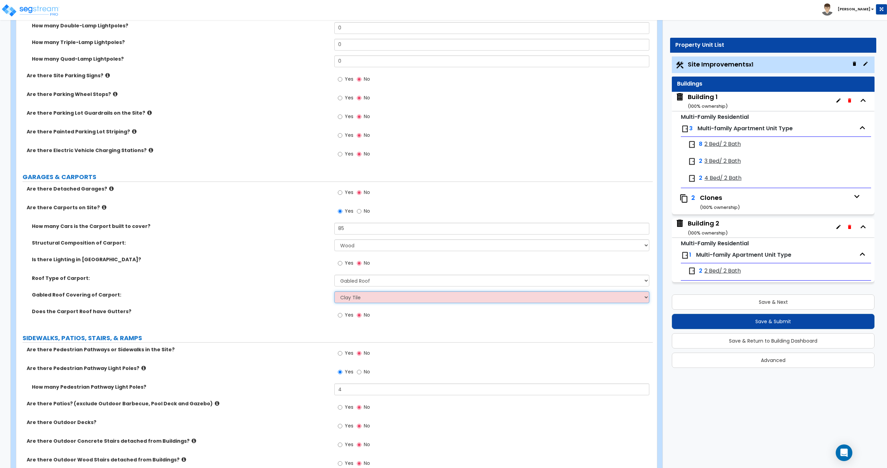
click at [334, 291] on select "Please Choose One Asphalt Shingle Clay Tile Wood Shingle Metal Shingle Standing…" at bounding box center [491, 297] width 314 height 12
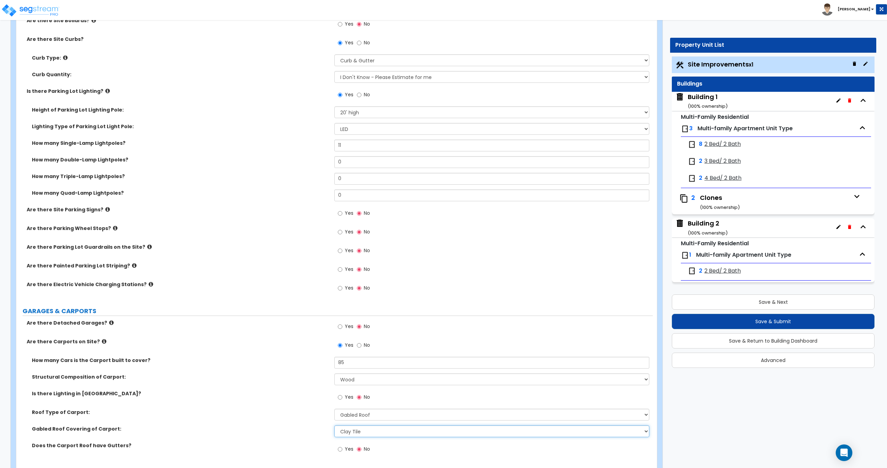
scroll to position [355, 0]
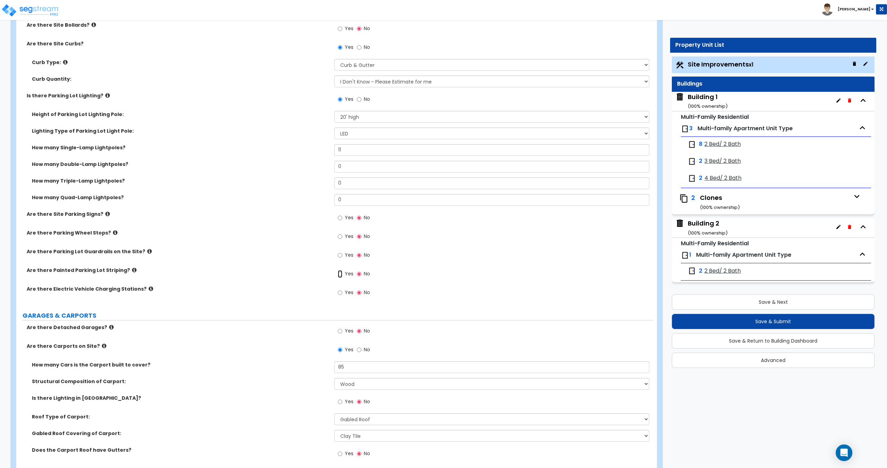
click at [339, 274] on input "Yes" at bounding box center [340, 274] width 5 height 8
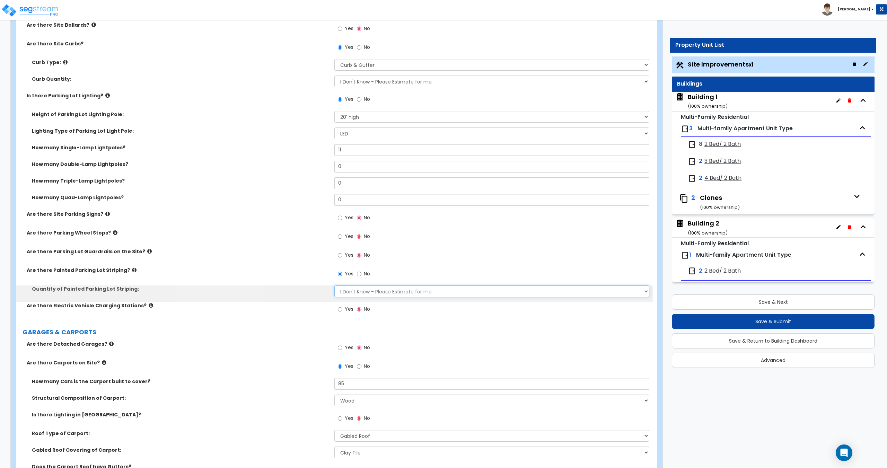
click at [363, 292] on select "I Don't Know - Please Estimate for me I Want to Enter the Number of Parking Spa…" at bounding box center [491, 291] width 314 height 12
click at [334, 285] on select "I Don't Know - Please Estimate for me I Want to Enter the Number of Parking Spa…" at bounding box center [491, 291] width 314 height 12
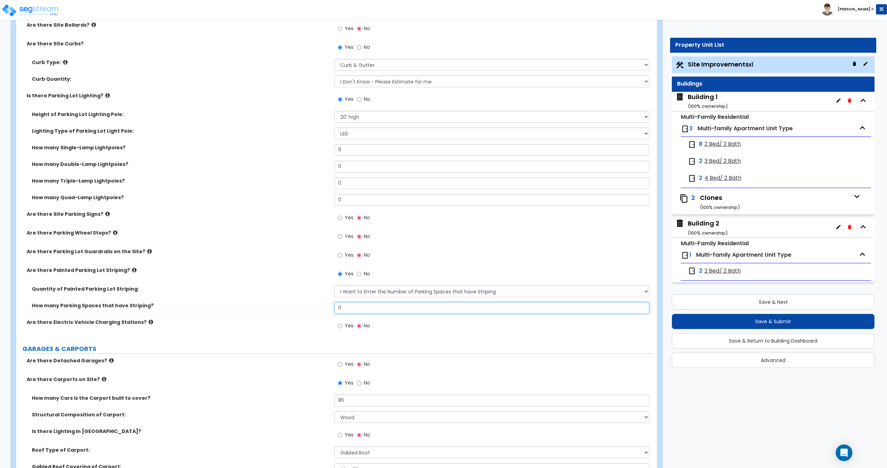
drag, startPoint x: 354, startPoint y: 308, endPoint x: 283, endPoint y: 305, distance: 71.0
click at [286, 306] on div "How many Parking Spaces that have Striping? 0" at bounding box center [334, 310] width 636 height 17
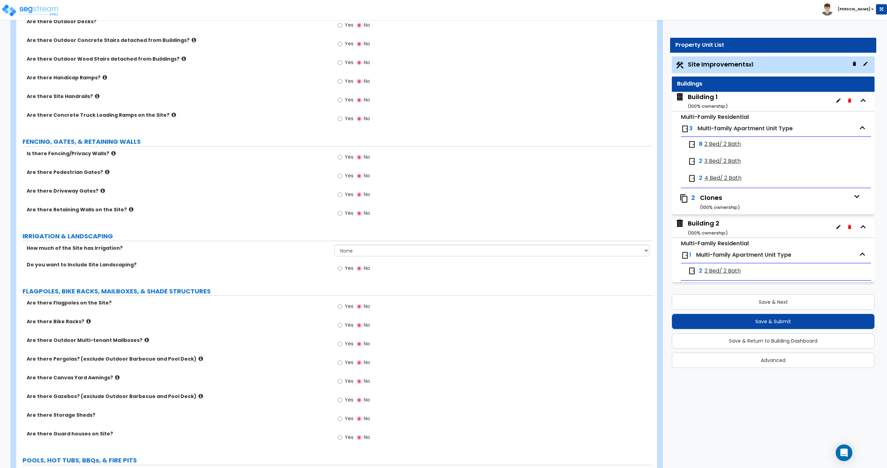
scroll to position [933, 0]
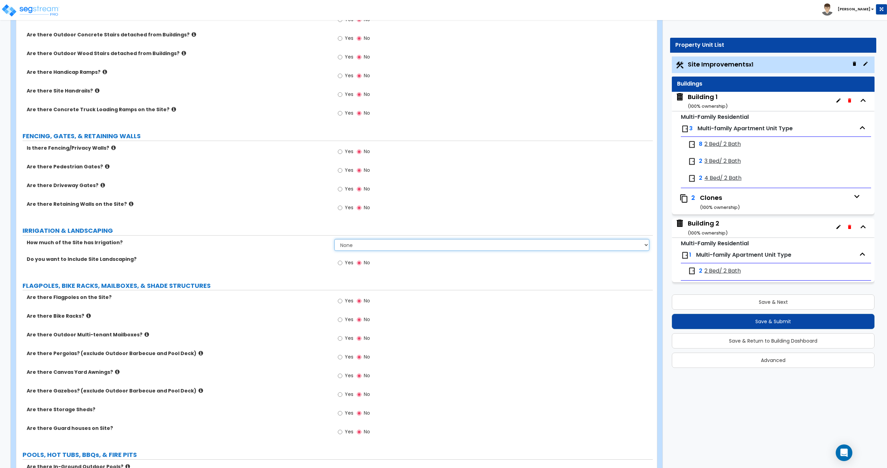
click at [370, 243] on select "None I want to Enter an Approximate Percentage I want to Enter the Square Foota…" at bounding box center [491, 245] width 314 height 12
click at [371, 243] on select "None I want to Enter an Approximate Percentage I want to Enter the Square Foota…" at bounding box center [491, 245] width 314 height 12
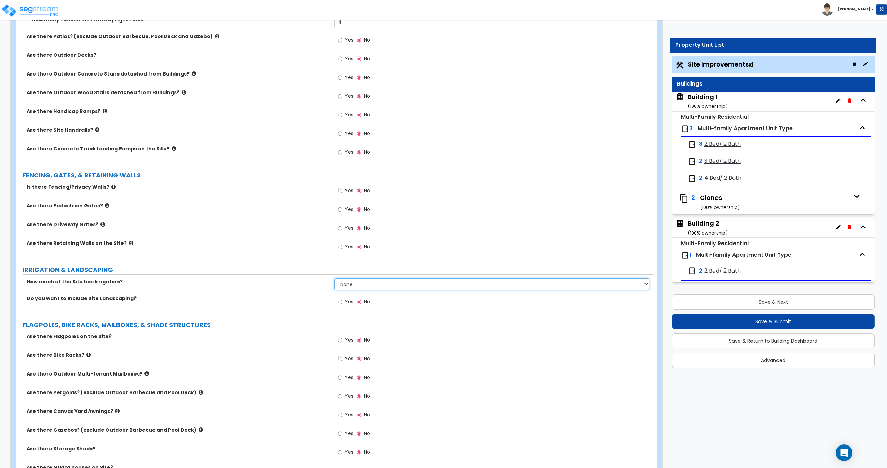
scroll to position [863, 0]
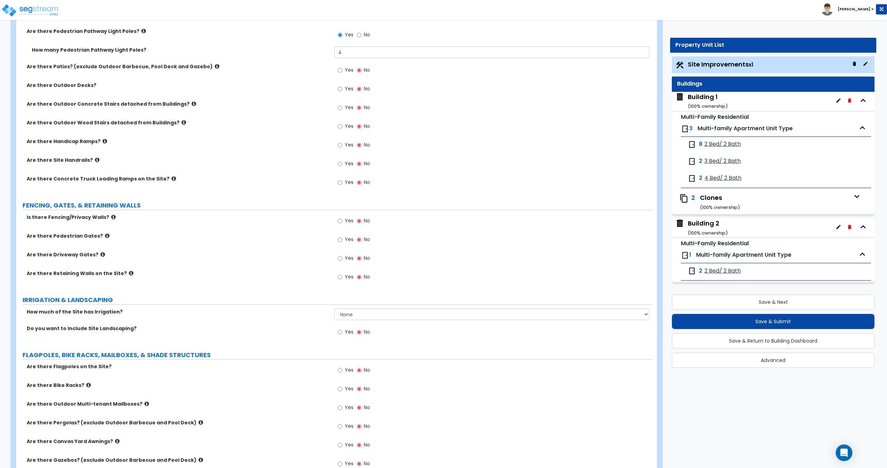
click at [334, 216] on div "Is there Fencing/Privacy Walls?" at bounding box center [175, 217] width 318 height 7
click at [337, 220] on div "Yes No" at bounding box center [353, 222] width 39 height 16
click at [340, 220] on input "Yes" at bounding box center [340, 221] width 5 height 8
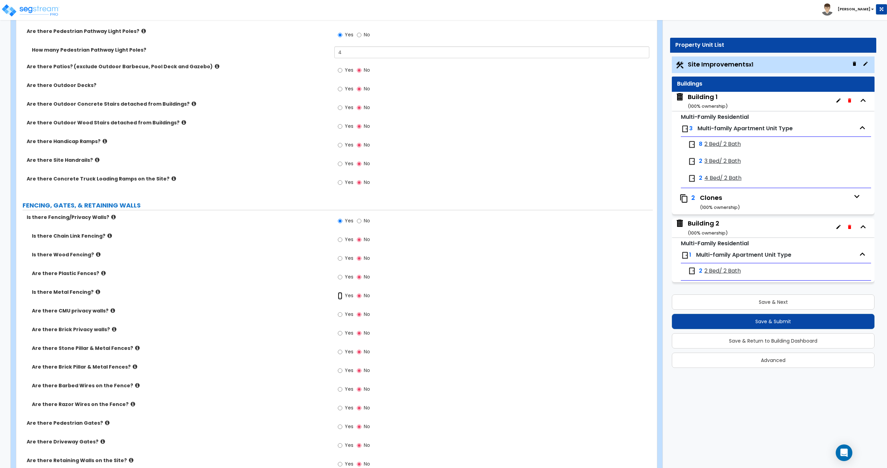
click at [338, 295] on input "Yes" at bounding box center [340, 296] width 5 height 8
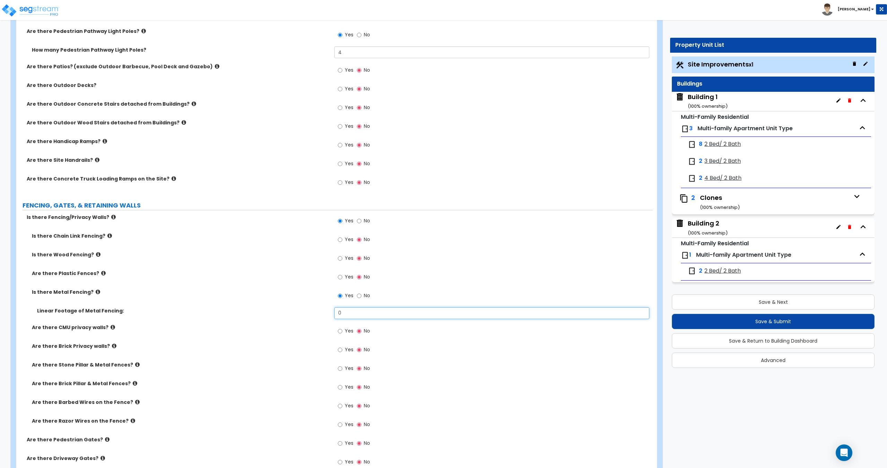
drag, startPoint x: 350, startPoint y: 312, endPoint x: 295, endPoint y: 309, distance: 55.2
click at [306, 311] on div "Linear Footage of Metal Fencing: 0" at bounding box center [334, 315] width 636 height 17
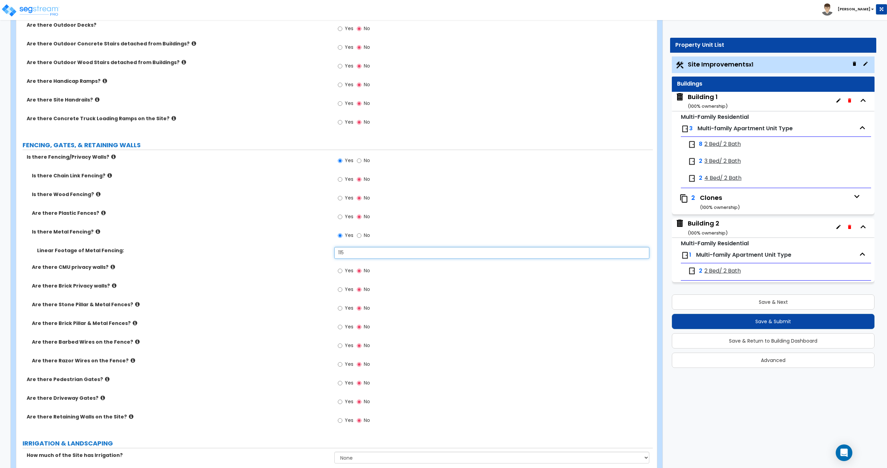
scroll to position [933, 0]
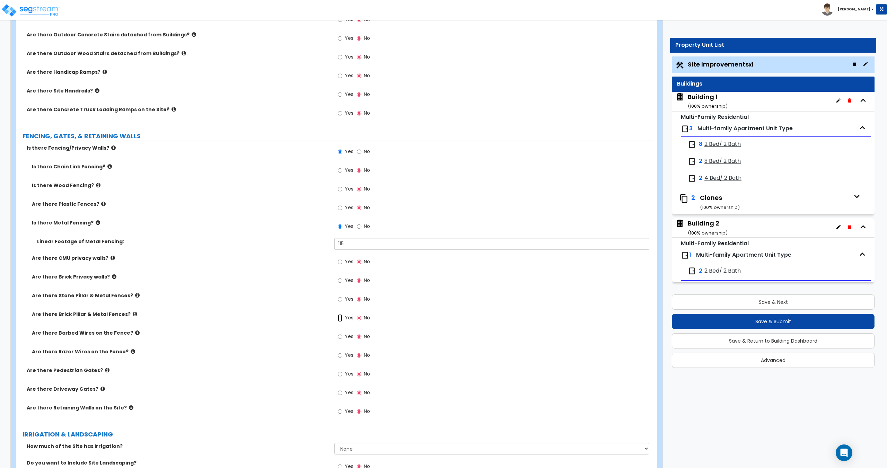
click at [341, 318] on input "Yes" at bounding box center [340, 318] width 5 height 8
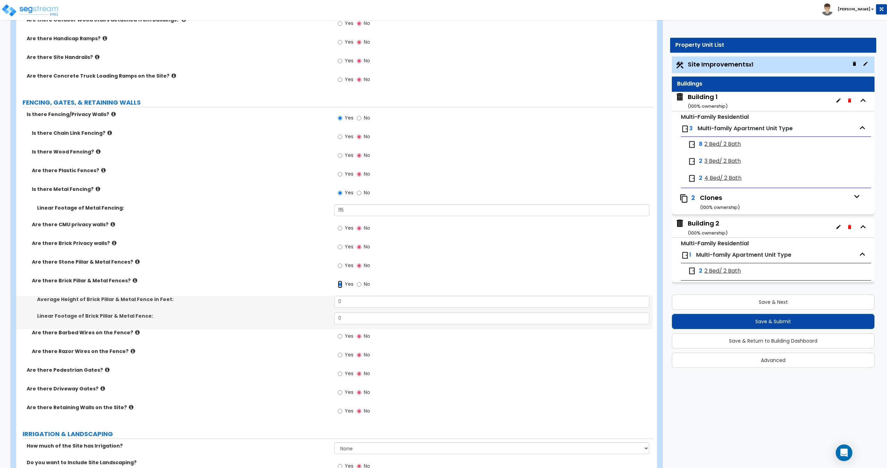
scroll to position [967, 0]
drag, startPoint x: 365, startPoint y: 300, endPoint x: 245, endPoint y: 303, distance: 119.9
click at [264, 299] on div "Average Height of Brick Pillar & Metal Fence in Feet: 0" at bounding box center [334, 303] width 636 height 17
drag, startPoint x: 347, startPoint y: 317, endPoint x: 309, endPoint y: 310, distance: 38.9
click at [316, 312] on div "Linear Footage of Brick Pillar & Metal Fence: 0" at bounding box center [334, 319] width 636 height 17
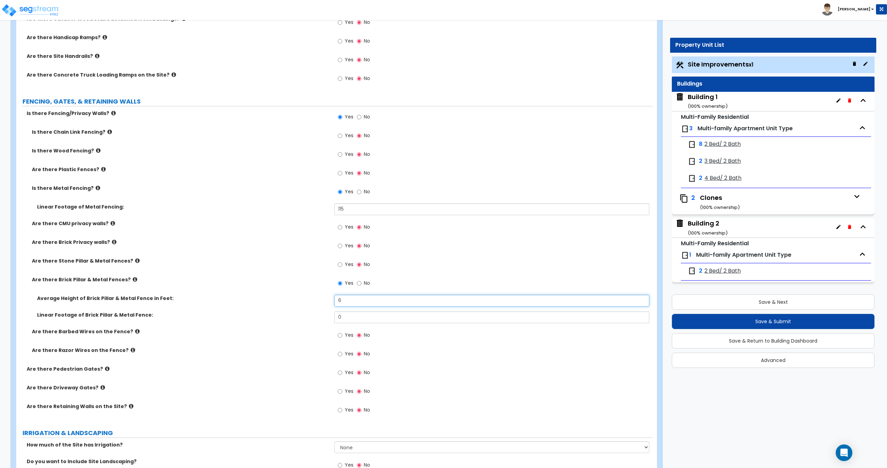
drag, startPoint x: 352, startPoint y: 300, endPoint x: 257, endPoint y: 284, distance: 95.6
click at [284, 288] on div "Is there Chain Link Fencing? Yes No Is there Wood Fencing? Yes No Are there Pla…" at bounding box center [334, 246] width 626 height 237
click at [347, 302] on input "6" at bounding box center [491, 301] width 314 height 12
drag, startPoint x: 335, startPoint y: 297, endPoint x: 213, endPoint y: 278, distance: 123.0
click at [236, 279] on div "Is there Chain Link Fencing? Yes No Is there Wood Fencing? Yes No Are there Pla…" at bounding box center [334, 246] width 626 height 237
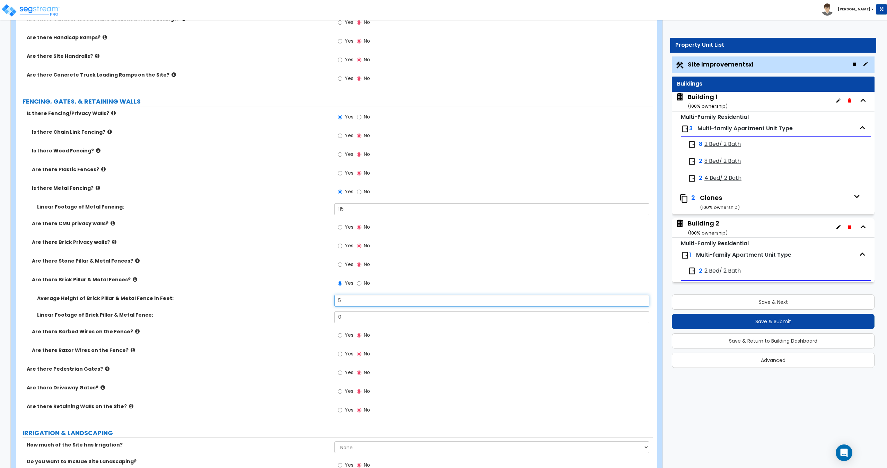
click at [242, 292] on div "Is there Chain Link Fencing? Yes No Is there Wood Fencing? Yes No Are there Pla…" at bounding box center [334, 246] width 626 height 237
drag, startPoint x: 353, startPoint y: 318, endPoint x: 274, endPoint y: 319, distance: 79.0
click at [290, 318] on div "Linear Footage of Brick Pillar & Metal Fence: 0" at bounding box center [334, 319] width 636 height 17
click at [339, 225] on input "Yes" at bounding box center [340, 227] width 5 height 8
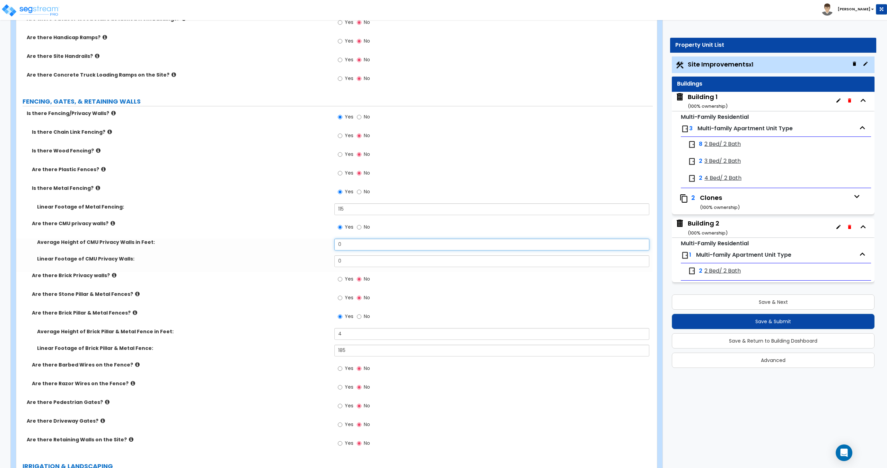
drag, startPoint x: 354, startPoint y: 245, endPoint x: 244, endPoint y: 230, distance: 110.7
click at [260, 229] on div "Is there Chain Link Fencing? Yes No Is there Wood Fencing? Yes No Are there Pla…" at bounding box center [334, 263] width 626 height 270
drag, startPoint x: 370, startPoint y: 263, endPoint x: 274, endPoint y: 246, distance: 97.7
click at [282, 247] on div "Average Height of CMU Privacy Walls in Feet: 7 Linear Footage of CMU Privacy Wa…" at bounding box center [334, 255] width 626 height 33
click at [350, 261] on input "0" at bounding box center [491, 261] width 314 height 12
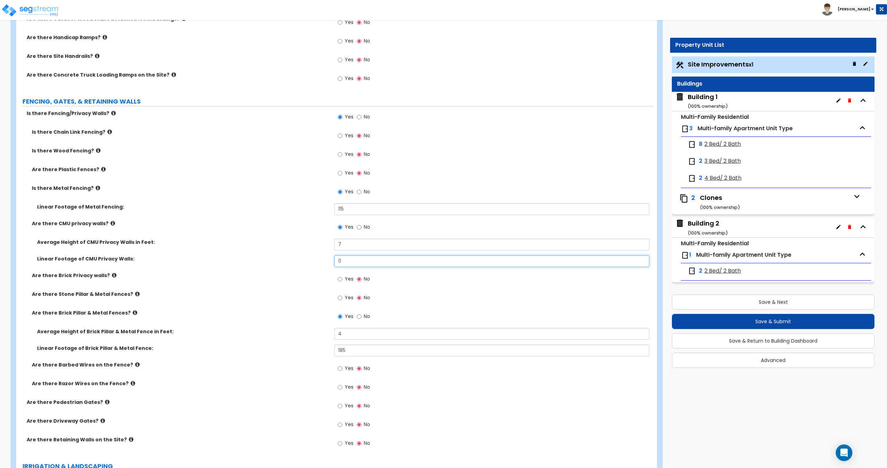
drag, startPoint x: 358, startPoint y: 262, endPoint x: 300, endPoint y: 259, distance: 58.2
click at [316, 259] on div "Linear Footage of CMU Privacy Walls: 0" at bounding box center [334, 263] width 636 height 17
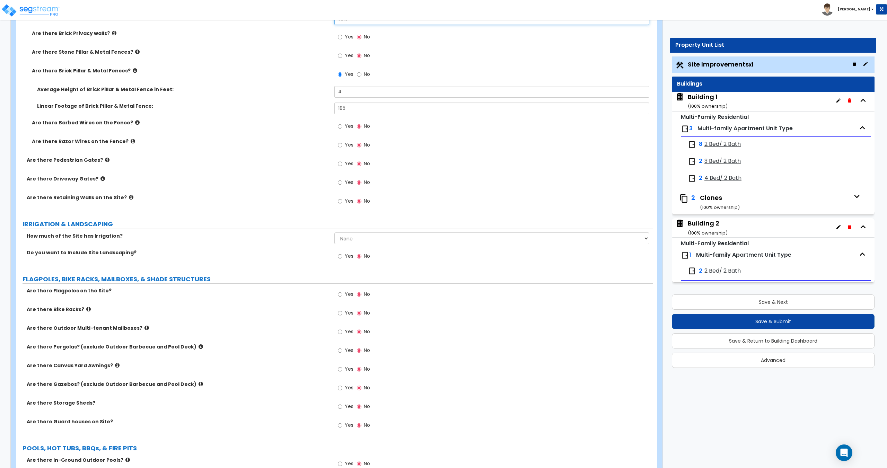
scroll to position [1210, 0]
click at [345, 255] on span "Yes" at bounding box center [349, 255] width 9 height 7
click at [342, 255] on input "Yes" at bounding box center [340, 256] width 5 height 8
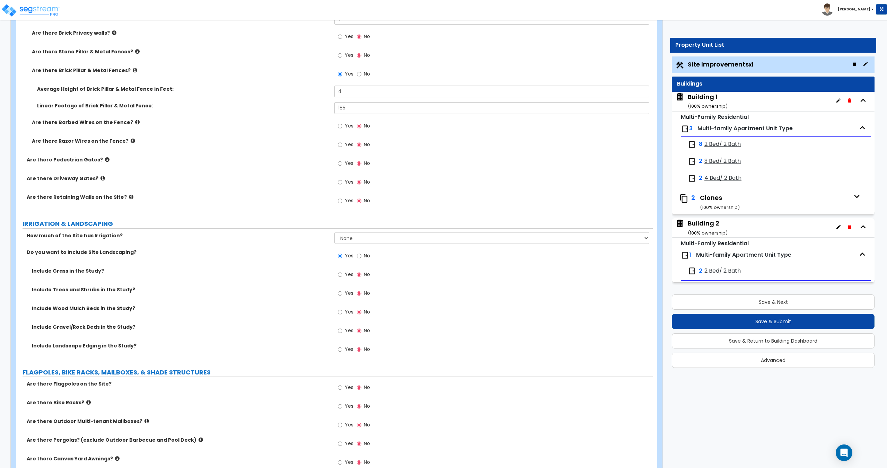
click at [349, 273] on span "Yes" at bounding box center [349, 274] width 9 height 7
click at [342, 273] on input "Yes" at bounding box center [340, 275] width 5 height 8
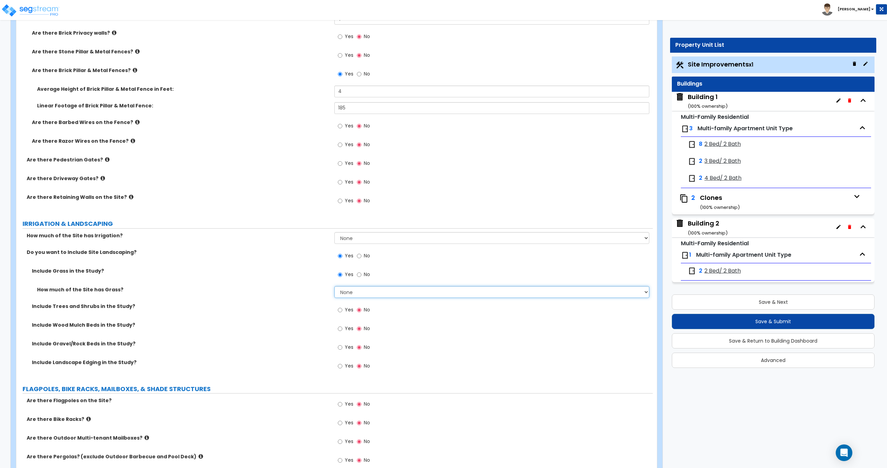
click at [344, 293] on select "None I want to Enter an Approximate Percentage I want to Enter the Square Foota…" at bounding box center [491, 292] width 314 height 12
click at [334, 286] on select "None I want to Enter an Approximate Percentage I want to Enter the Square Foota…" at bounding box center [491, 292] width 314 height 12
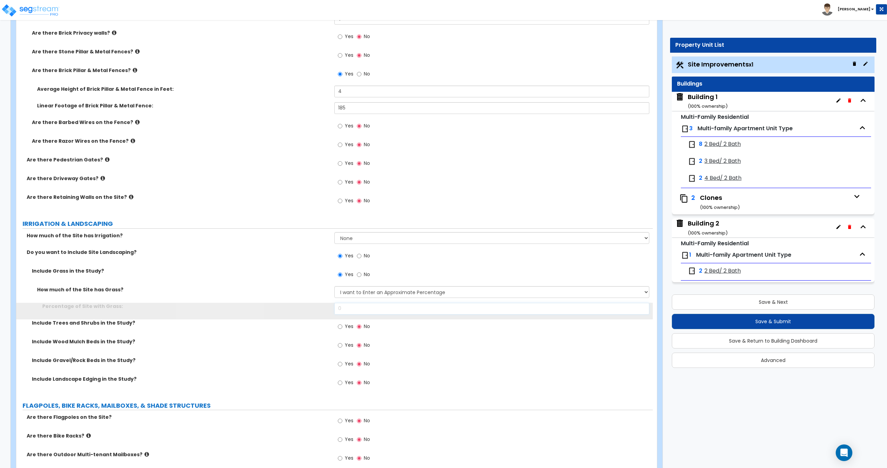
drag, startPoint x: 357, startPoint y: 313, endPoint x: 294, endPoint y: 312, distance: 62.4
click at [300, 313] on div "Percentage of Site with Grass: 0" at bounding box center [334, 311] width 636 height 17
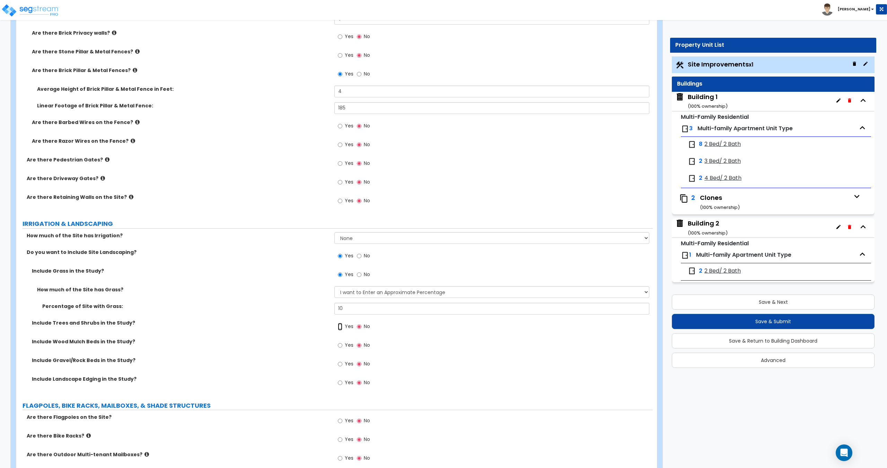
click at [341, 327] on input "Yes" at bounding box center [340, 327] width 5 height 8
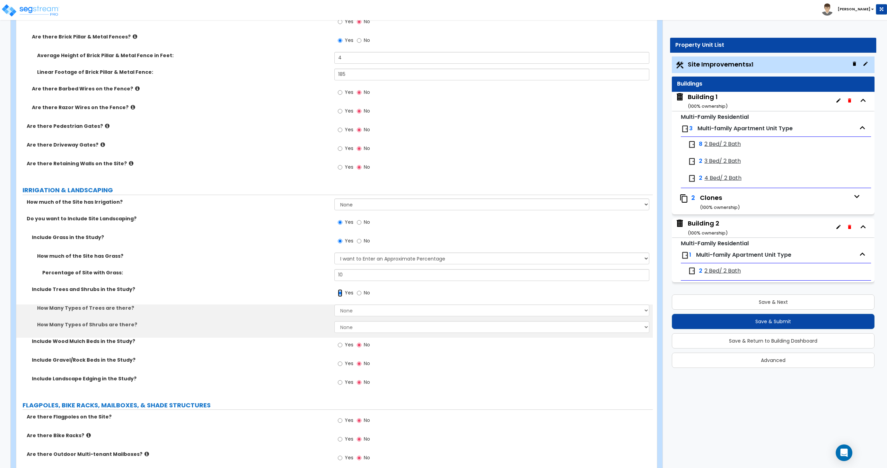
scroll to position [1244, 0]
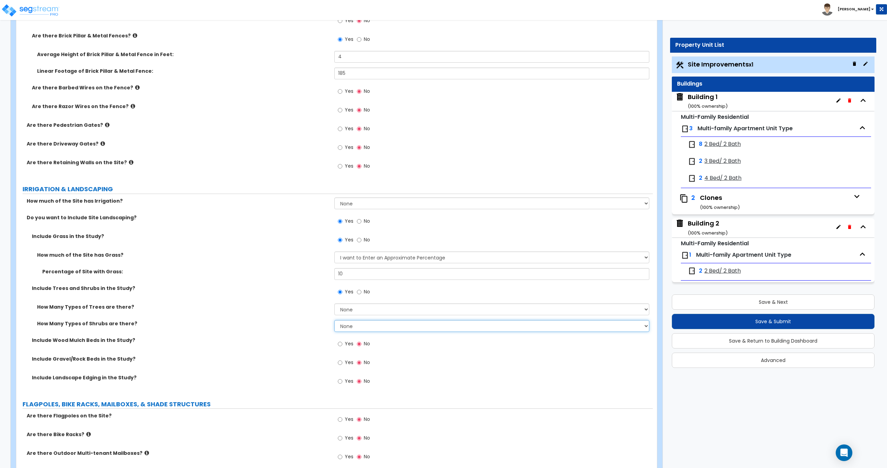
click at [351, 321] on select "None 1 2 3" at bounding box center [491, 326] width 314 height 12
click at [334, 320] on select "None 1 2 3" at bounding box center [491, 326] width 314 height 12
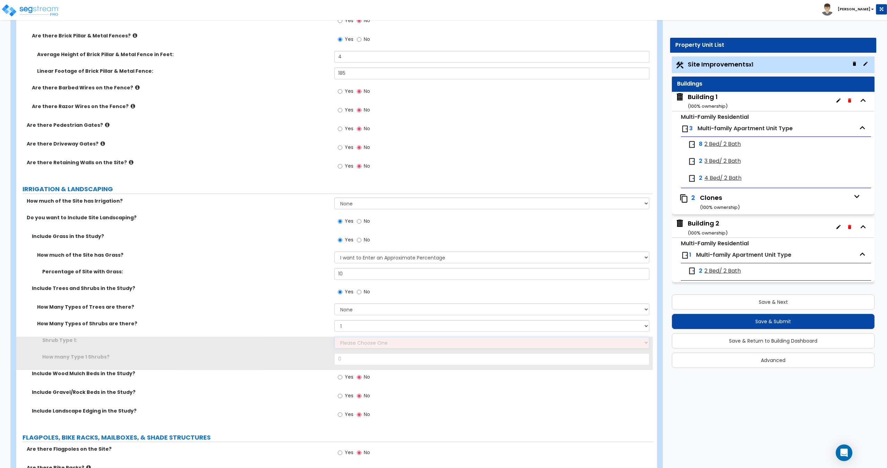
click at [353, 343] on select "Please Choose One Arborvitae Azalea Yew Boxwood Juniper Holly Cotoneaster Euony…" at bounding box center [491, 343] width 314 height 12
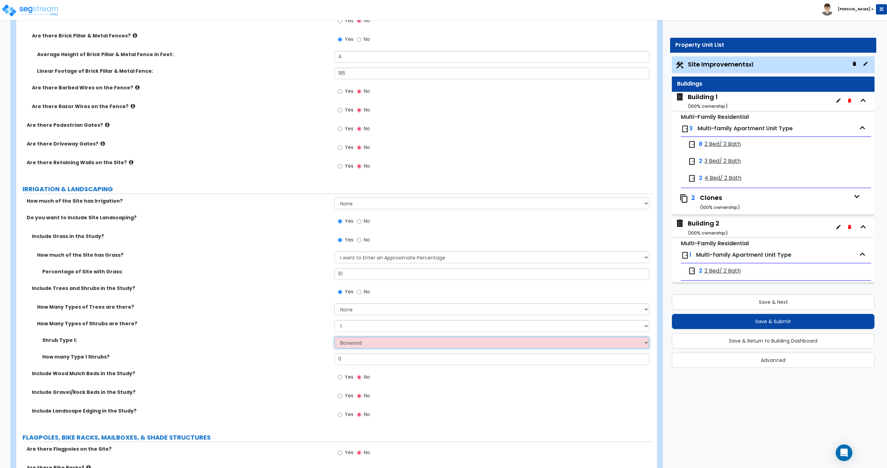
click at [334, 337] on select "Please Choose One Arborvitae Azalea Yew Boxwood Juniper Holly Cotoneaster Euony…" at bounding box center [491, 343] width 314 height 12
drag, startPoint x: 343, startPoint y: 357, endPoint x: 265, endPoint y: 350, distance: 78.2
click at [285, 350] on div "Shrub Type 1: Please Choose One Arborvitae Azalea Yew Boxwood Juniper Holly Cot…" at bounding box center [334, 353] width 626 height 33
click at [348, 356] on input "0" at bounding box center [491, 359] width 314 height 12
drag, startPoint x: 358, startPoint y: 356, endPoint x: 292, endPoint y: 352, distance: 66.0
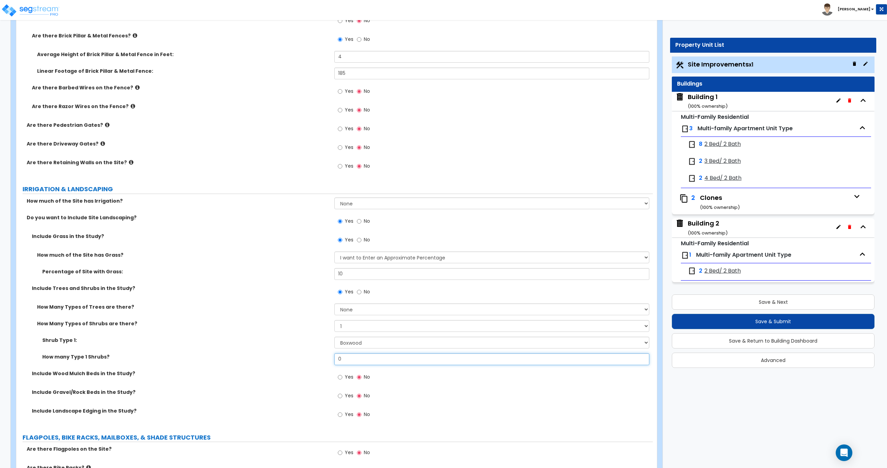
click at [307, 352] on div "Shrub Type 1: Please Choose One Arborvitae Azalea Yew Boxwood Juniper Holly Cot…" at bounding box center [334, 353] width 626 height 33
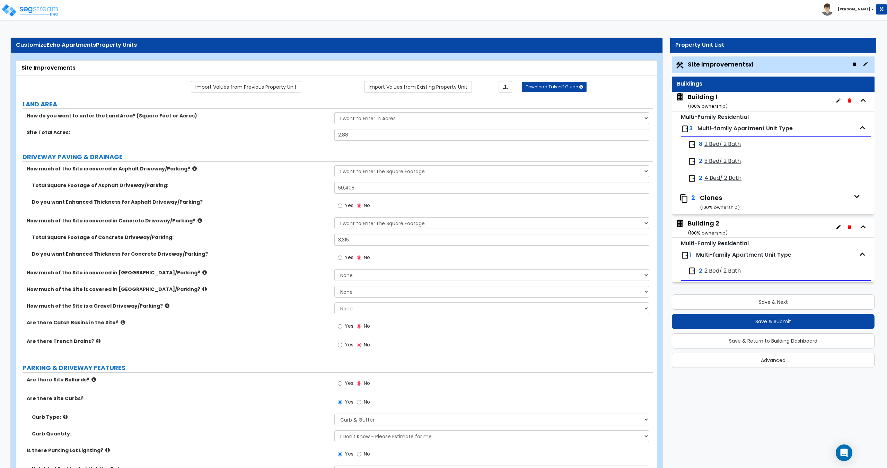
scroll to position [1742, 0]
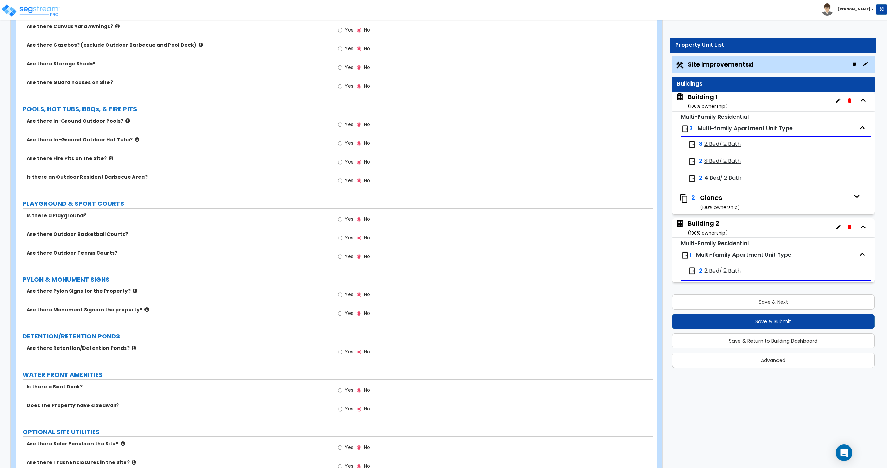
click at [346, 237] on span "Yes" at bounding box center [349, 237] width 9 height 7
click at [342, 237] on input "Yes" at bounding box center [340, 238] width 5 height 8
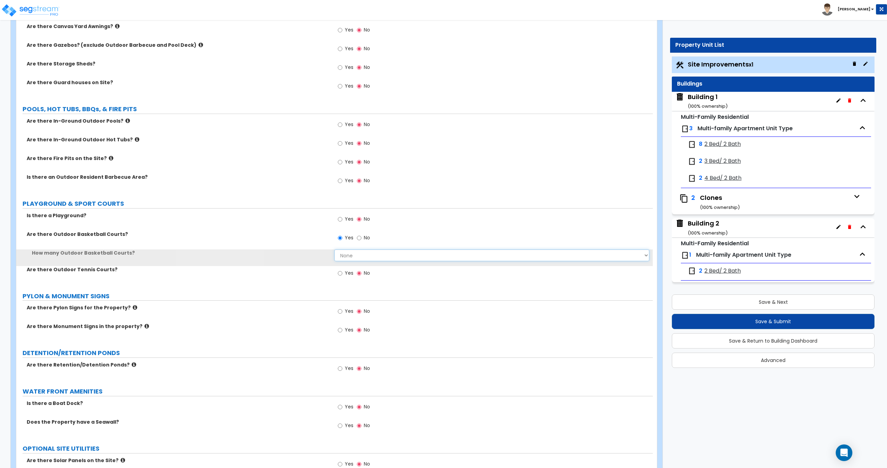
drag, startPoint x: 357, startPoint y: 254, endPoint x: 357, endPoint y: 261, distance: 6.9
click at [357, 254] on select "None 1 2 3 4 5" at bounding box center [491, 255] width 314 height 12
click at [334, 249] on select "None 1 2 3 4 5" at bounding box center [491, 255] width 314 height 12
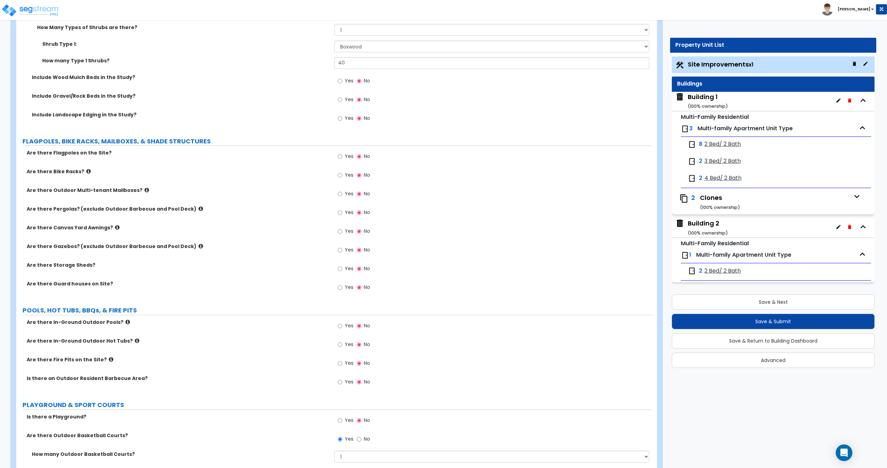
scroll to position [1538, 0]
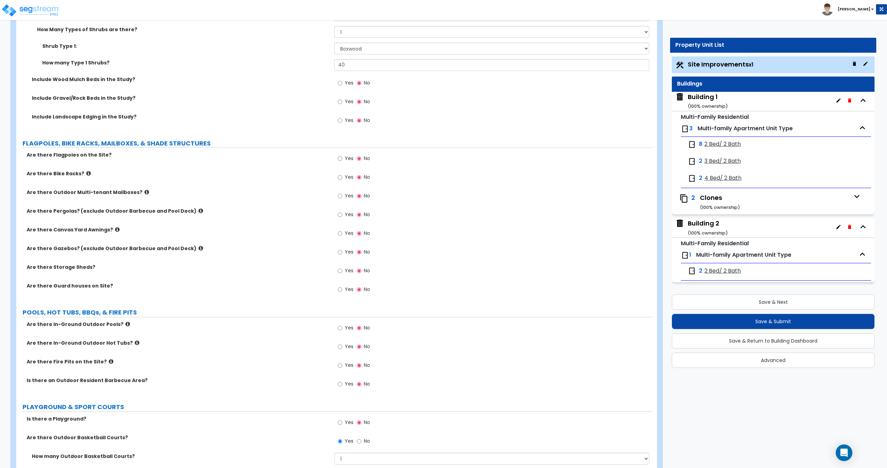
click at [725, 231] on small "( 100 % ownership)" at bounding box center [707, 233] width 40 height 7
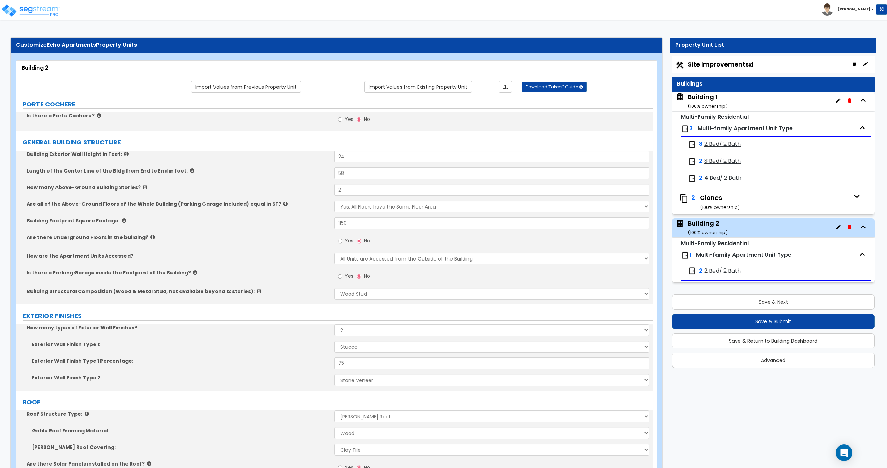
scroll to position [1030, 0]
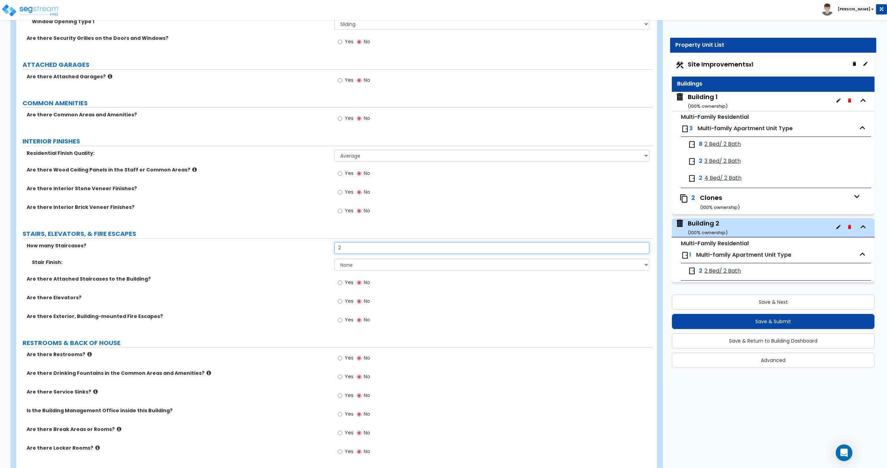
drag, startPoint x: 357, startPoint y: 247, endPoint x: 302, endPoint y: 262, distance: 57.5
click at [295, 244] on div "How many Staircases? 2" at bounding box center [334, 250] width 636 height 17
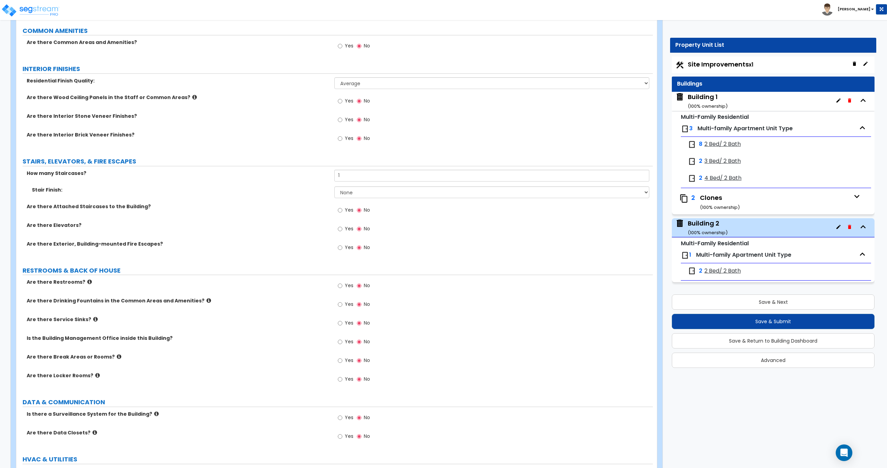
scroll to position [1207, 0]
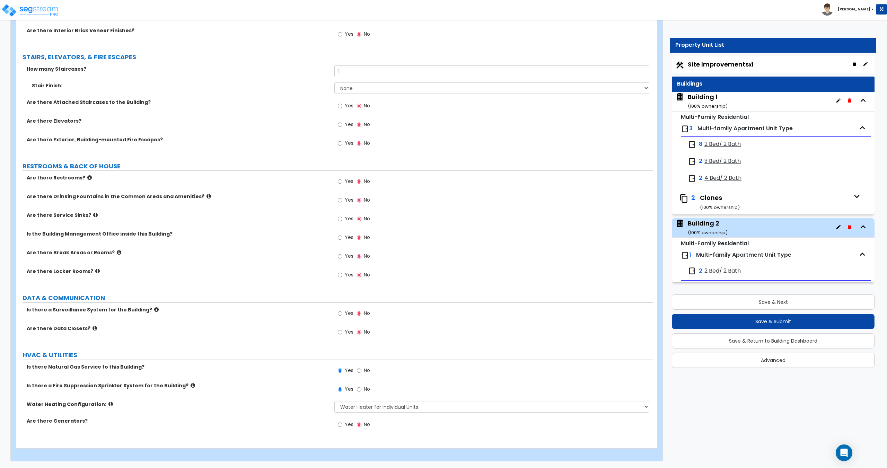
drag, startPoint x: 285, startPoint y: 294, endPoint x: 284, endPoint y: 235, distance: 58.9
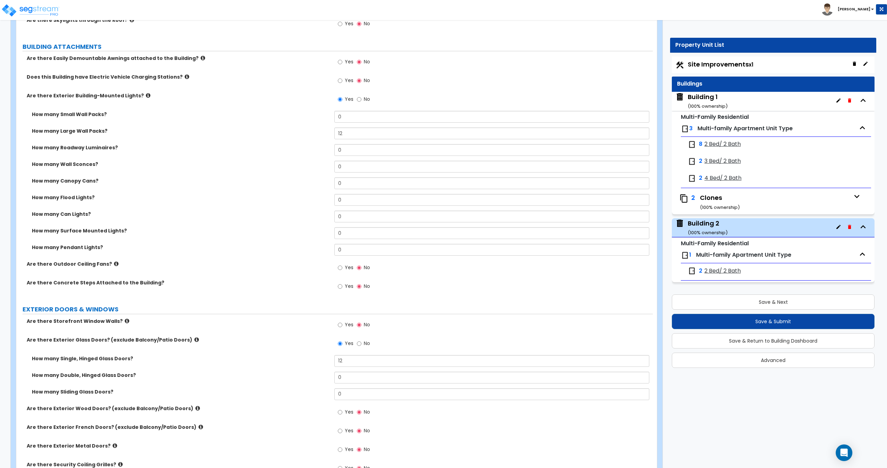
scroll to position [0, 0]
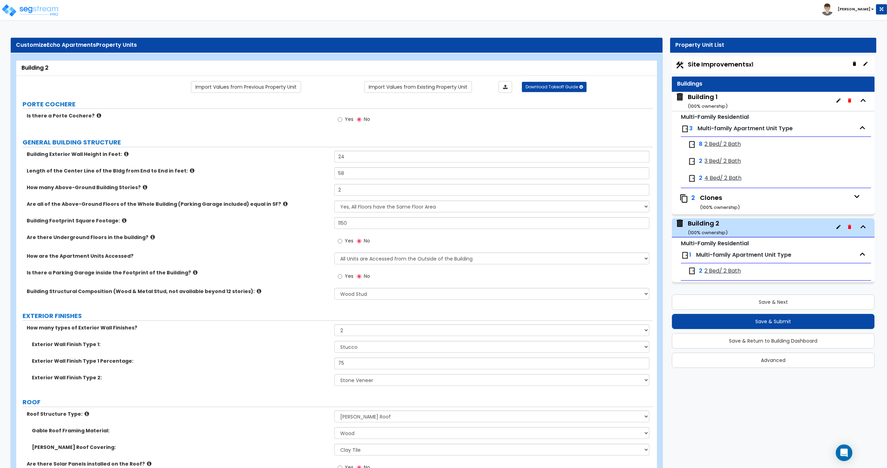
click at [709, 268] on span "2 Bed/ 2 Bath" at bounding box center [722, 271] width 36 height 8
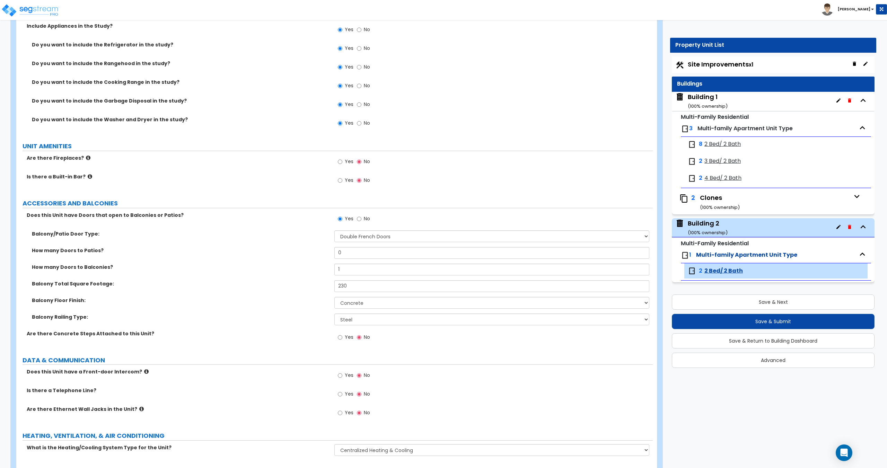
scroll to position [1203, 0]
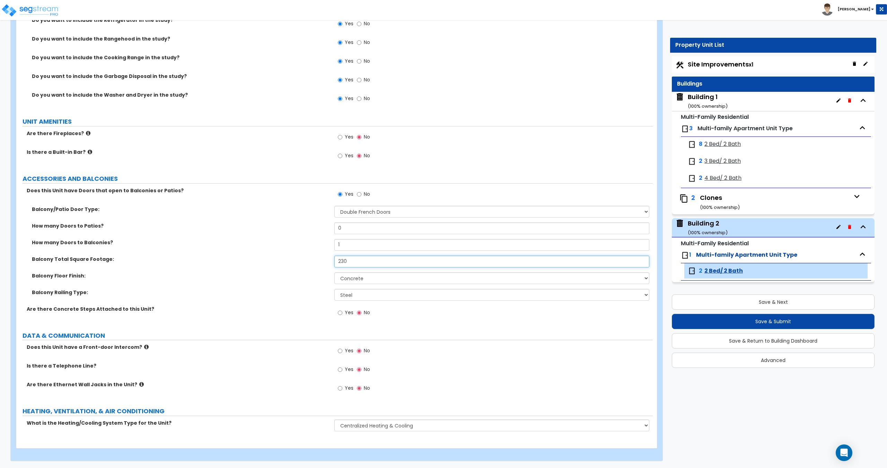
drag, startPoint x: 350, startPoint y: 261, endPoint x: 305, endPoint y: 267, distance: 45.7
click at [317, 262] on div "Balcony Total Square Footage: 230" at bounding box center [334, 264] width 636 height 17
drag, startPoint x: 358, startPoint y: 259, endPoint x: 291, endPoint y: 264, distance: 67.1
click at [295, 263] on div "Balcony Total Square Footage: 320" at bounding box center [334, 264] width 636 height 17
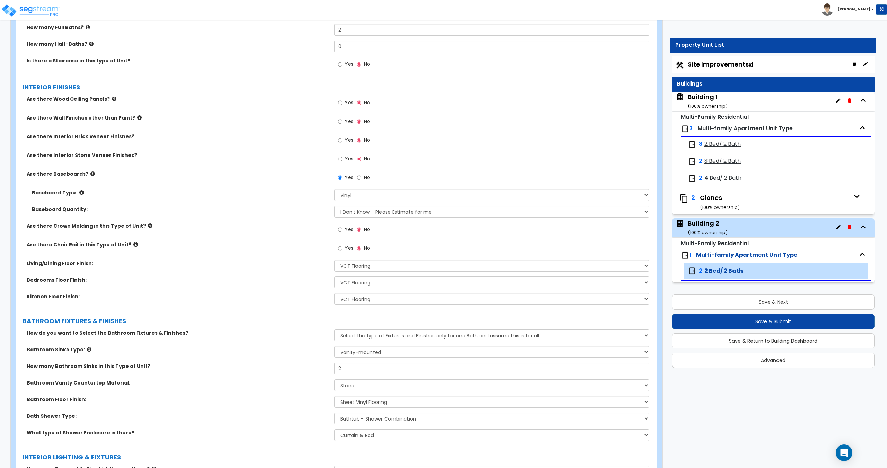
scroll to position [0, 0]
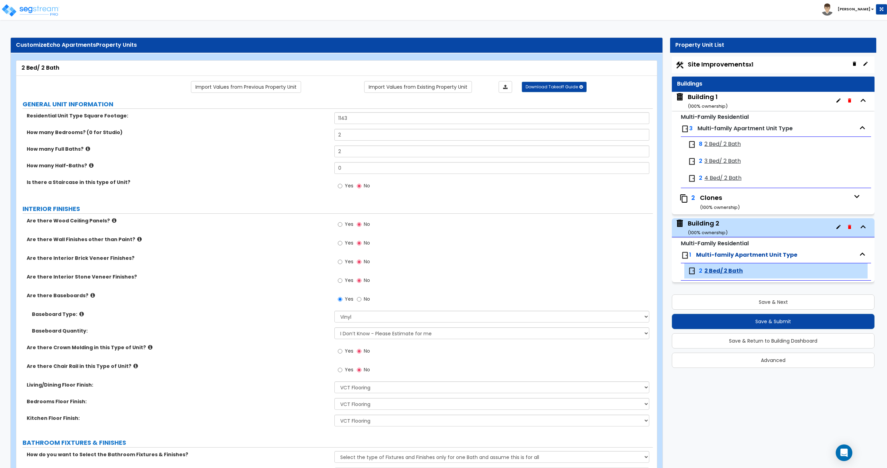
click at [709, 68] on span "Site Improvements x1" at bounding box center [719, 64] width 65 height 9
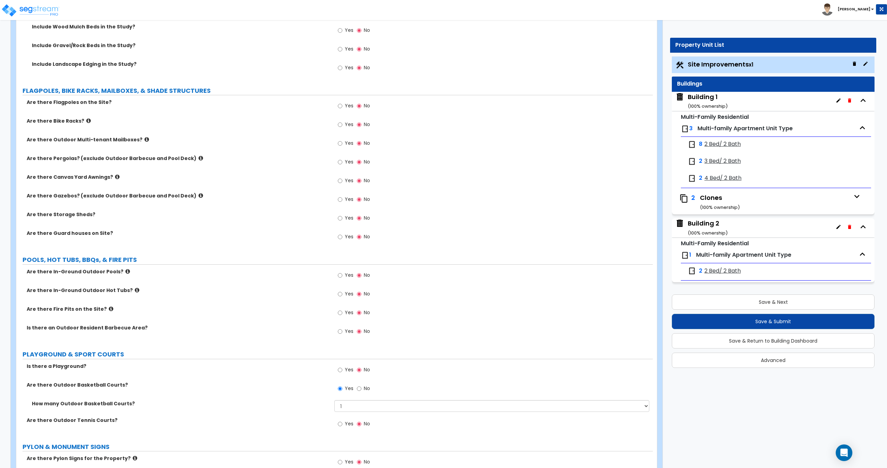
scroll to position [1837, 0]
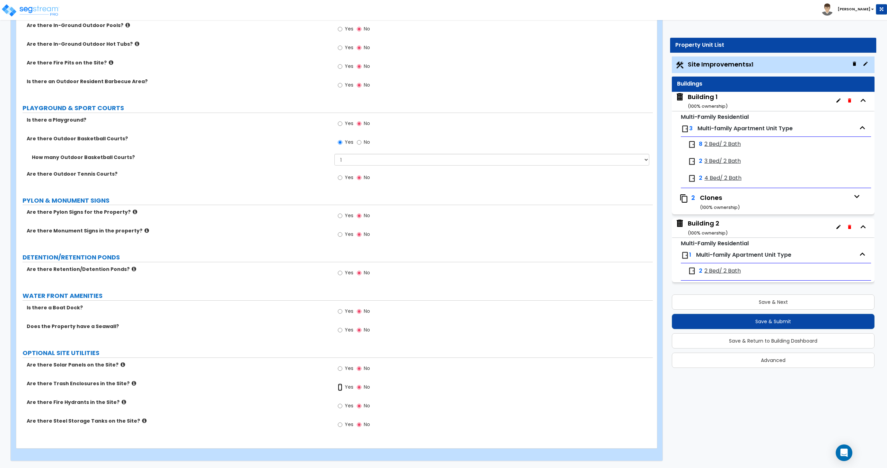
click at [338, 384] on input "Yes" at bounding box center [340, 387] width 5 height 8
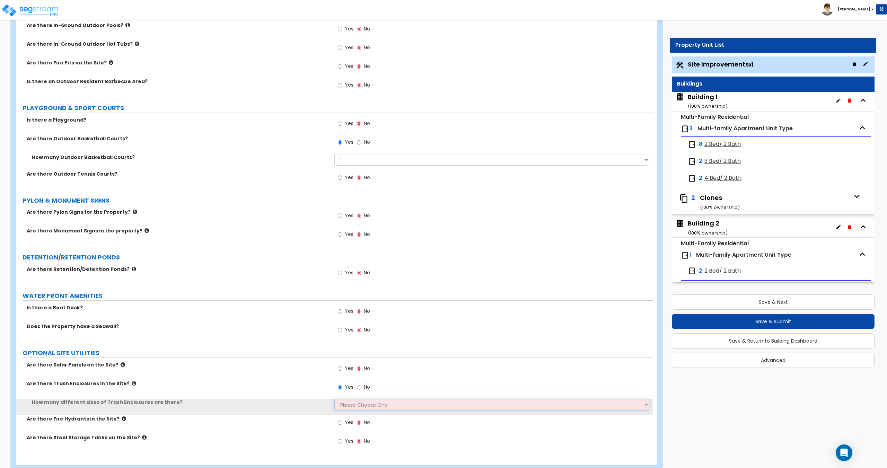
drag, startPoint x: 347, startPoint y: 401, endPoint x: 350, endPoint y: 407, distance: 6.8
click at [347, 401] on select "Please Choose One 1 2 3" at bounding box center [491, 405] width 314 height 12
click at [334, 399] on select "Please Choose One 1 2 3" at bounding box center [491, 405] width 314 height 12
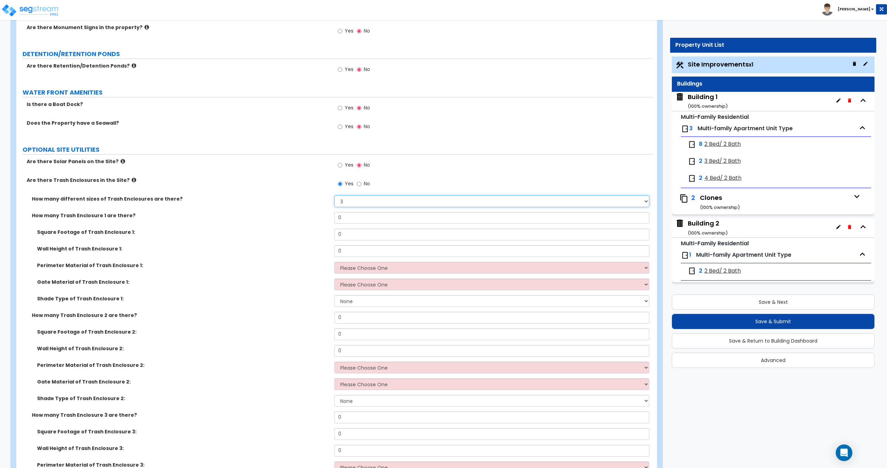
scroll to position [2045, 0]
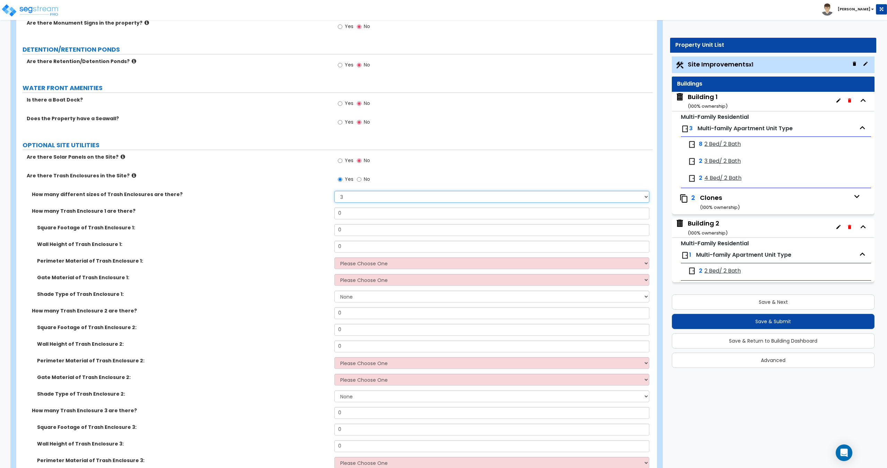
click at [356, 198] on select "Please Choose One 1 2 3" at bounding box center [491, 197] width 314 height 12
click at [351, 198] on select "Please Choose One 1 2 3" at bounding box center [491, 197] width 314 height 12
click at [334, 191] on select "Please Choose One 1 2 3" at bounding box center [491, 197] width 314 height 12
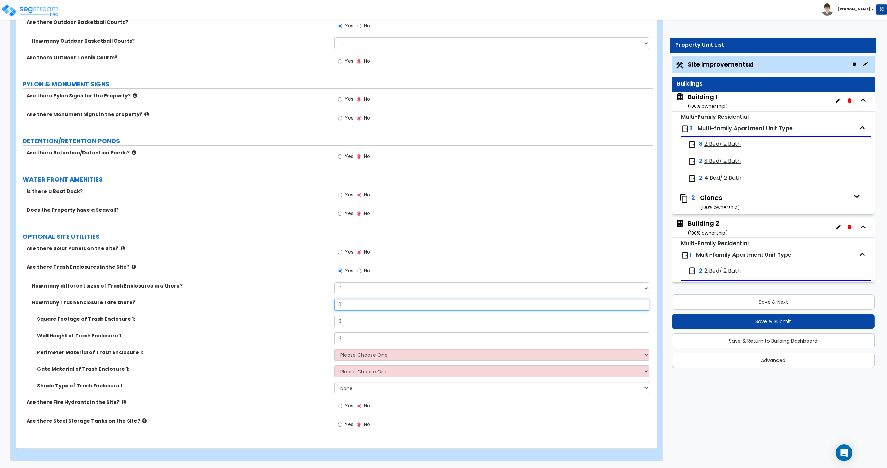
drag, startPoint x: 356, startPoint y: 300, endPoint x: 301, endPoint y: 300, distance: 55.4
click at [309, 300] on div "How many Trash Enclosure 1 are there? 0" at bounding box center [334, 307] width 636 height 17
drag, startPoint x: 361, startPoint y: 323, endPoint x: 290, endPoint y: 319, distance: 70.8
click at [306, 319] on div "Square Footage of Trash Enclosure 1: 0" at bounding box center [334, 323] width 636 height 17
drag, startPoint x: 359, startPoint y: 338, endPoint x: 265, endPoint y: 335, distance: 94.3
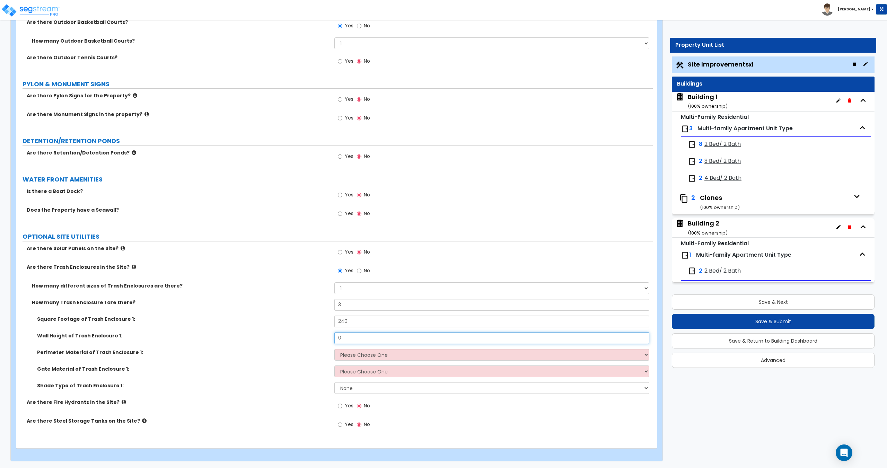
click at [270, 333] on div "Wall Height of Trash Enclosure 1: 0" at bounding box center [334, 340] width 636 height 17
click at [412, 354] on select "Please Choose One Chain Link Wood Metal CMU" at bounding box center [491, 355] width 314 height 12
click at [334, 349] on select "Please Choose One Chain Link Wood Metal CMU" at bounding box center [491, 355] width 314 height 12
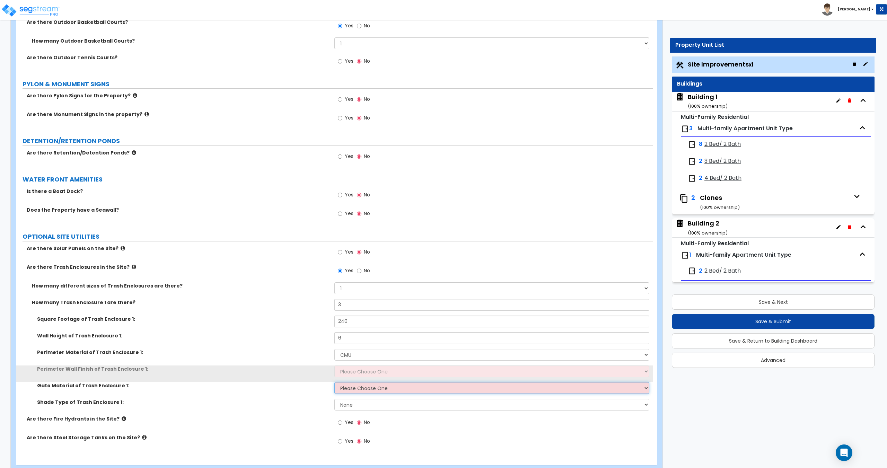
click at [362, 389] on select "Please Choose One Wood Metal" at bounding box center [491, 388] width 314 height 12
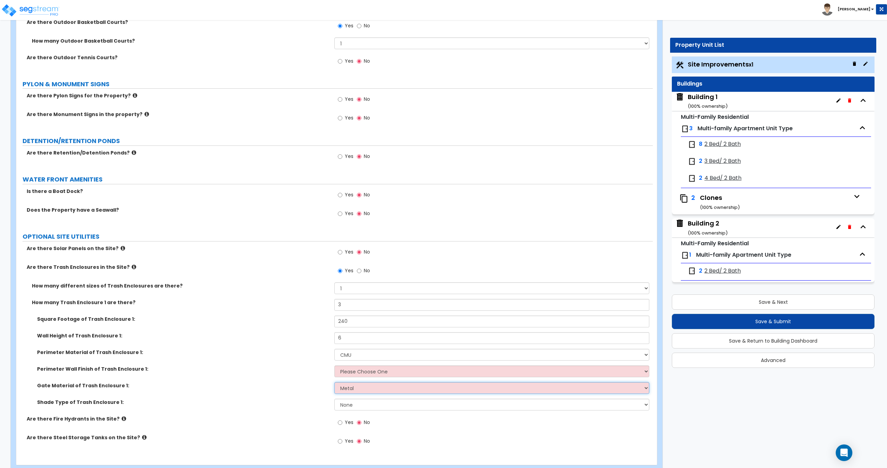
click at [334, 382] on select "Please Choose One Wood Metal" at bounding box center [491, 388] width 314 height 12
click at [364, 383] on select "Please Choose One Wood Metal" at bounding box center [491, 388] width 314 height 12
click at [364, 371] on select "Please Choose One Stone Veneer Brick Veneer Stucco Paint" at bounding box center [491, 371] width 314 height 12
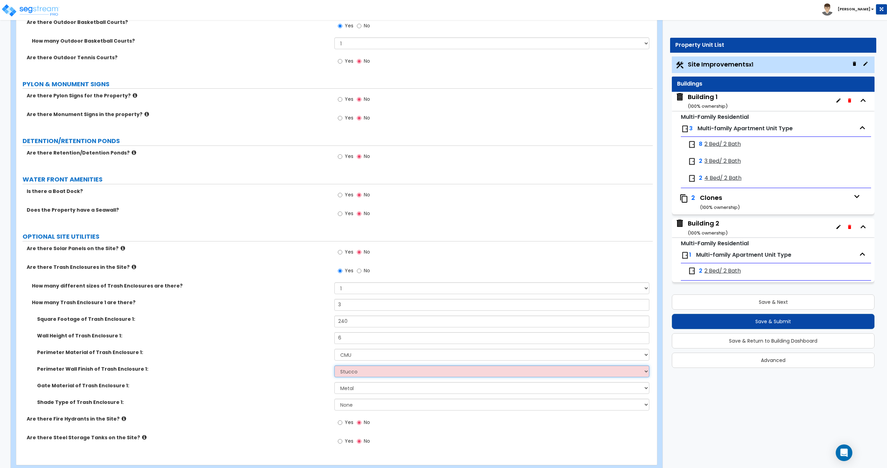
click at [334, 365] on select "Please Choose One Stone Veneer Brick Veneer Stucco Paint" at bounding box center [491, 371] width 314 height 12
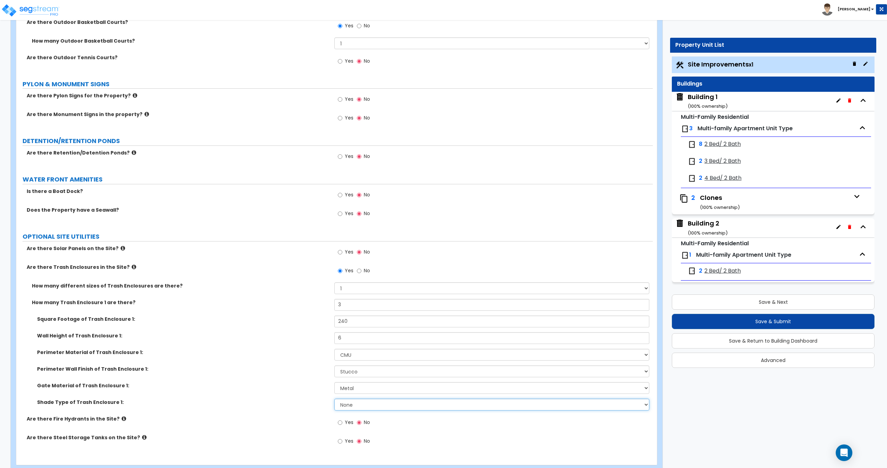
click at [358, 405] on select "None Roof Pergola" at bounding box center [491, 405] width 314 height 12
click at [334, 399] on select "None Roof Pergola" at bounding box center [491, 405] width 314 height 12
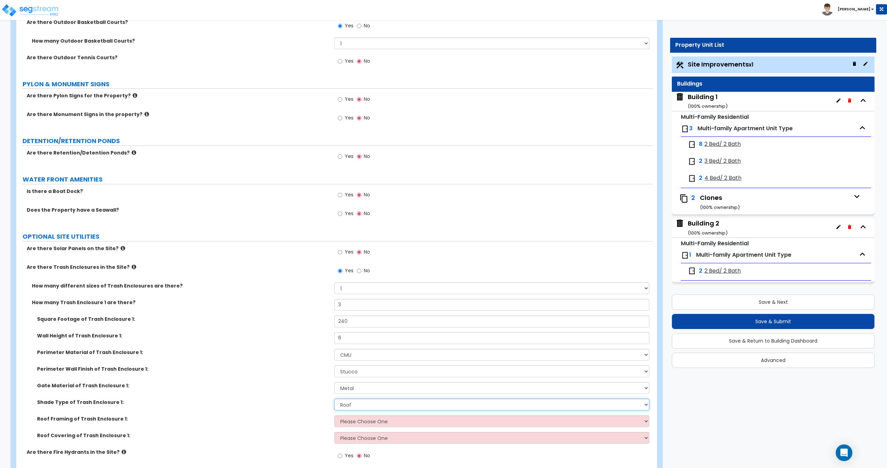
click at [367, 405] on select "None Roof Pergola" at bounding box center [491, 405] width 314 height 12
click at [367, 406] on select "None Roof Pergola" at bounding box center [491, 405] width 314 height 12
drag, startPoint x: 366, startPoint y: 406, endPoint x: 365, endPoint y: 424, distance: 18.1
click at [366, 406] on select "None Roof Pergola" at bounding box center [491, 405] width 314 height 12
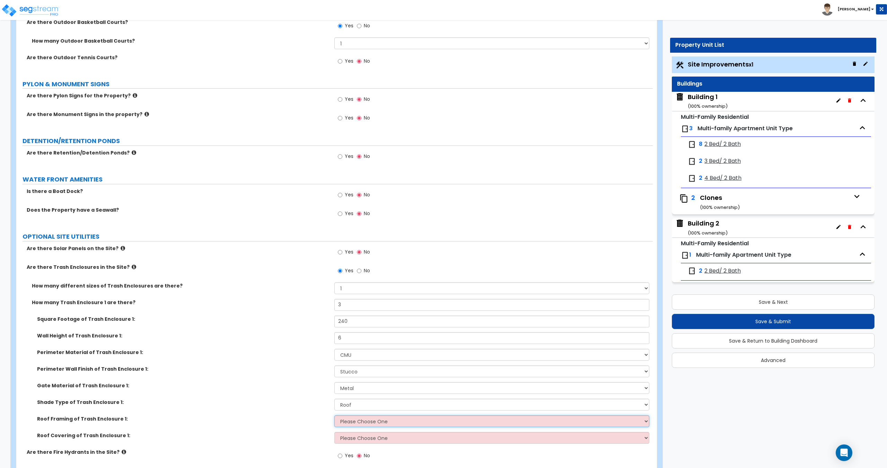
click at [365, 425] on select "Please Choose One Wood Framing Metal Framing" at bounding box center [491, 421] width 314 height 12
drag, startPoint x: 365, startPoint y: 425, endPoint x: 366, endPoint y: 409, distance: 16.0
click at [365, 425] on select "Please Choose One Wood Framing Metal Framing" at bounding box center [491, 421] width 314 height 12
click at [366, 408] on select "None Roof Pergola" at bounding box center [491, 405] width 314 height 12
click at [334, 399] on select "None Roof Pergola" at bounding box center [491, 405] width 314 height 12
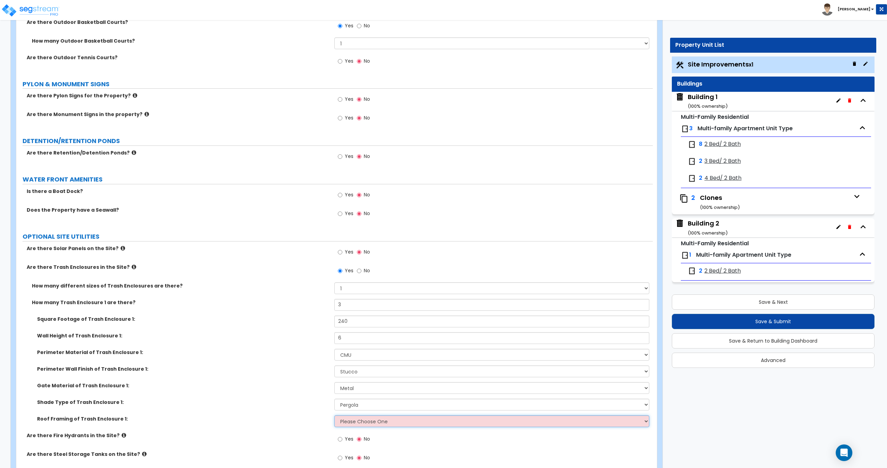
click at [365, 418] on select "Please Choose One Wood Framing Metal Framing" at bounding box center [491, 421] width 314 height 12
click at [334, 415] on select "Please Choose One Wood Framing Metal Framing" at bounding box center [491, 421] width 314 height 12
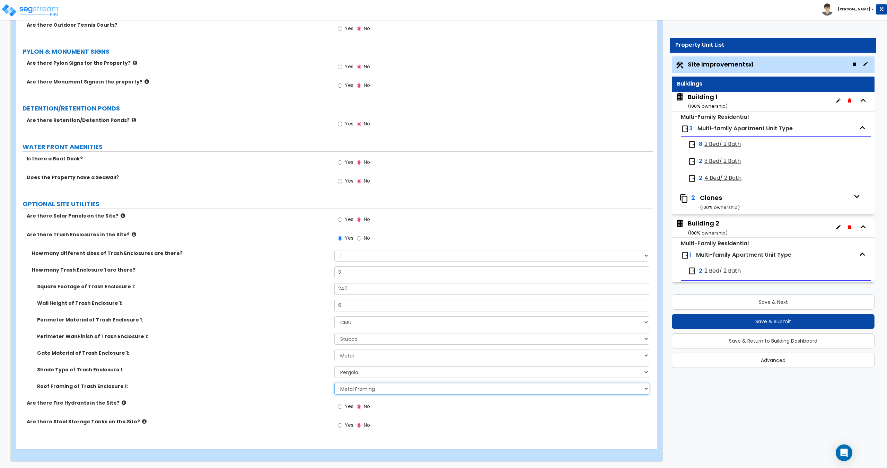
scroll to position [1987, 0]
click at [345, 407] on span "Yes" at bounding box center [349, 405] width 9 height 7
click at [342, 407] on input "Yes" at bounding box center [340, 406] width 5 height 8
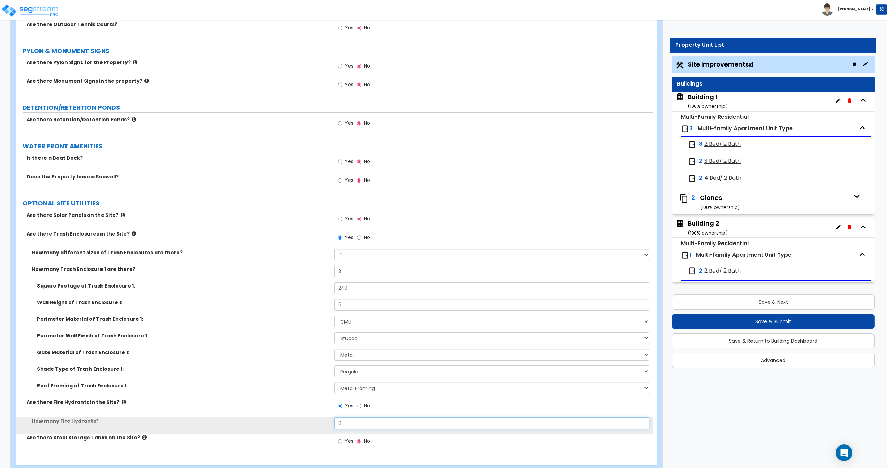
drag, startPoint x: 362, startPoint y: 426, endPoint x: 264, endPoint y: 412, distance: 98.6
click at [275, 415] on div "Are there Solar Panels on the Site? Yes No Are there Trash Enclosures in the Si…" at bounding box center [334, 332] width 626 height 241
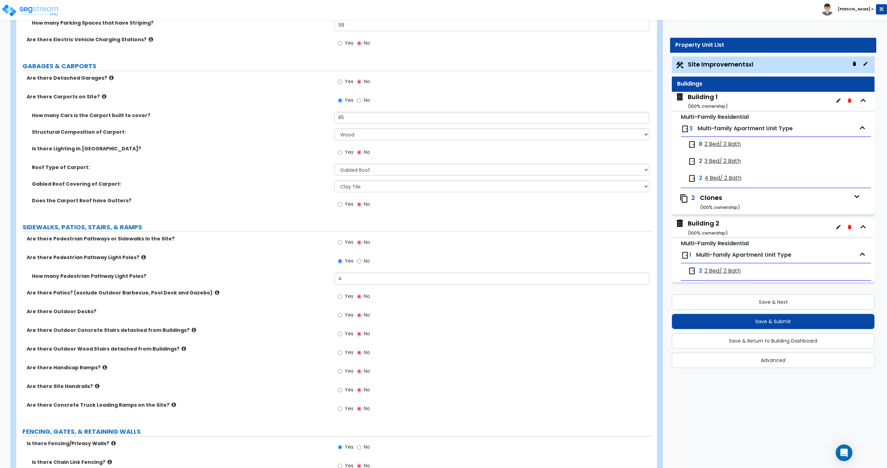
scroll to position [617, 0]
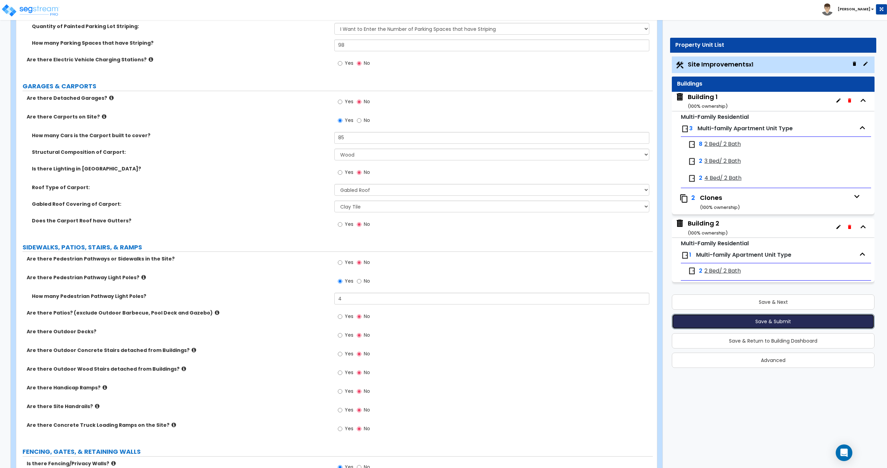
click at [749, 320] on button "Save & Submit" at bounding box center [773, 321] width 203 height 15
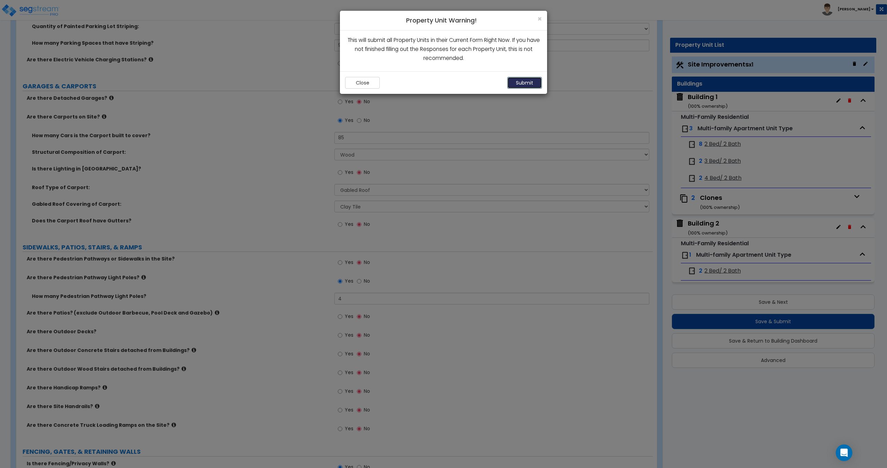
click at [522, 80] on button "Submit" at bounding box center [524, 83] width 35 height 12
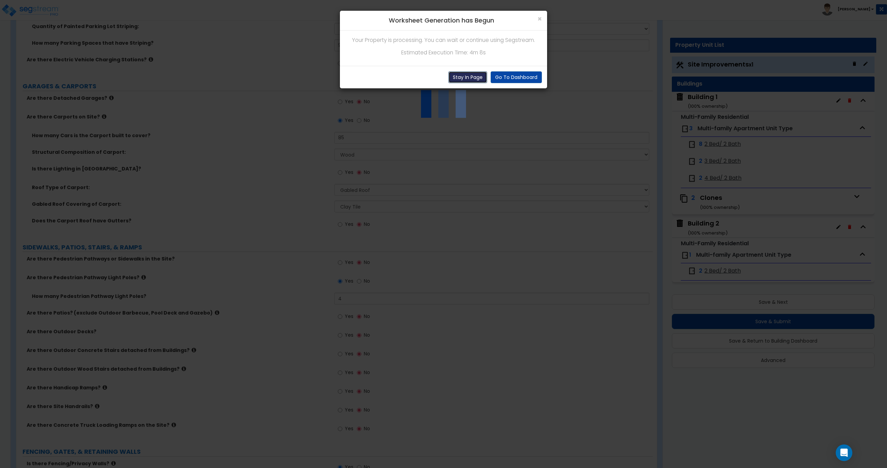
click at [468, 82] on button "Stay In Page" at bounding box center [467, 77] width 39 height 12
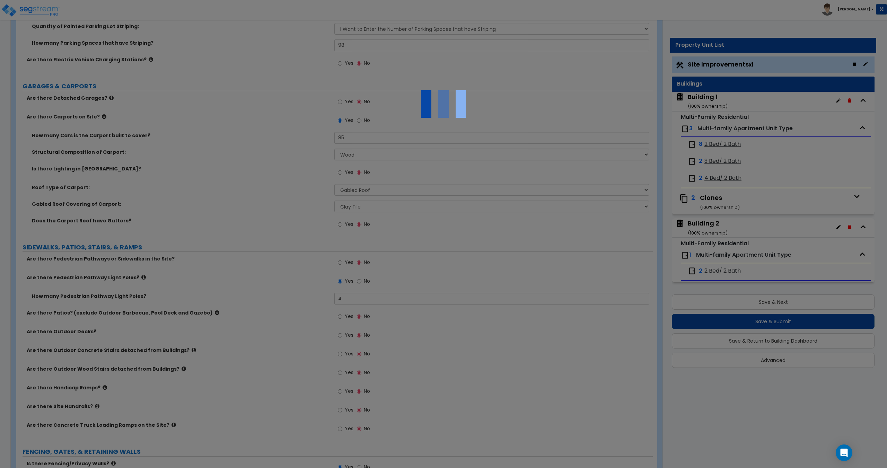
click at [338, 7] on div at bounding box center [443, 234] width 887 height 468
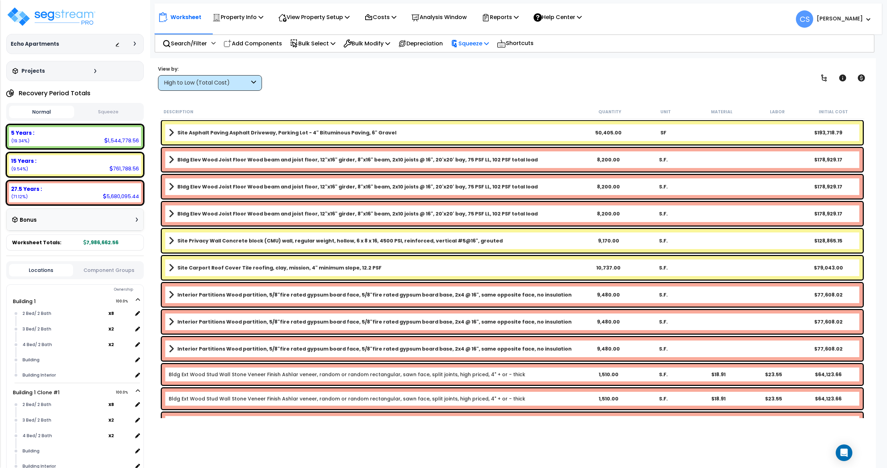
click at [482, 46] on p "Squeeze" at bounding box center [470, 43] width 38 height 9
click at [473, 57] on link "Squeeze" at bounding box center [481, 59] width 69 height 14
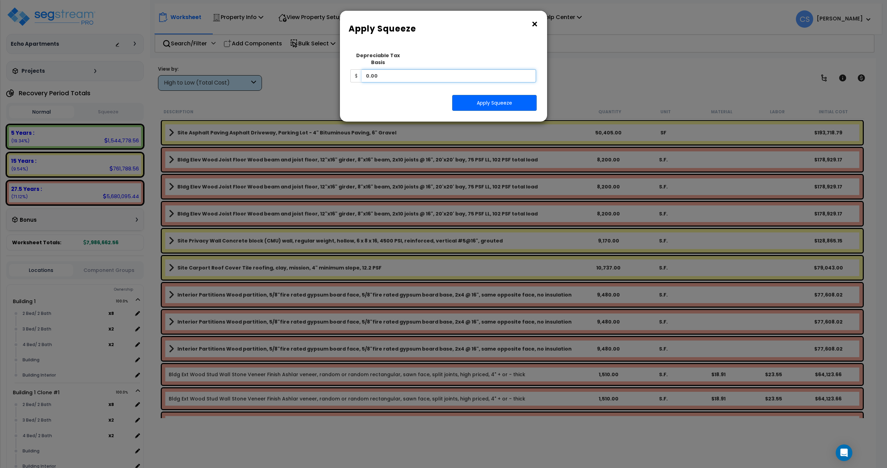
click at [394, 69] on input "0.00" at bounding box center [449, 75] width 174 height 13
click at [394, 62] on div "Depreciable Tax Basis $ 0.00" at bounding box center [443, 65] width 186 height 34
click at [394, 69] on input "0.00" at bounding box center [449, 75] width 174 height 13
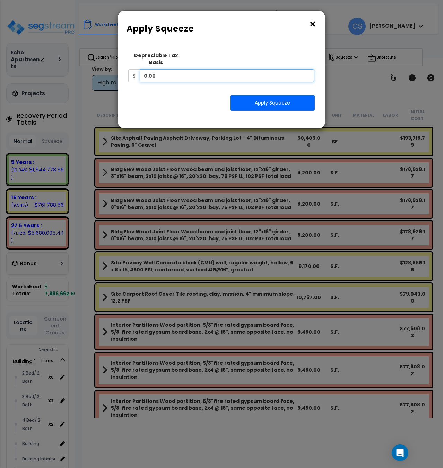
drag, startPoint x: 157, startPoint y: 71, endPoint x: 175, endPoint y: 70, distance: 17.3
click at [157, 71] on input "0.00" at bounding box center [227, 75] width 174 height 13
drag, startPoint x: 176, startPoint y: 69, endPoint x: 73, endPoint y: 65, distance: 103.3
click at [105, 65] on div "× Apply Squeeze Squeeze Type Select 1. Squeeze Entire Worksheet 2. Squeeze by […" at bounding box center [221, 234] width 443 height 468
type input "11,601,893"
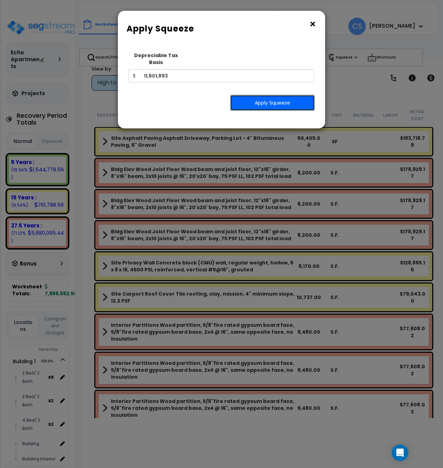
click at [266, 100] on button "Apply Squeeze" at bounding box center [272, 103] width 85 height 16
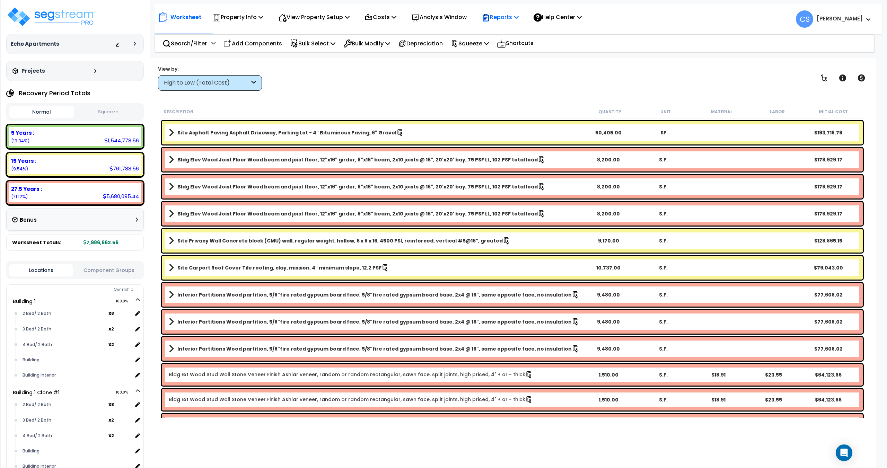
click at [509, 21] on p "Reports" at bounding box center [499, 16] width 37 height 9
click at [99, 111] on button "Squeeze" at bounding box center [108, 112] width 65 height 12
drag, startPoint x: 505, startPoint y: 15, endPoint x: 505, endPoint y: 23, distance: 8.3
click at [505, 15] on p "Reports" at bounding box center [499, 16] width 37 height 9
click at [503, 30] on link "Get Report" at bounding box center [512, 33] width 69 height 14
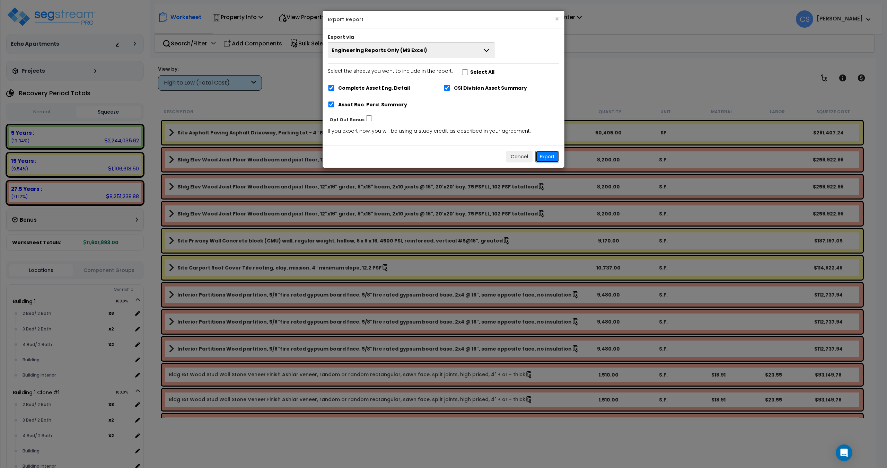
click at [551, 154] on button "Export" at bounding box center [547, 157] width 24 height 12
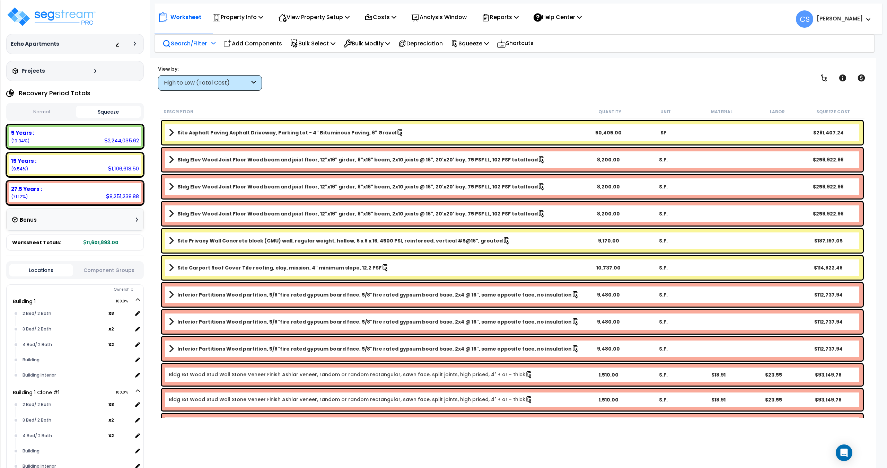
click at [206, 44] on p "Search/Filter" at bounding box center [184, 43] width 44 height 9
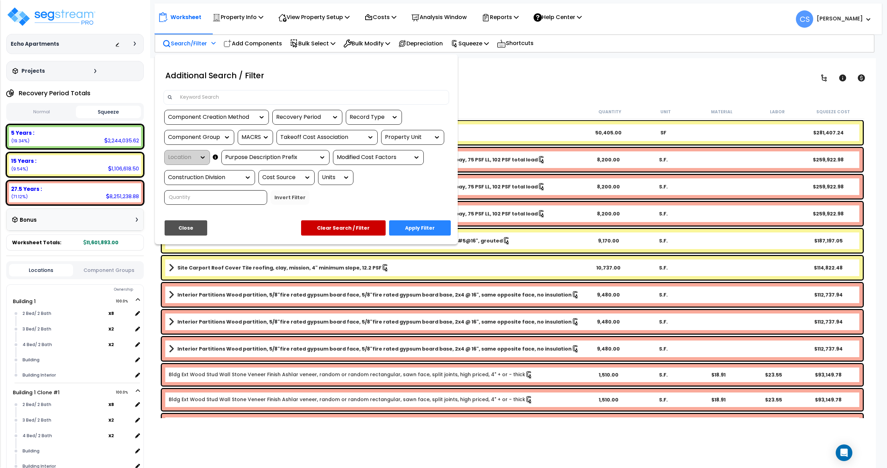
click at [203, 115] on div "Component Creation Method" at bounding box center [211, 117] width 87 height 8
drag, startPoint x: 206, startPoint y: 156, endPoint x: 229, endPoint y: 150, distance: 23.8
click at [206, 156] on div "Model Generated" at bounding box center [216, 157] width 104 height 19
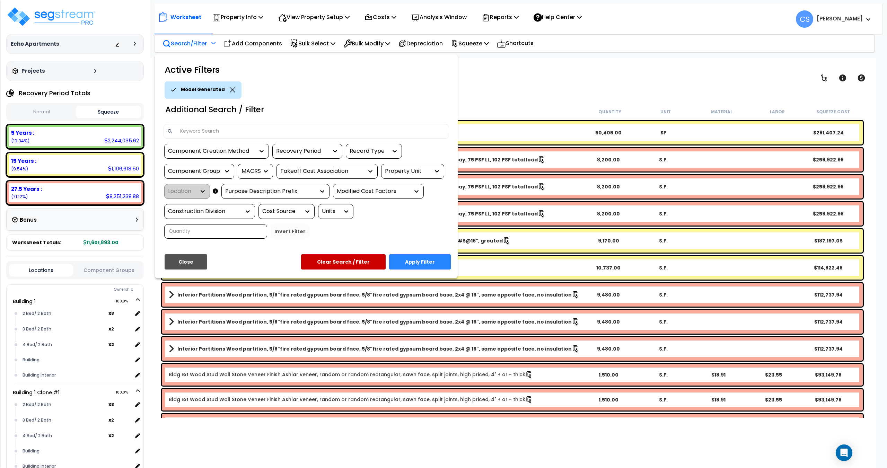
click at [296, 145] on div "Recovery Period" at bounding box center [307, 151] width 70 height 15
click at [299, 150] on div "Recovery Period" at bounding box center [302, 151] width 52 height 8
click at [299, 174] on div "5 Years" at bounding box center [324, 172] width 104 height 19
click at [195, 172] on div "Component Group" at bounding box center [194, 171] width 52 height 8
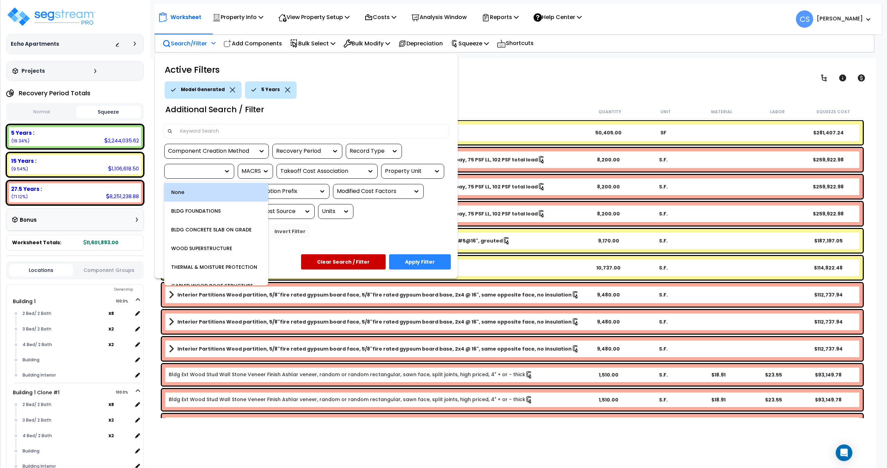
type input "e"
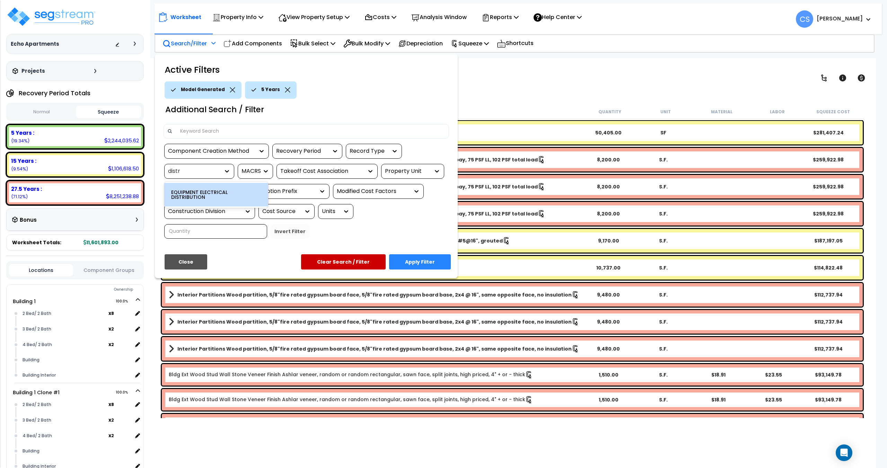
type input "distri"
click at [207, 185] on div "EQUIPMENT ELECTRICAL DISTRIBUTION" at bounding box center [216, 195] width 104 height 24
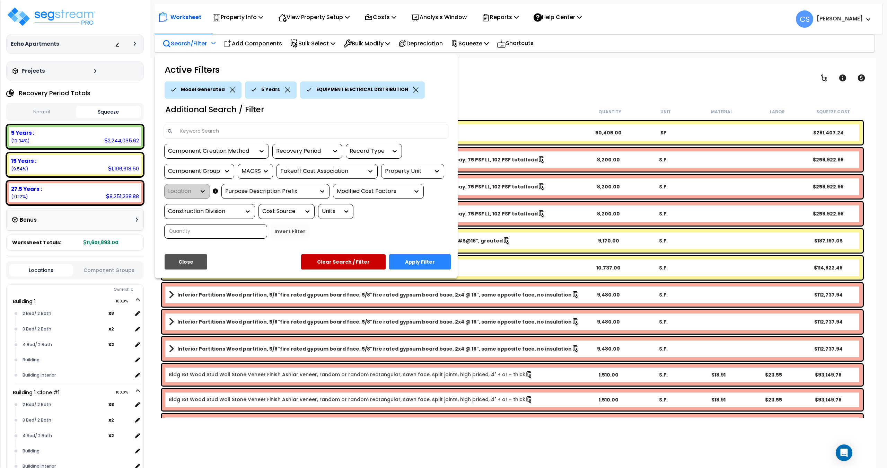
click at [430, 258] on button "Apply Filter" at bounding box center [420, 261] width 62 height 15
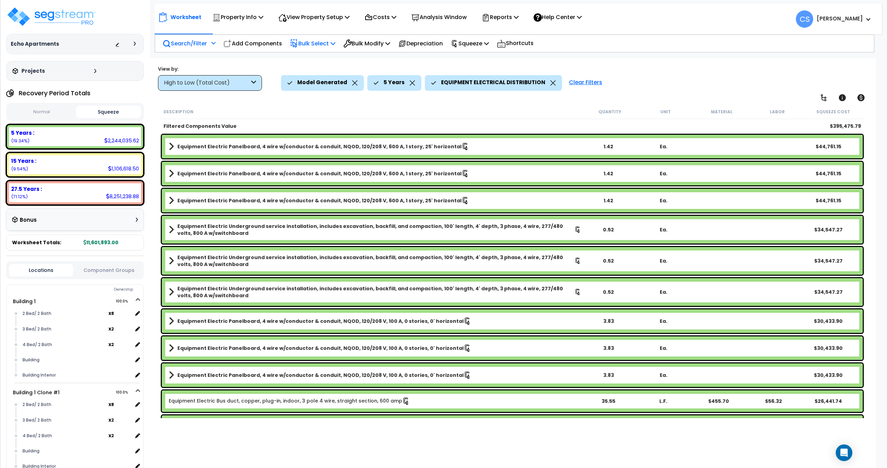
click at [333, 43] on p "Bulk Select" at bounding box center [312, 43] width 45 height 9
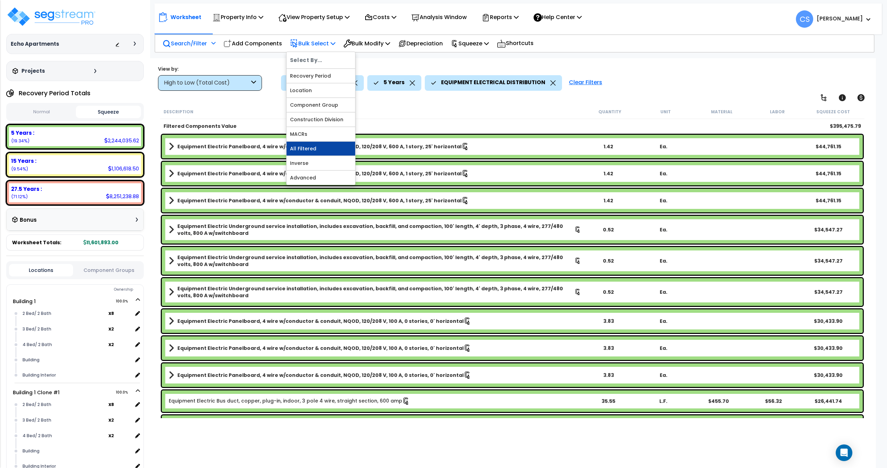
click at [310, 148] on link "All Filtered" at bounding box center [320, 149] width 69 height 14
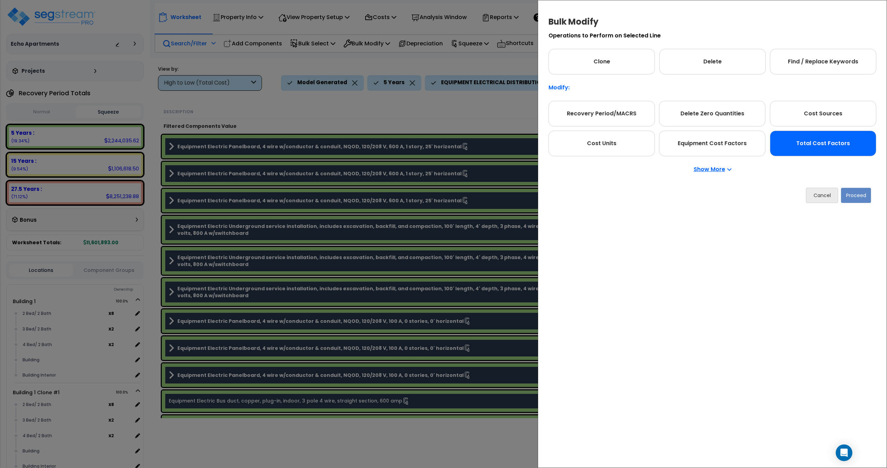
click at [824, 149] on div "Total Cost Factors" at bounding box center [823, 144] width 106 height 26
click at [850, 199] on button "Proceed" at bounding box center [856, 195] width 30 height 15
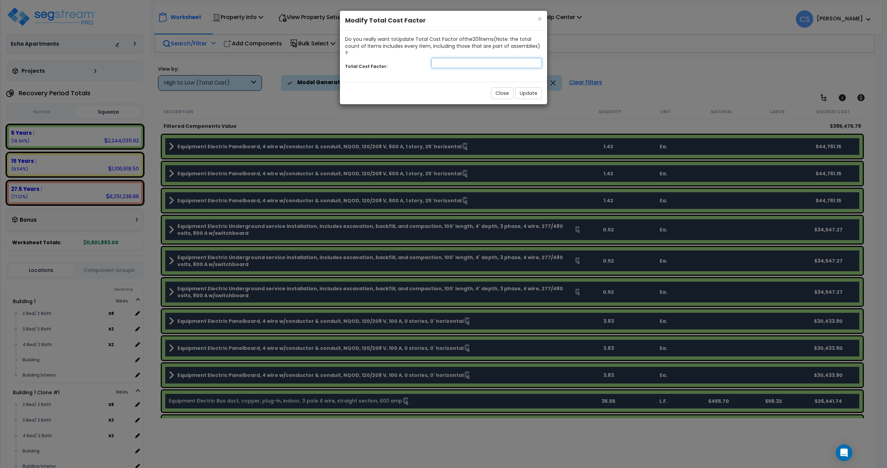
click at [452, 58] on input "number" at bounding box center [486, 63] width 110 height 10
type input "0.5"
click at [531, 87] on button "Update" at bounding box center [528, 93] width 27 height 12
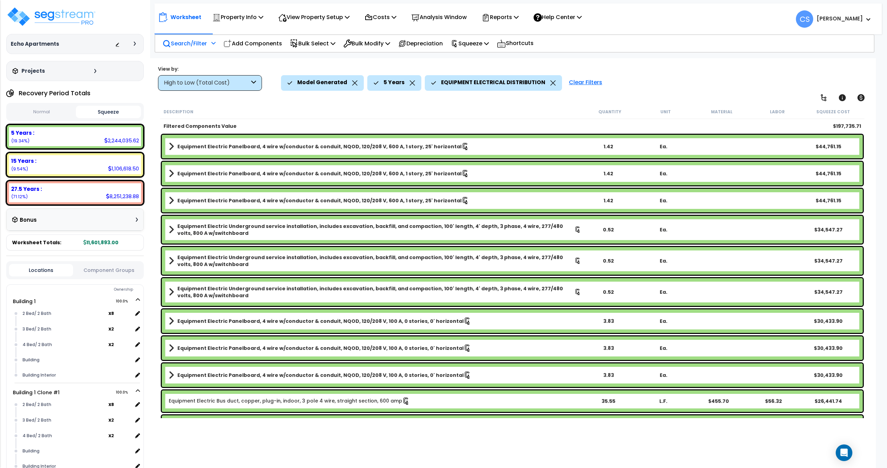
click at [480, 43] on p "Squeeze" at bounding box center [470, 43] width 38 height 9
click at [473, 61] on link "Re-squeeze" at bounding box center [481, 60] width 69 height 16
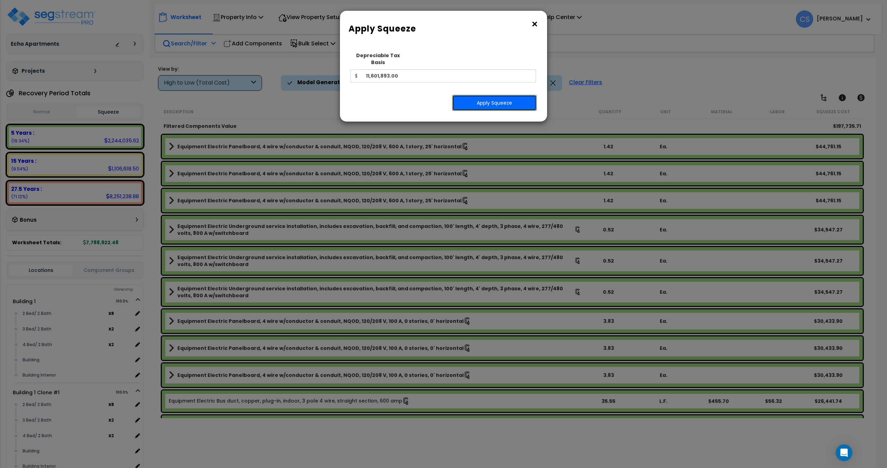
click at [492, 101] on button "Apply Squeeze" at bounding box center [494, 103] width 85 height 16
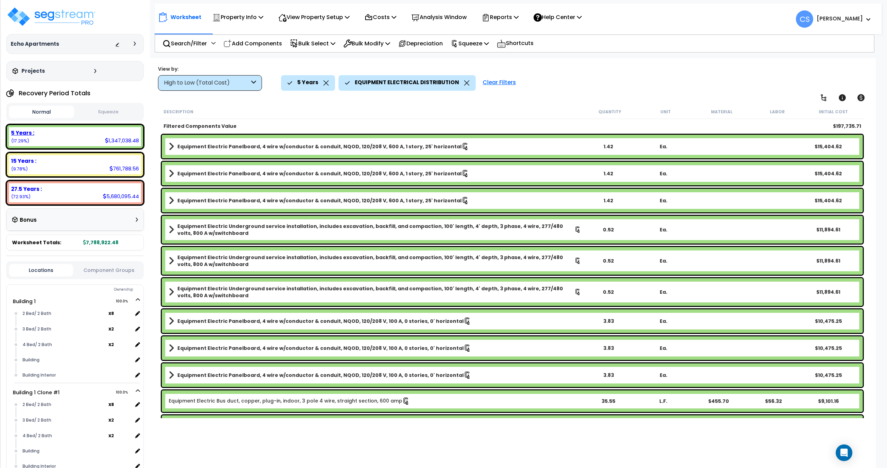
click at [95, 113] on button "Squeeze" at bounding box center [108, 112] width 65 height 12
click at [56, 111] on button "Normal" at bounding box center [41, 112] width 65 height 12
click at [97, 104] on div "Normal Squeeze" at bounding box center [74, 112] width 137 height 18
click at [87, 112] on button "Squeeze" at bounding box center [108, 112] width 65 height 12
click at [39, 110] on button "Normal" at bounding box center [41, 112] width 65 height 12
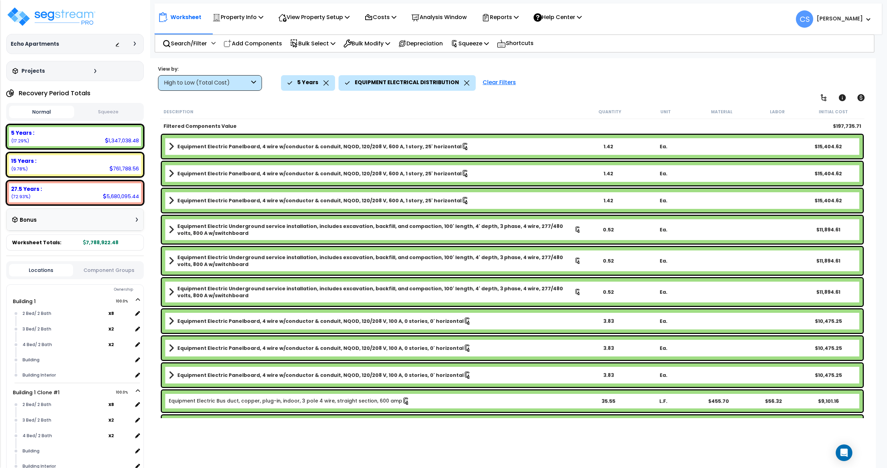
click at [93, 108] on button "Squeeze" at bounding box center [108, 112] width 65 height 12
click at [33, 109] on button "Normal" at bounding box center [41, 112] width 65 height 12
click at [96, 109] on button "Squeeze" at bounding box center [108, 112] width 65 height 12
click at [41, 110] on button "Normal" at bounding box center [41, 112] width 65 height 12
click at [95, 112] on button "Squeeze" at bounding box center [108, 112] width 65 height 12
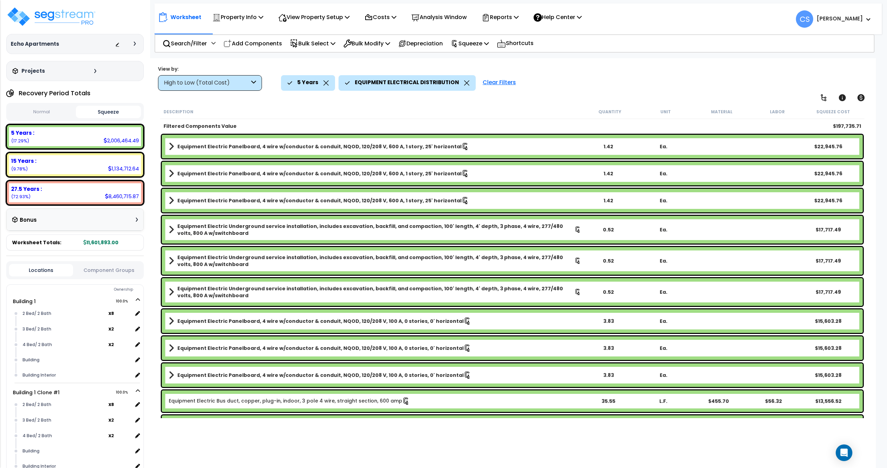
click at [338, 444] on div "Worksheet Property Info Property Setup Add Property Unit Template property Clon…" at bounding box center [512, 292] width 727 height 468
